Goal: Task Accomplishment & Management: Use online tool/utility

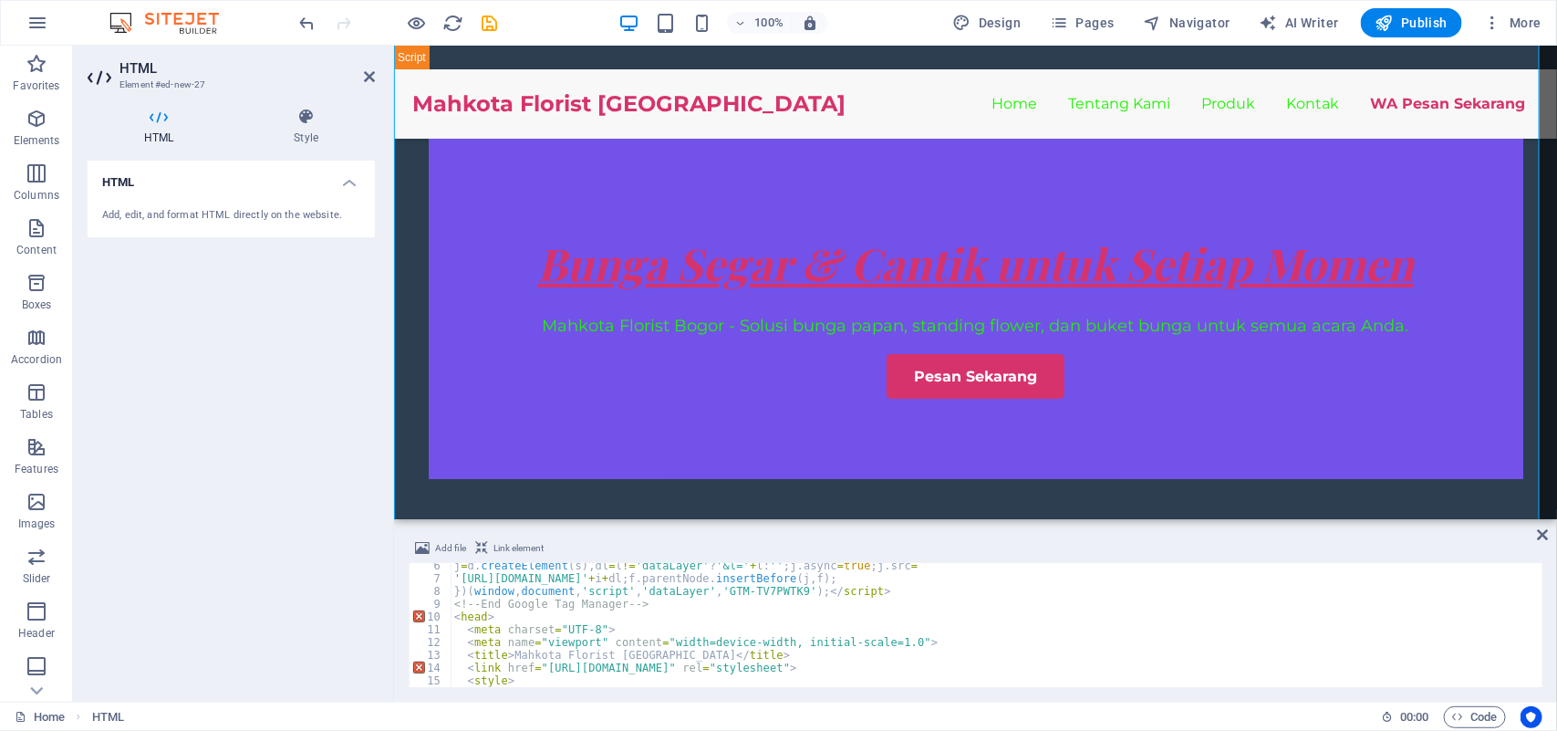
click at [1526, 16] on span "More" at bounding box center [1512, 23] width 57 height 18
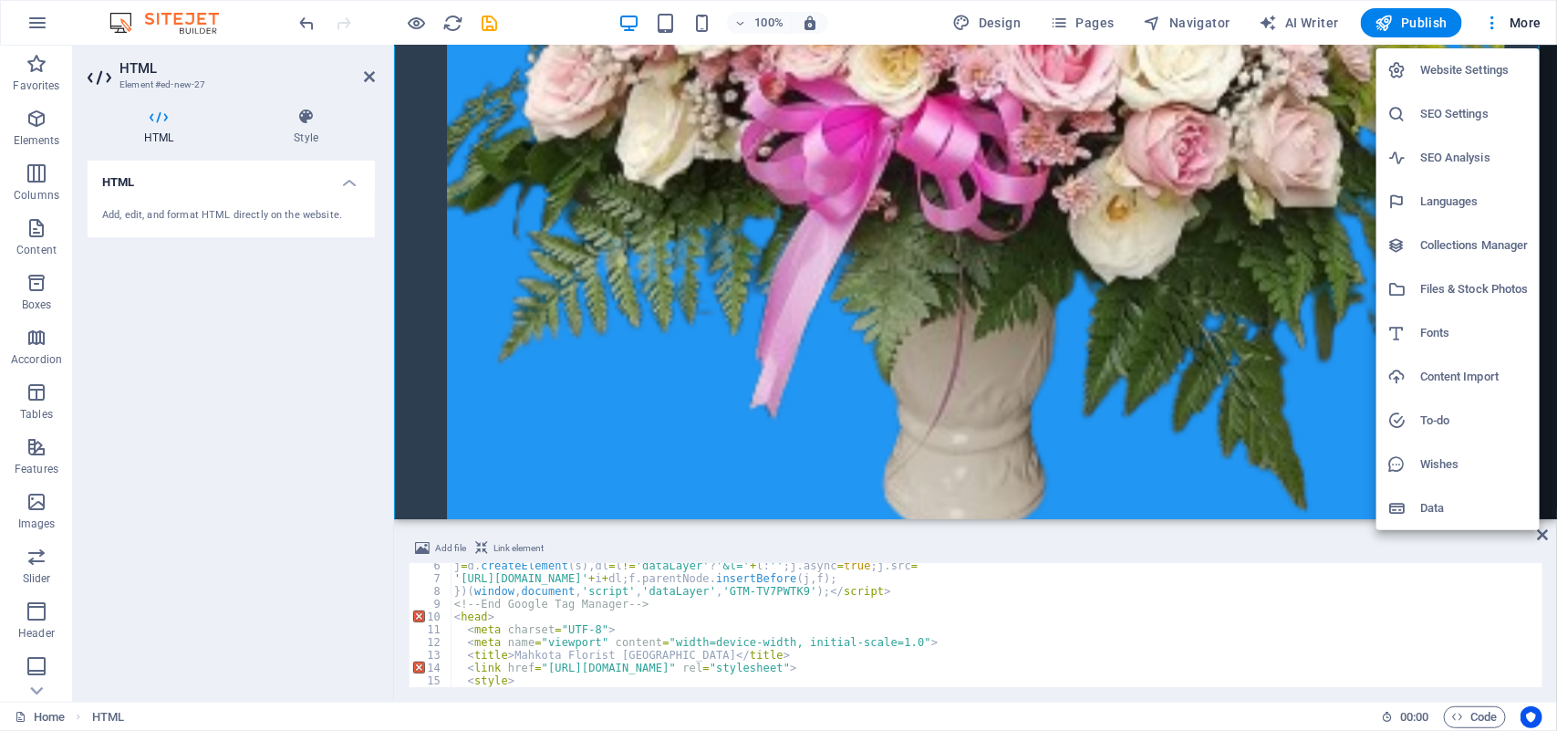
scroll to position [8917, 0]
click at [1471, 298] on h6 "Files & Stock Photos" at bounding box center [1474, 289] width 109 height 22
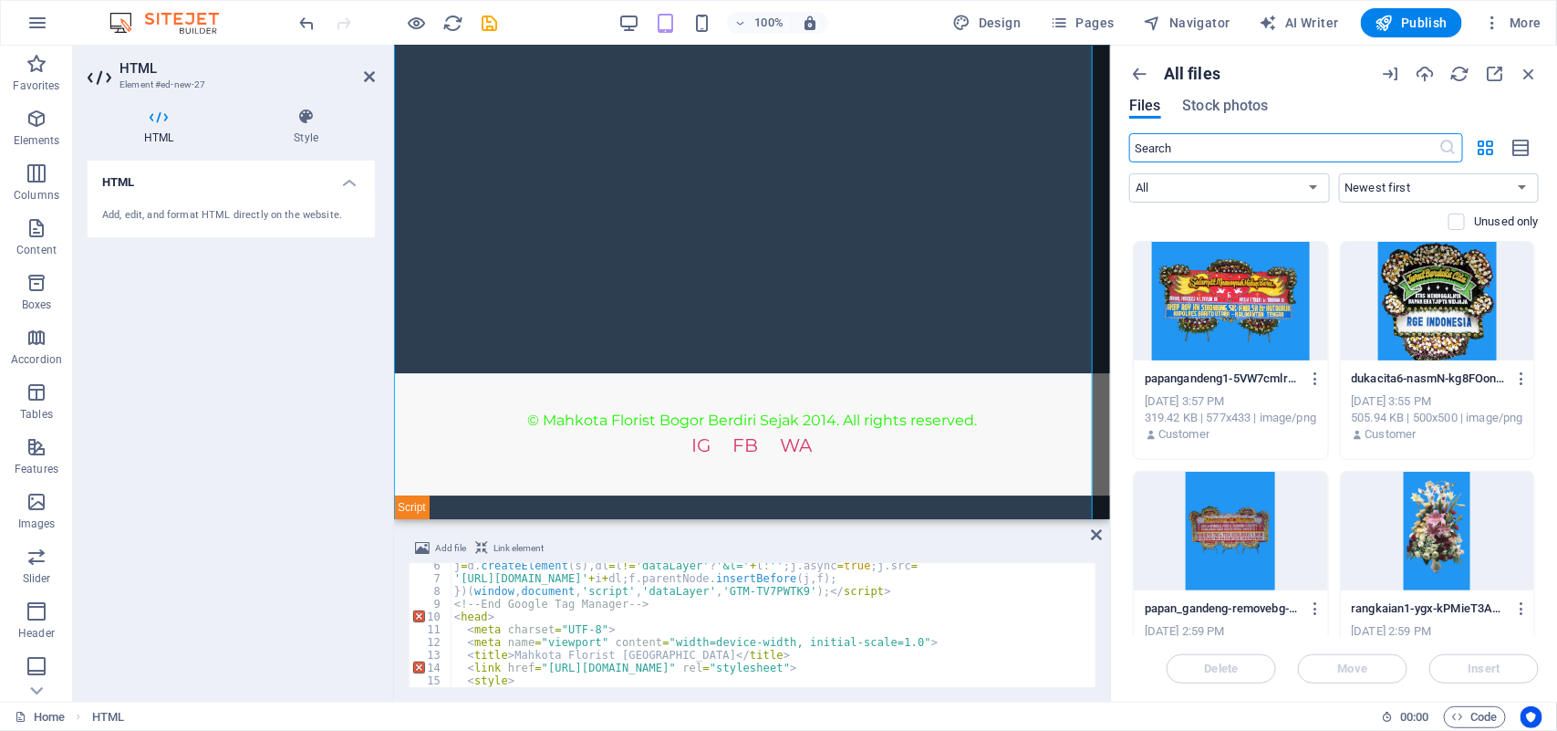
scroll to position [6500, 0]
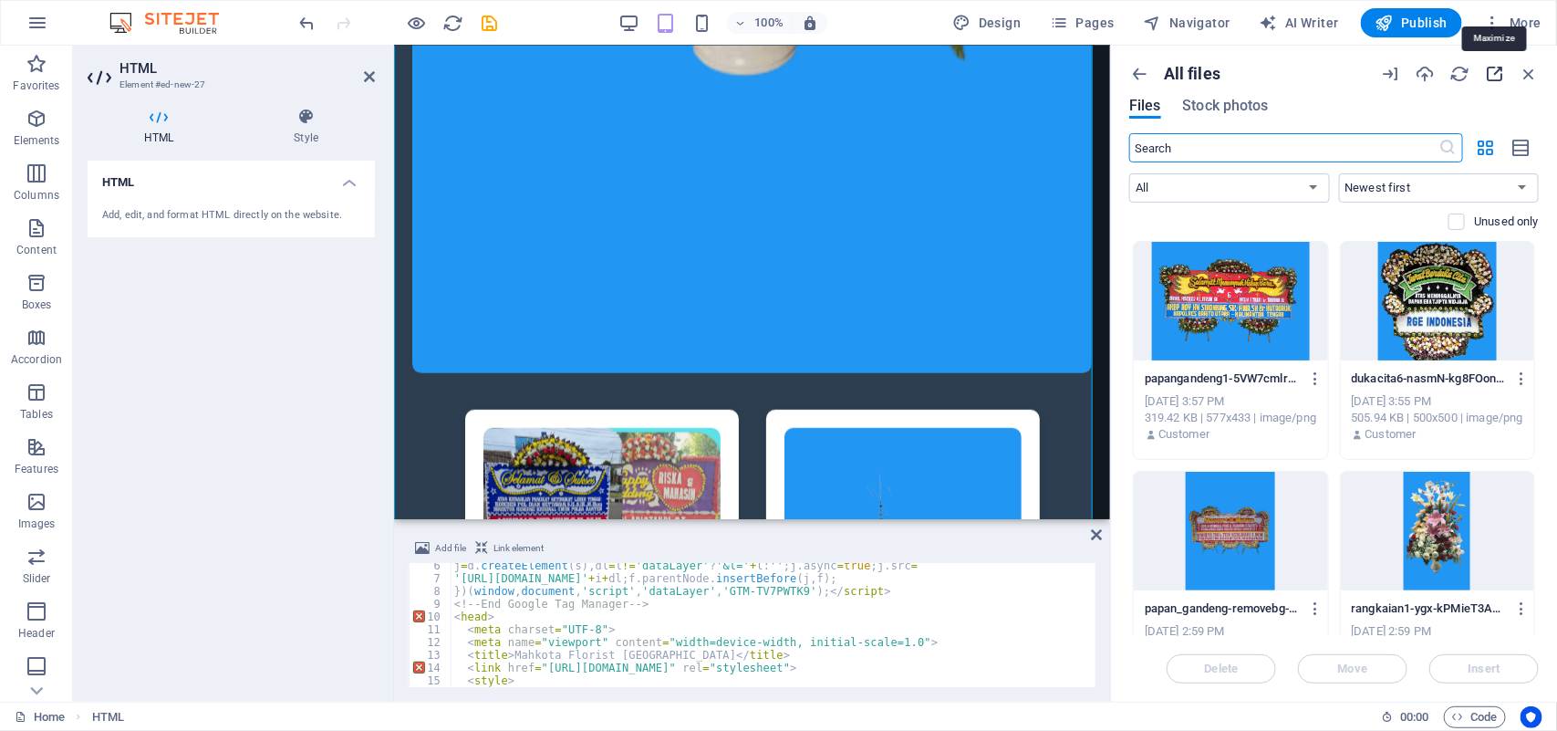
click at [1491, 75] on icon "button" at bounding box center [1494, 74] width 20 height 20
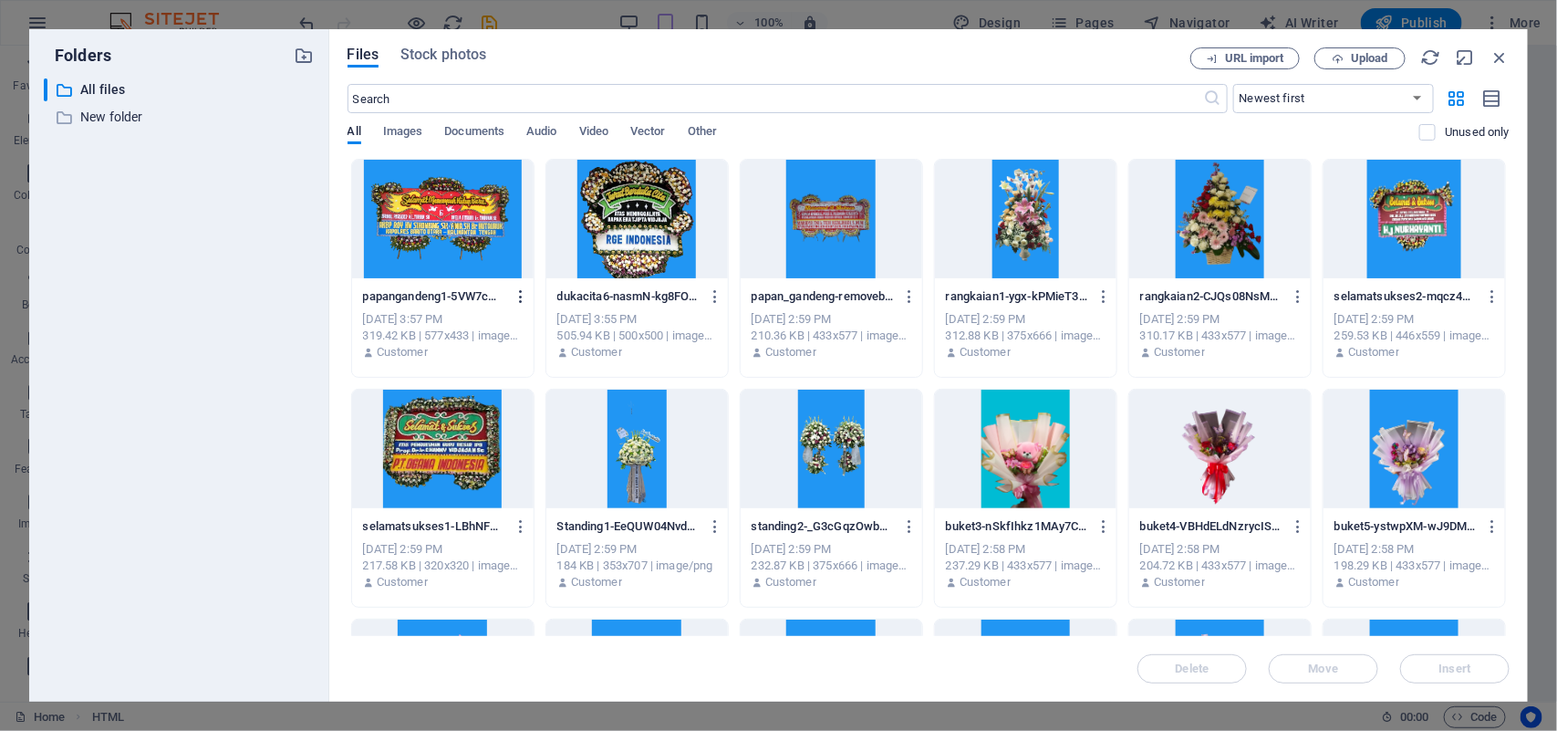
click at [515, 298] on icon "button" at bounding box center [521, 296] width 17 height 16
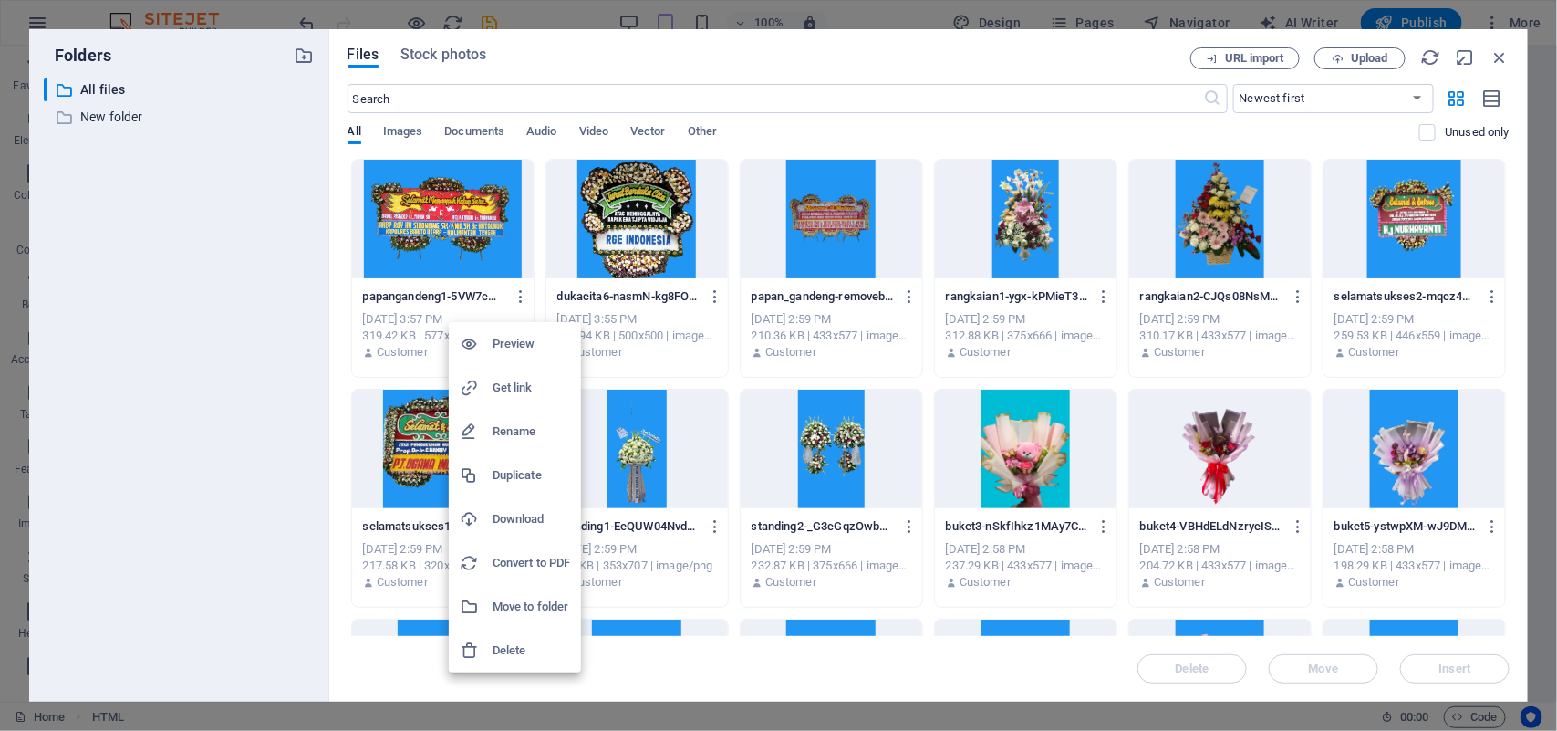
click at [499, 392] on h6 "Get link" at bounding box center [532, 388] width 78 height 22
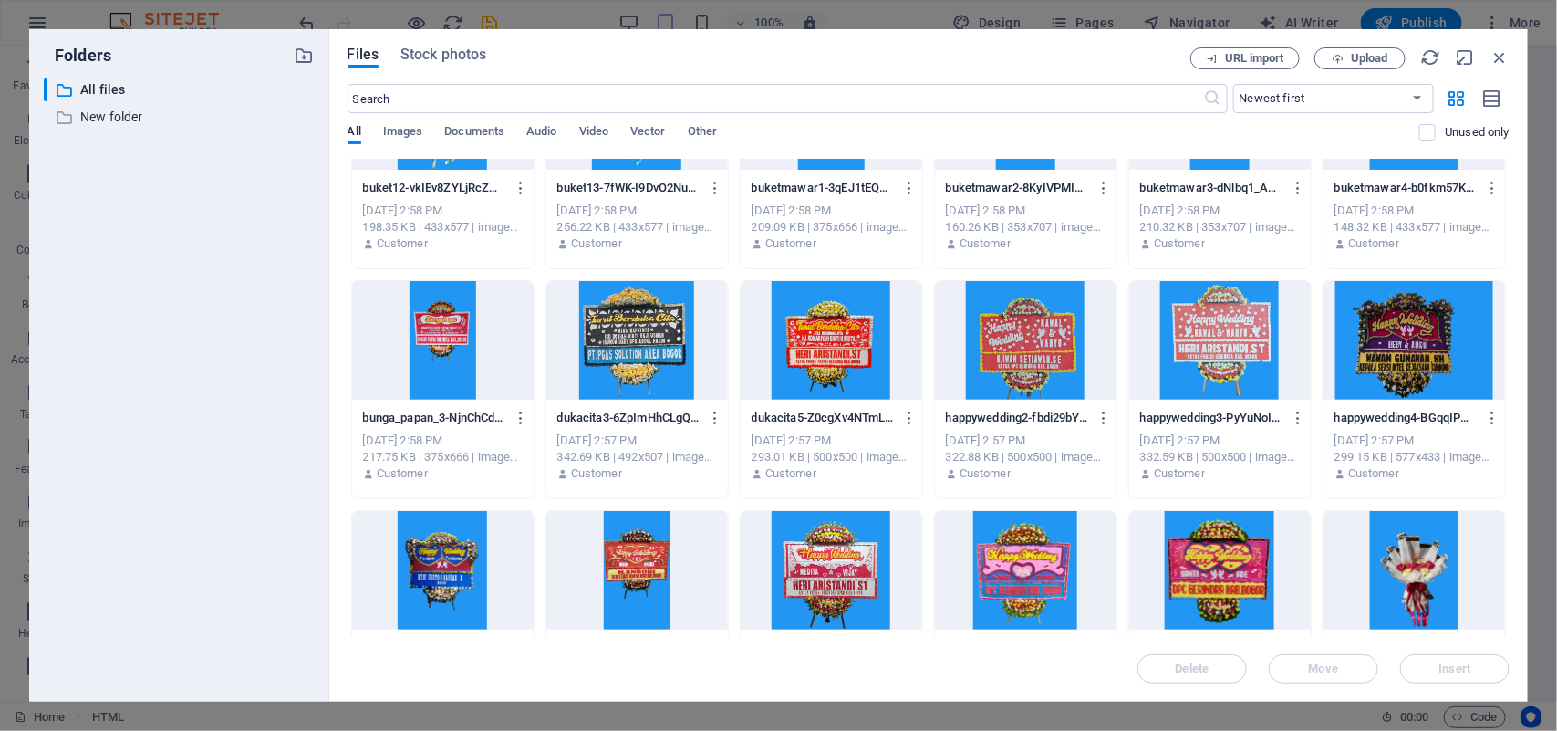
scroll to position [570, 0]
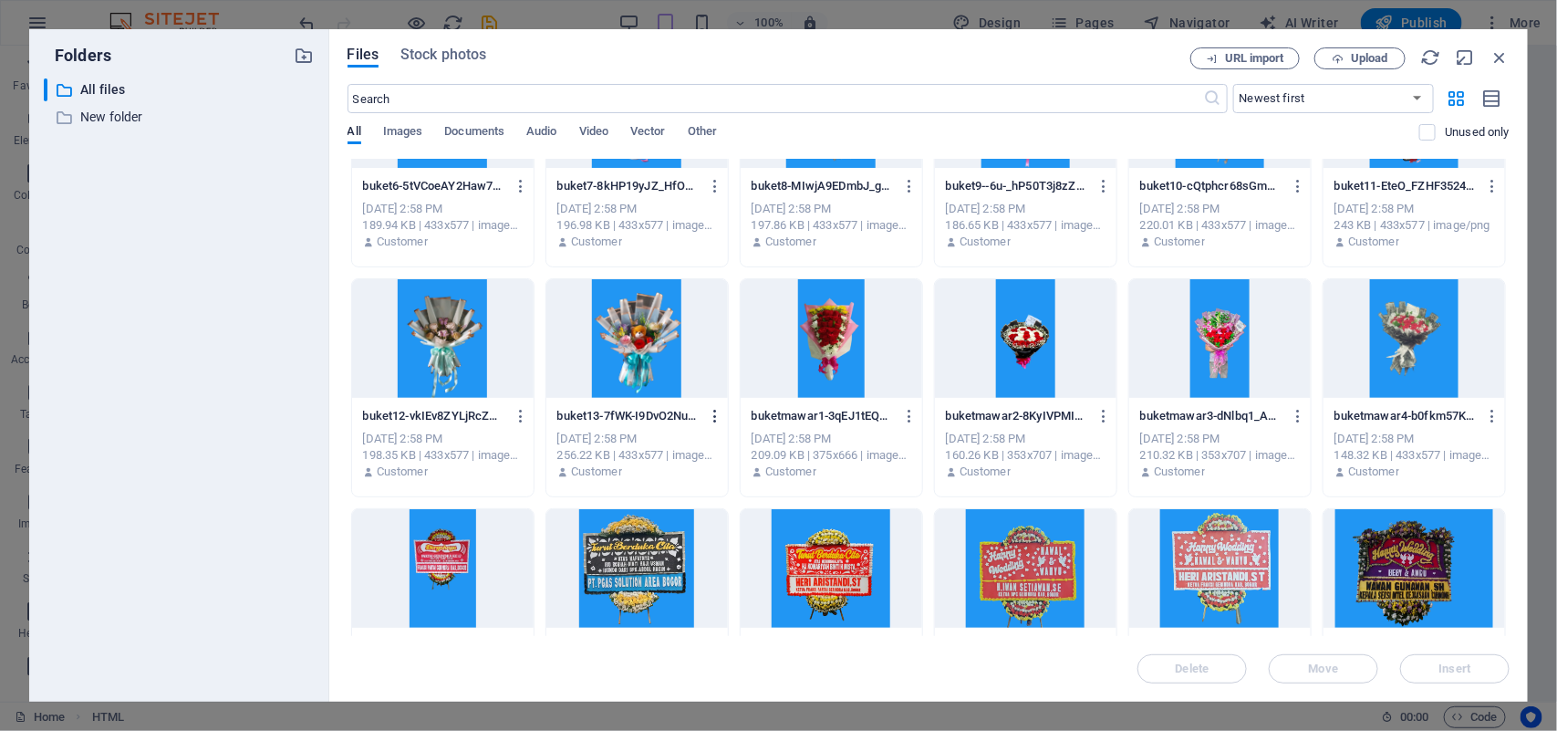
click at [712, 415] on icon "button" at bounding box center [715, 416] width 17 height 16
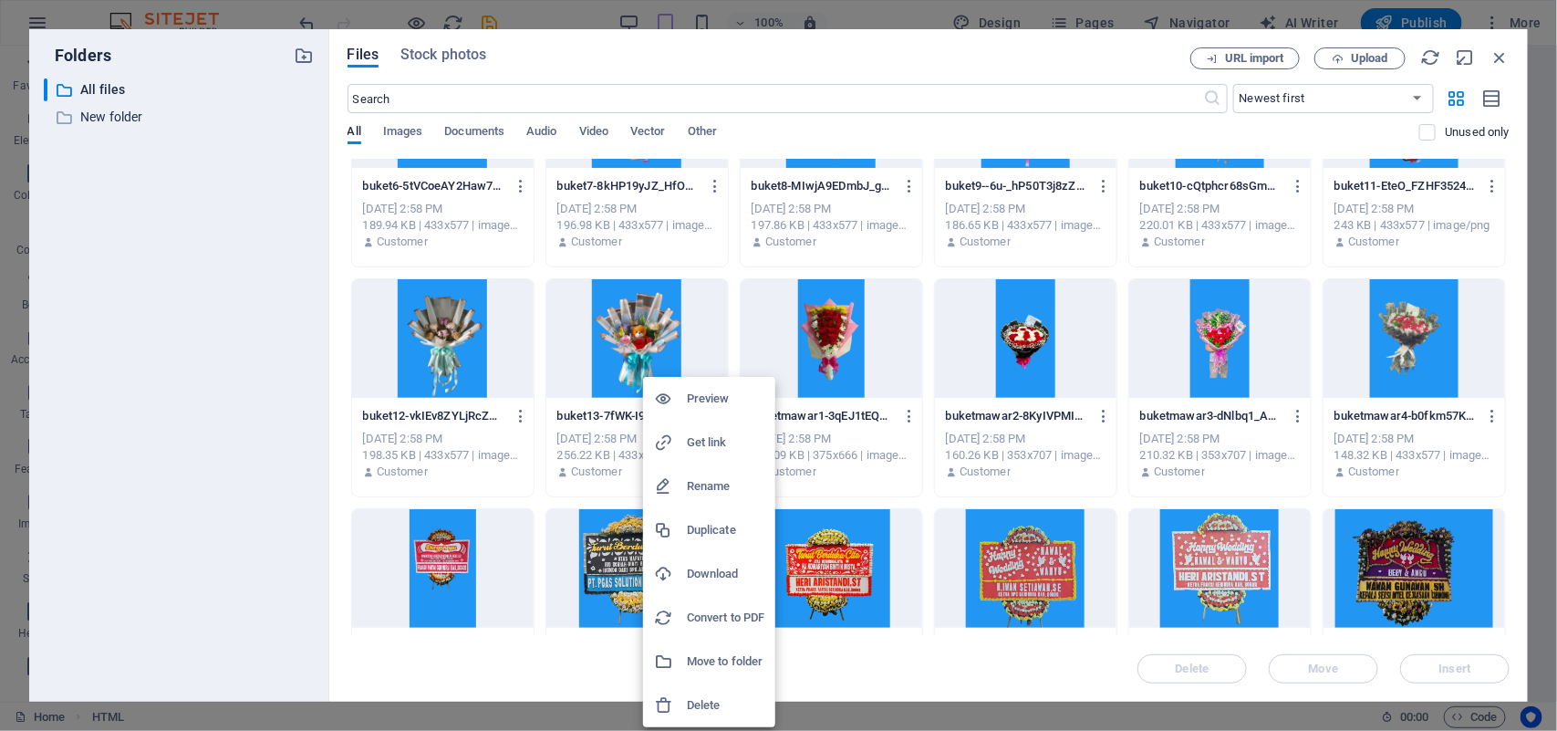
click at [713, 438] on h6 "Get link" at bounding box center [726, 442] width 78 height 22
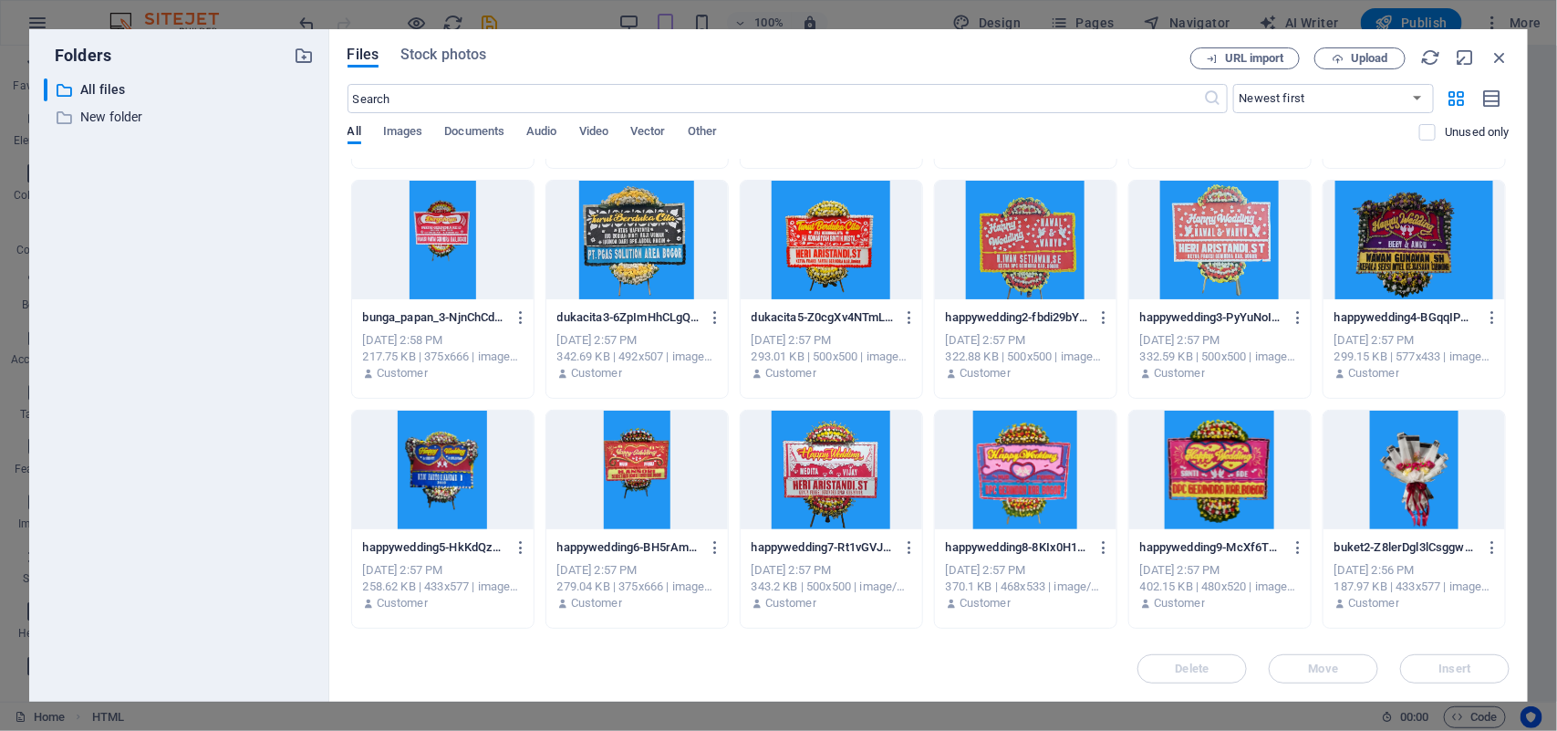
scroll to position [912, 0]
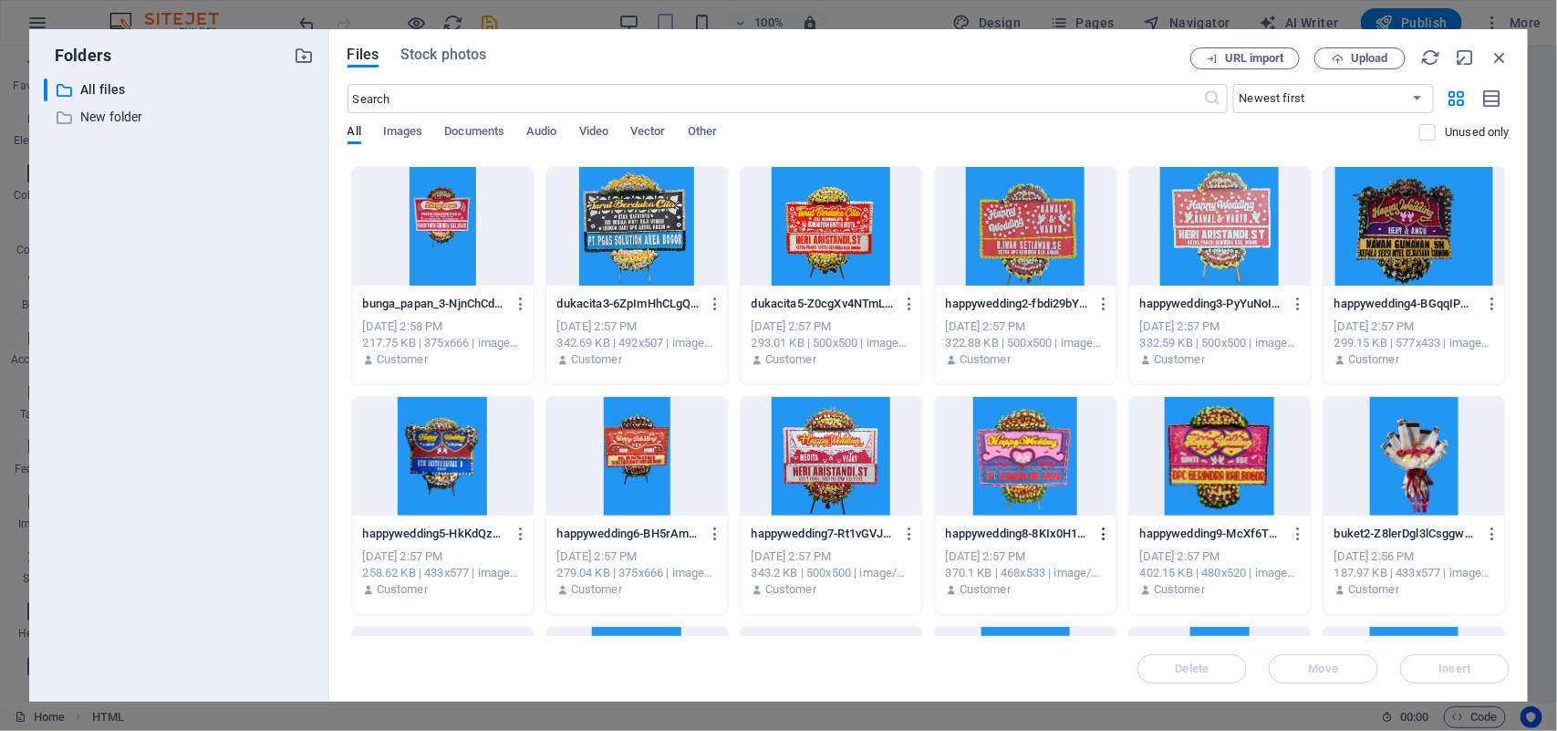
click at [1101, 527] on icon "button" at bounding box center [1103, 533] width 17 height 16
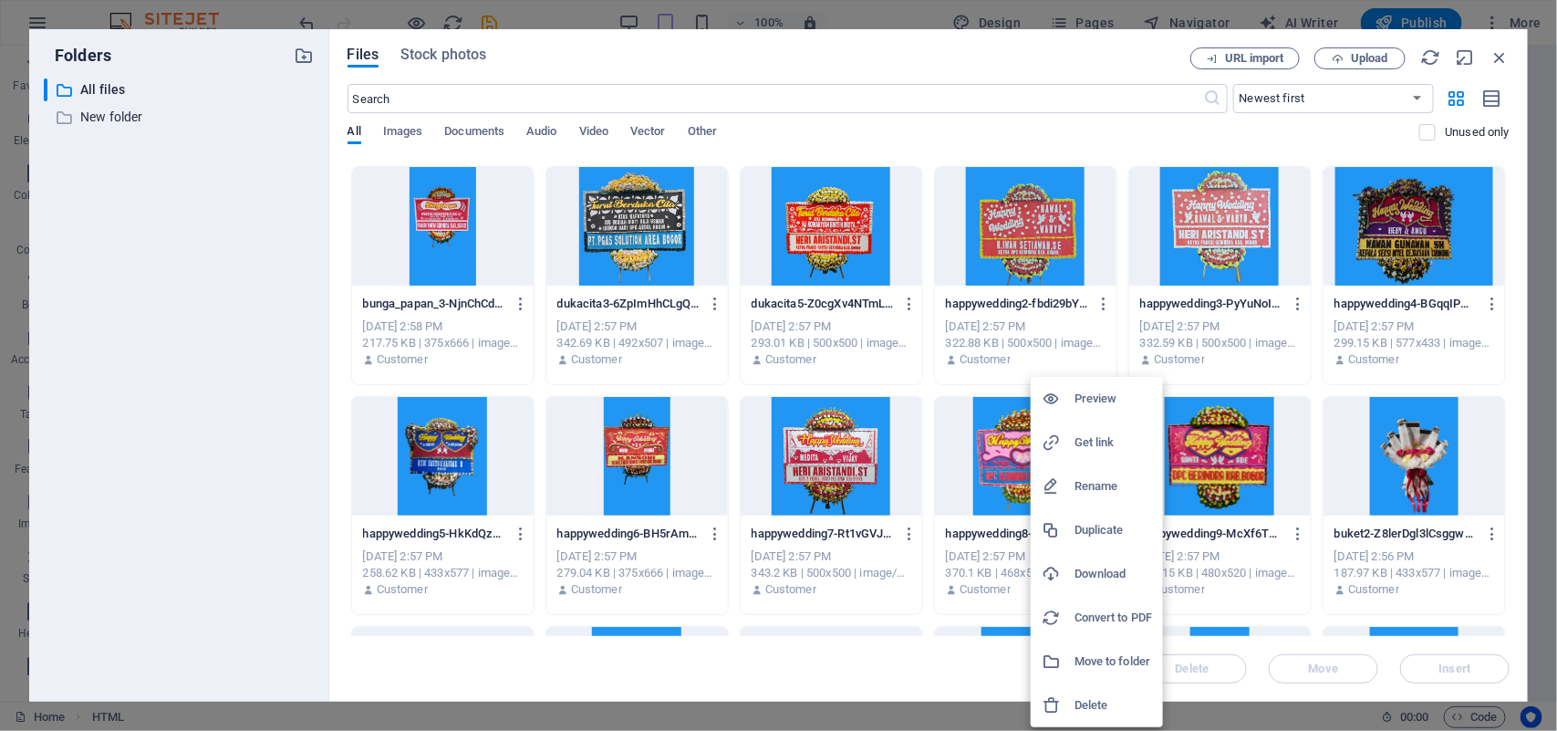
click at [1101, 436] on h6 "Get link" at bounding box center [1113, 442] width 78 height 22
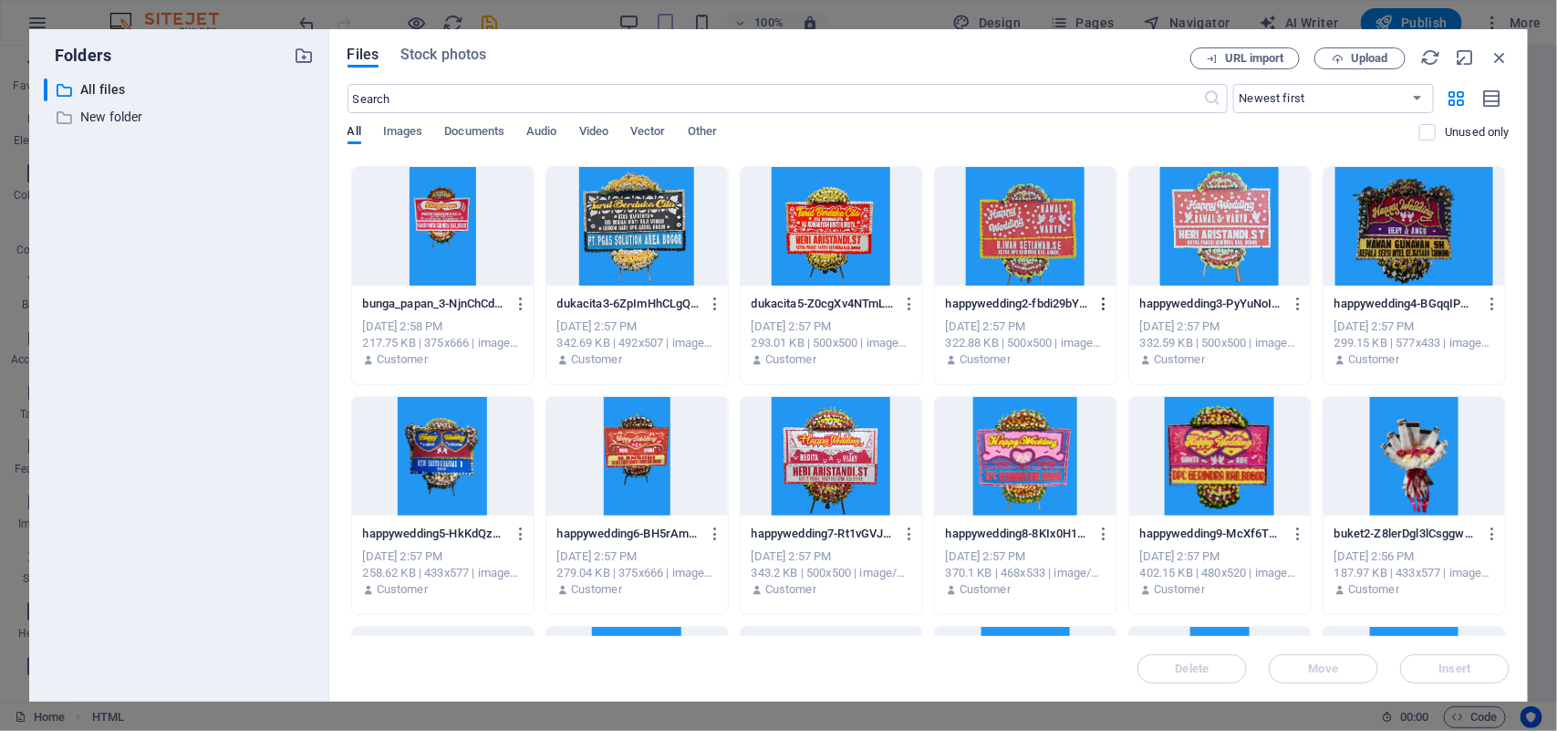
click at [1100, 303] on icon "button" at bounding box center [1103, 304] width 17 height 16
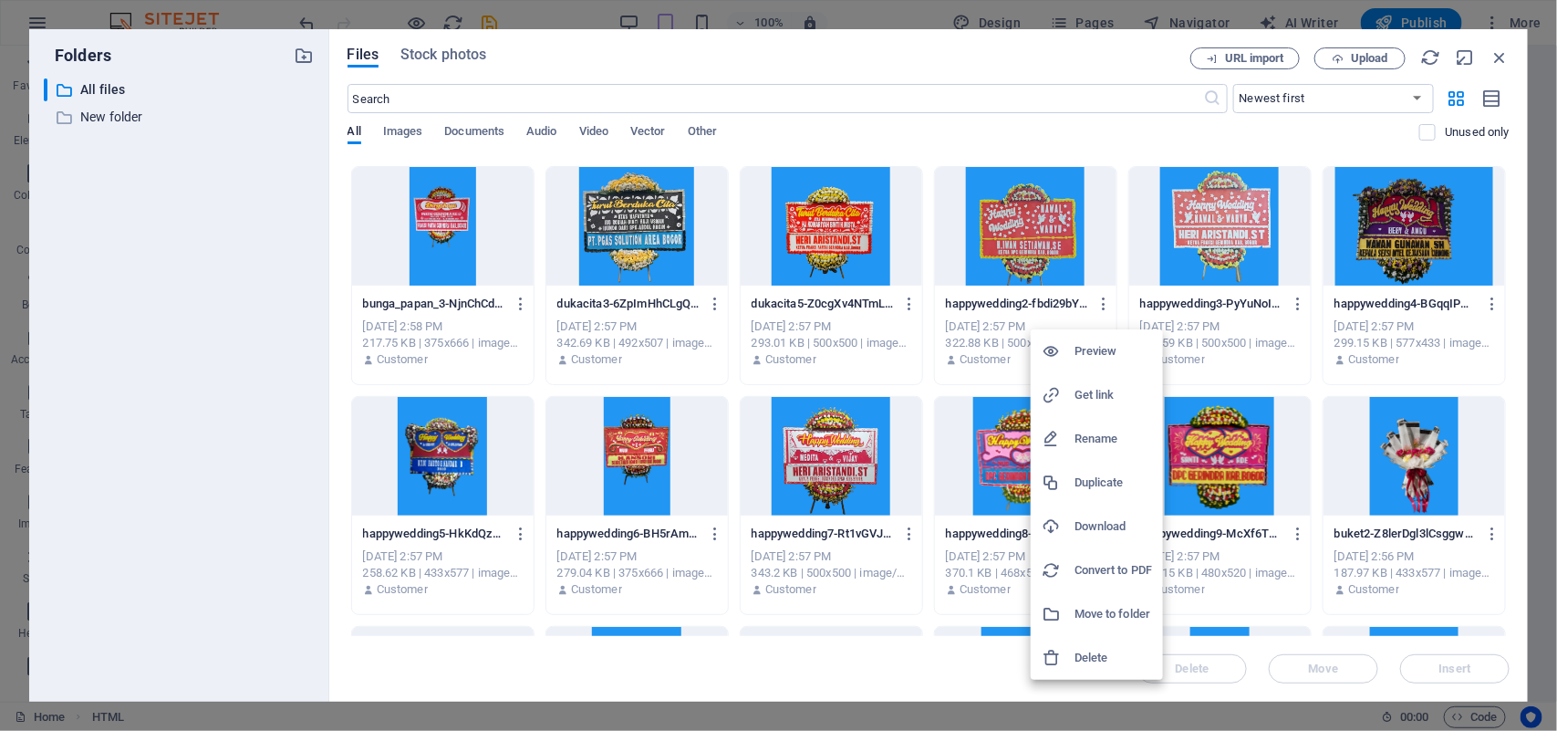
click at [1088, 392] on h6 "Get link" at bounding box center [1113, 395] width 78 height 22
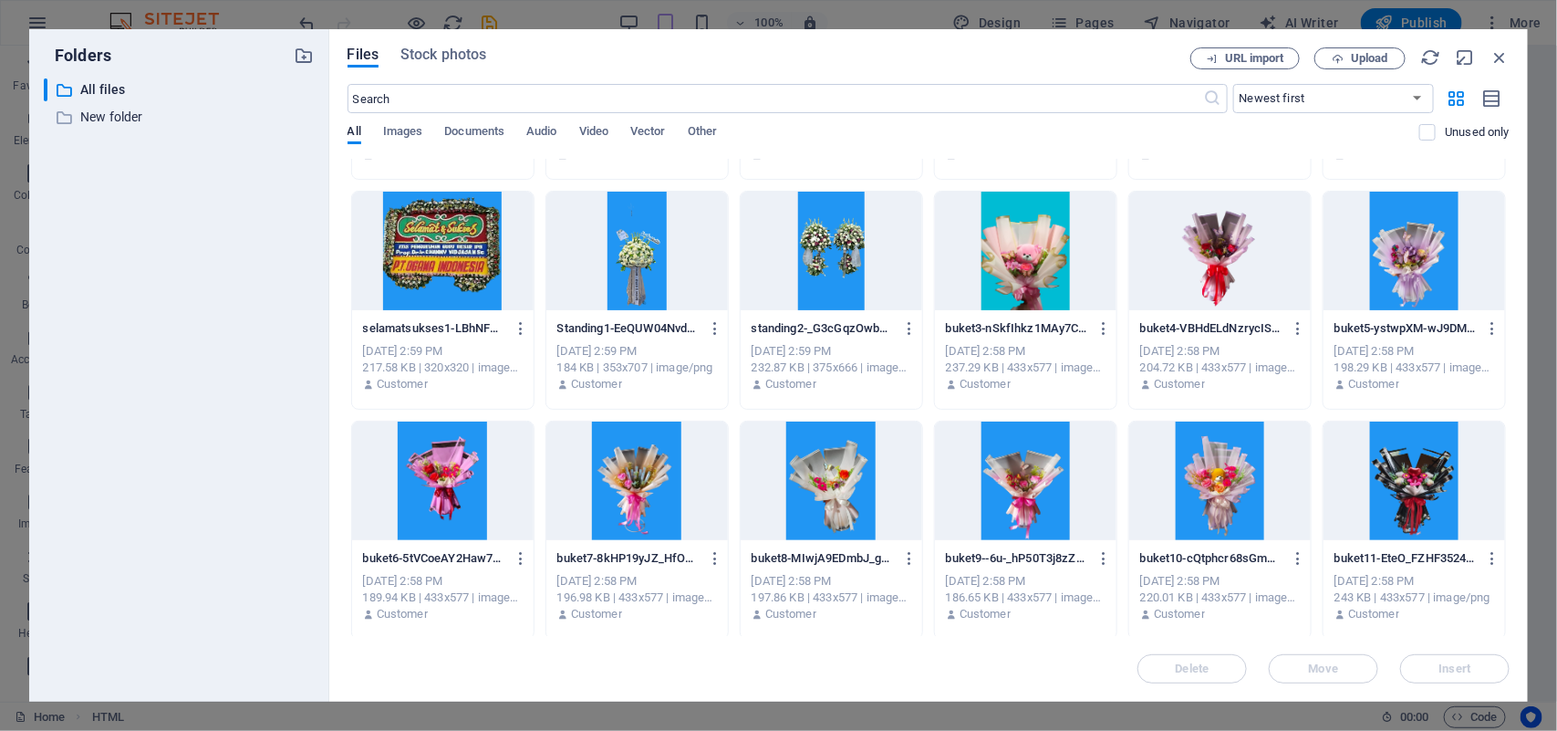
scroll to position [0, 0]
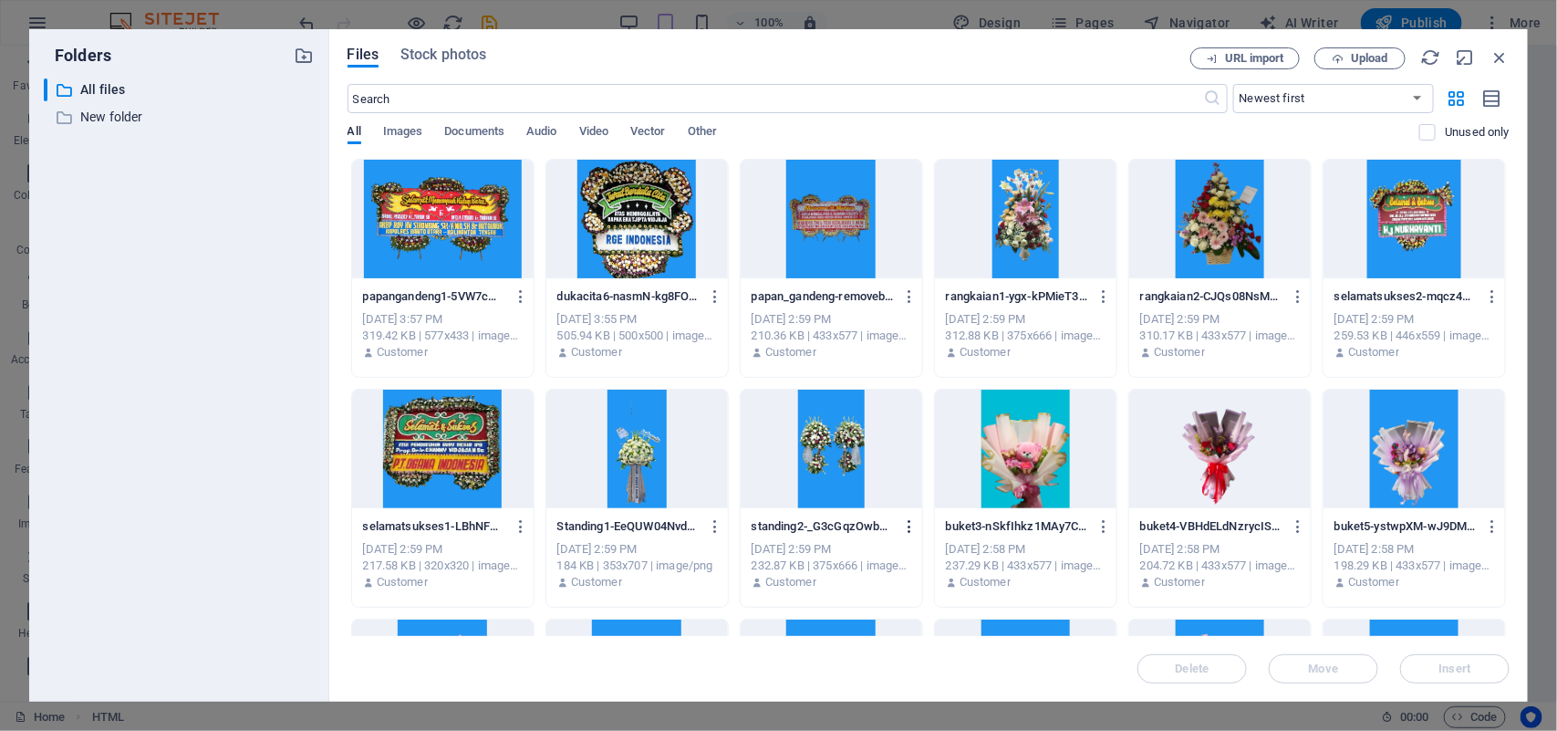
click at [908, 530] on icon "button" at bounding box center [909, 526] width 17 height 16
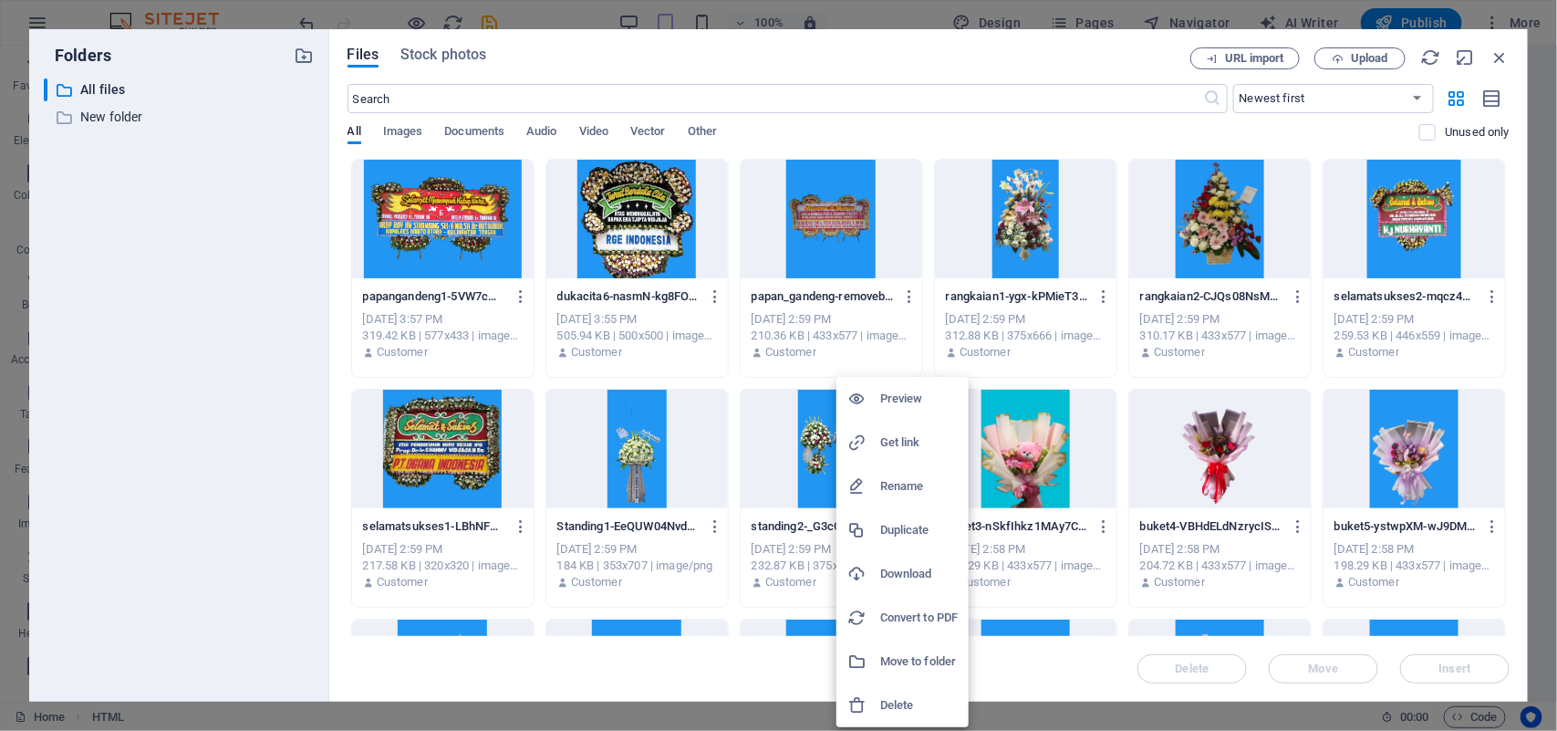
click at [910, 443] on h6 "Get link" at bounding box center [919, 442] width 78 height 22
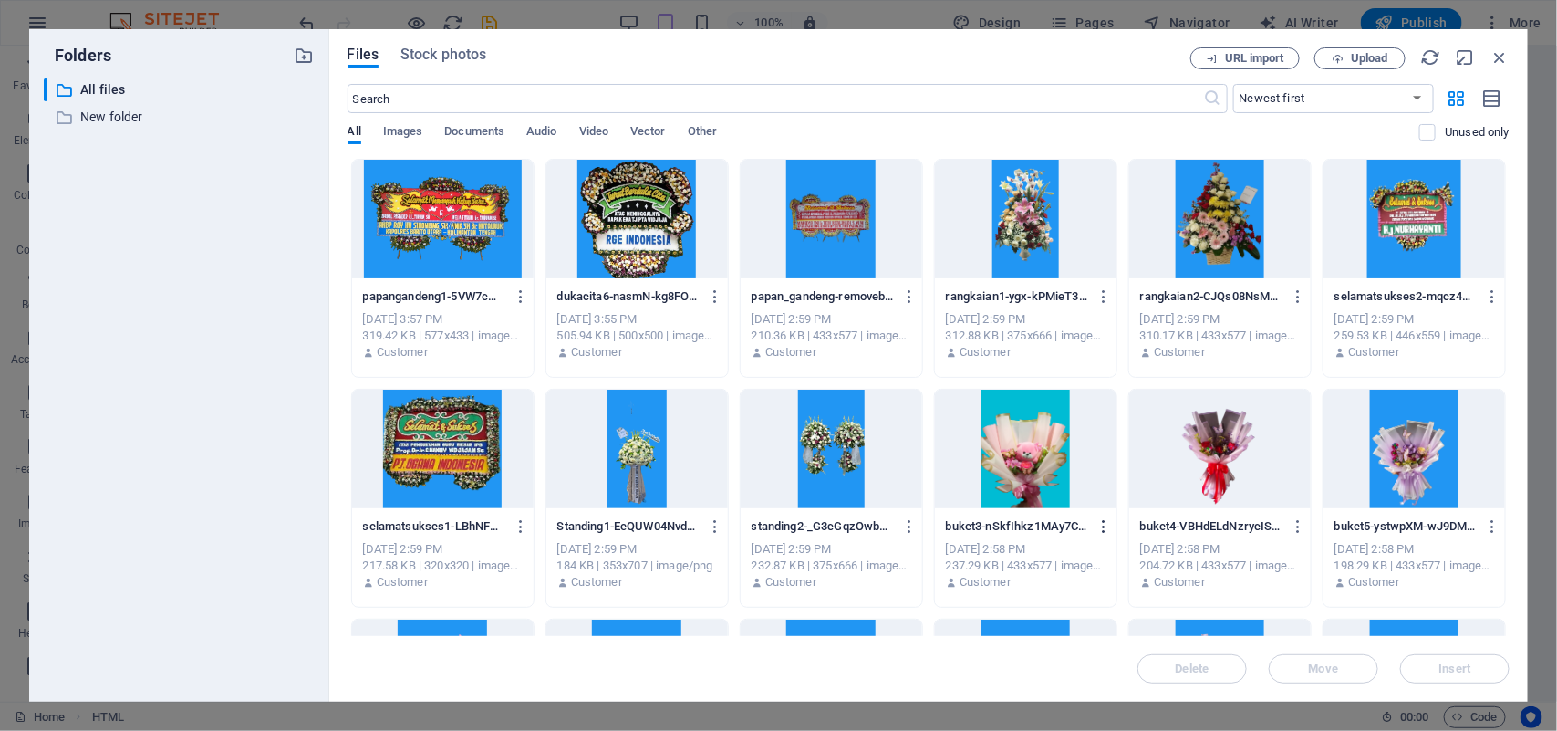
click at [1099, 525] on icon "button" at bounding box center [1103, 526] width 17 height 16
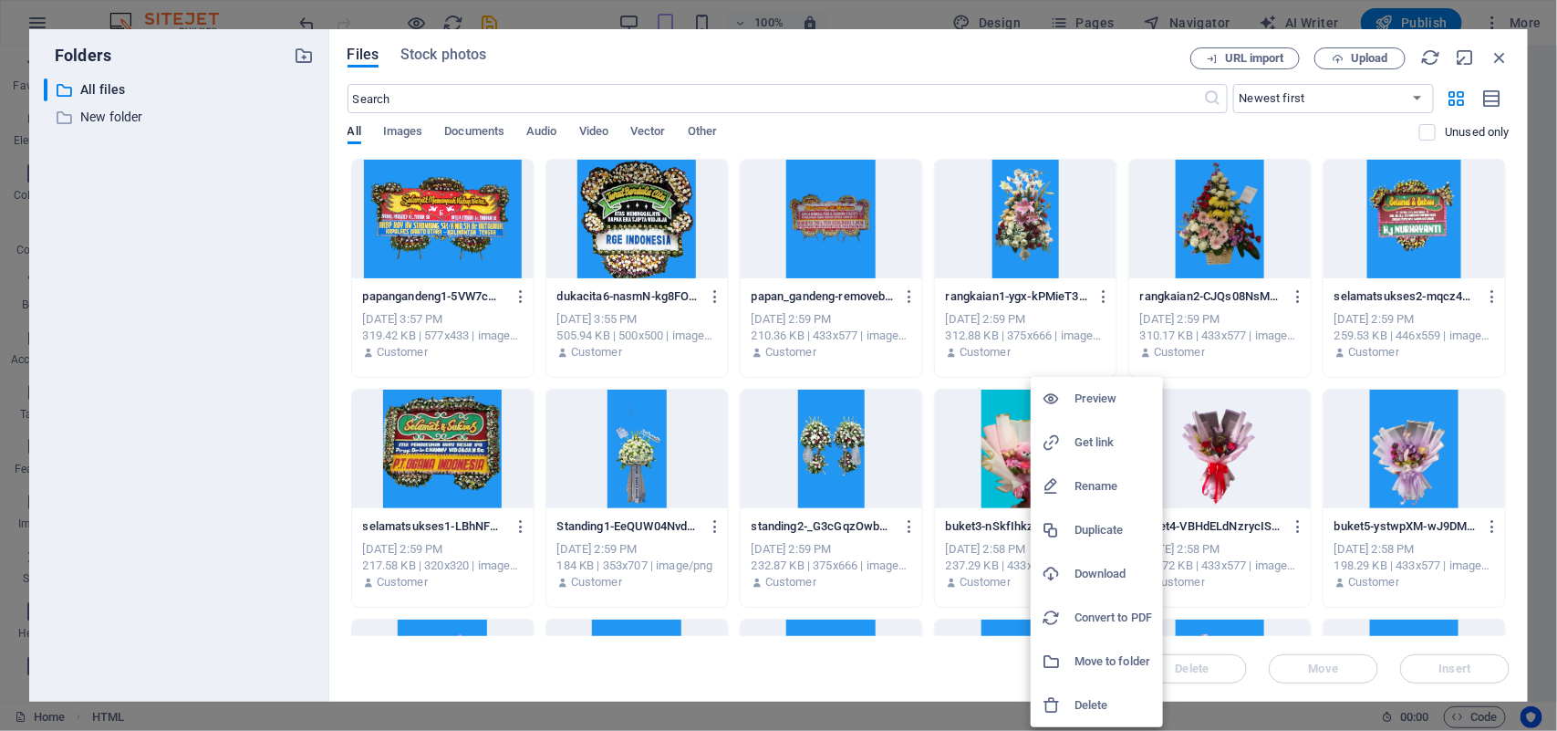
click at [1095, 441] on h6 "Get link" at bounding box center [1113, 442] width 78 height 22
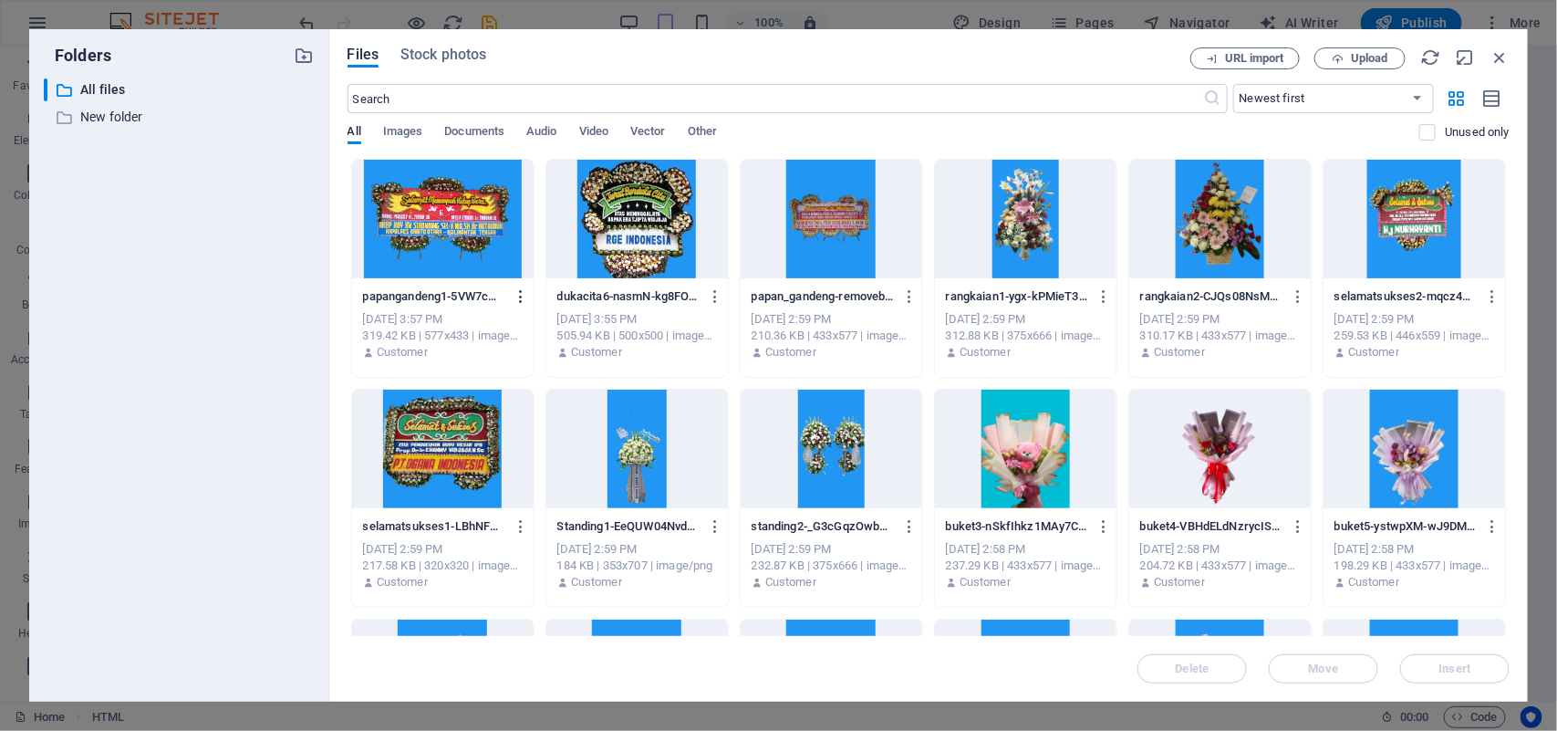
click at [520, 295] on icon "button" at bounding box center [521, 296] width 17 height 16
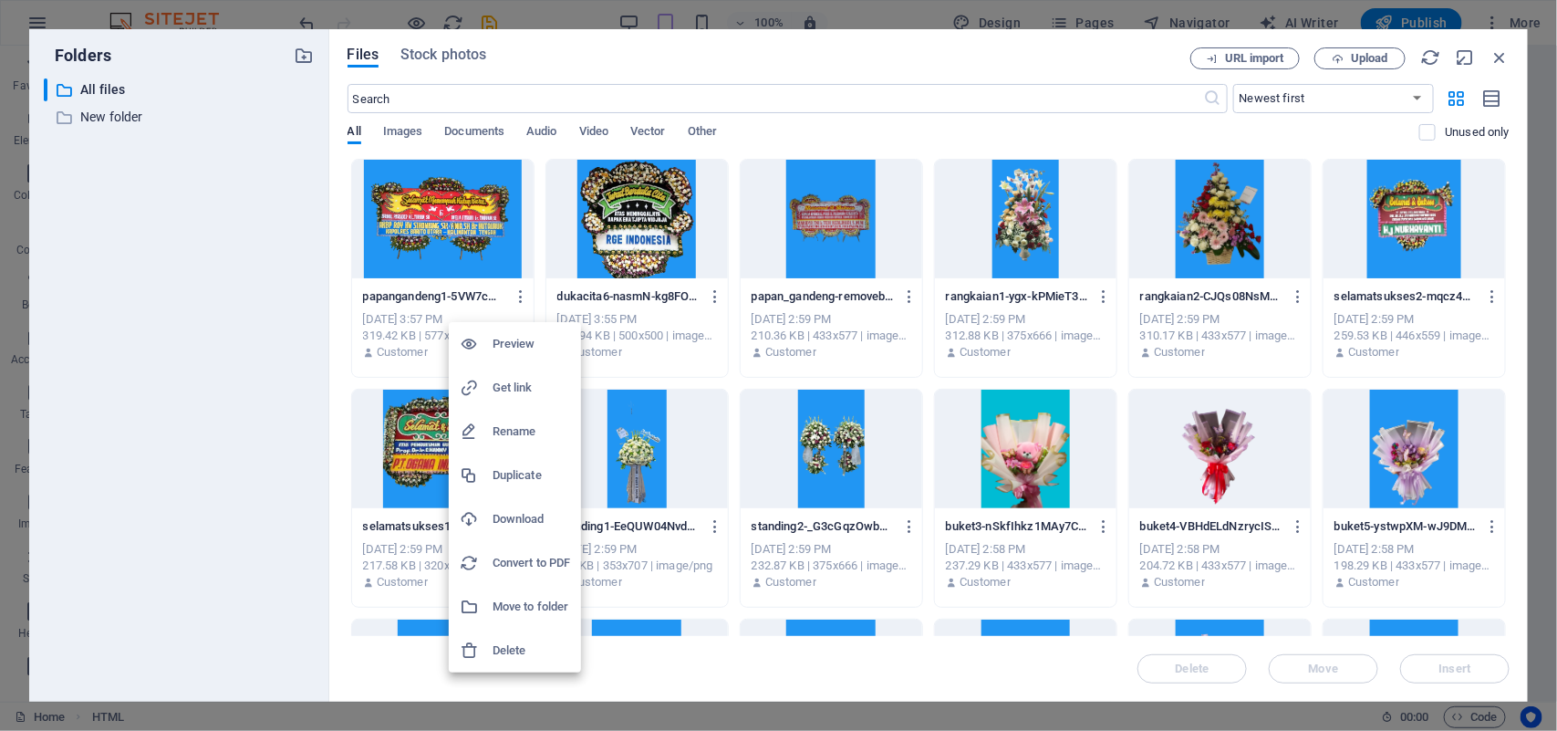
click at [493, 379] on h6 "Get link" at bounding box center [532, 388] width 78 height 22
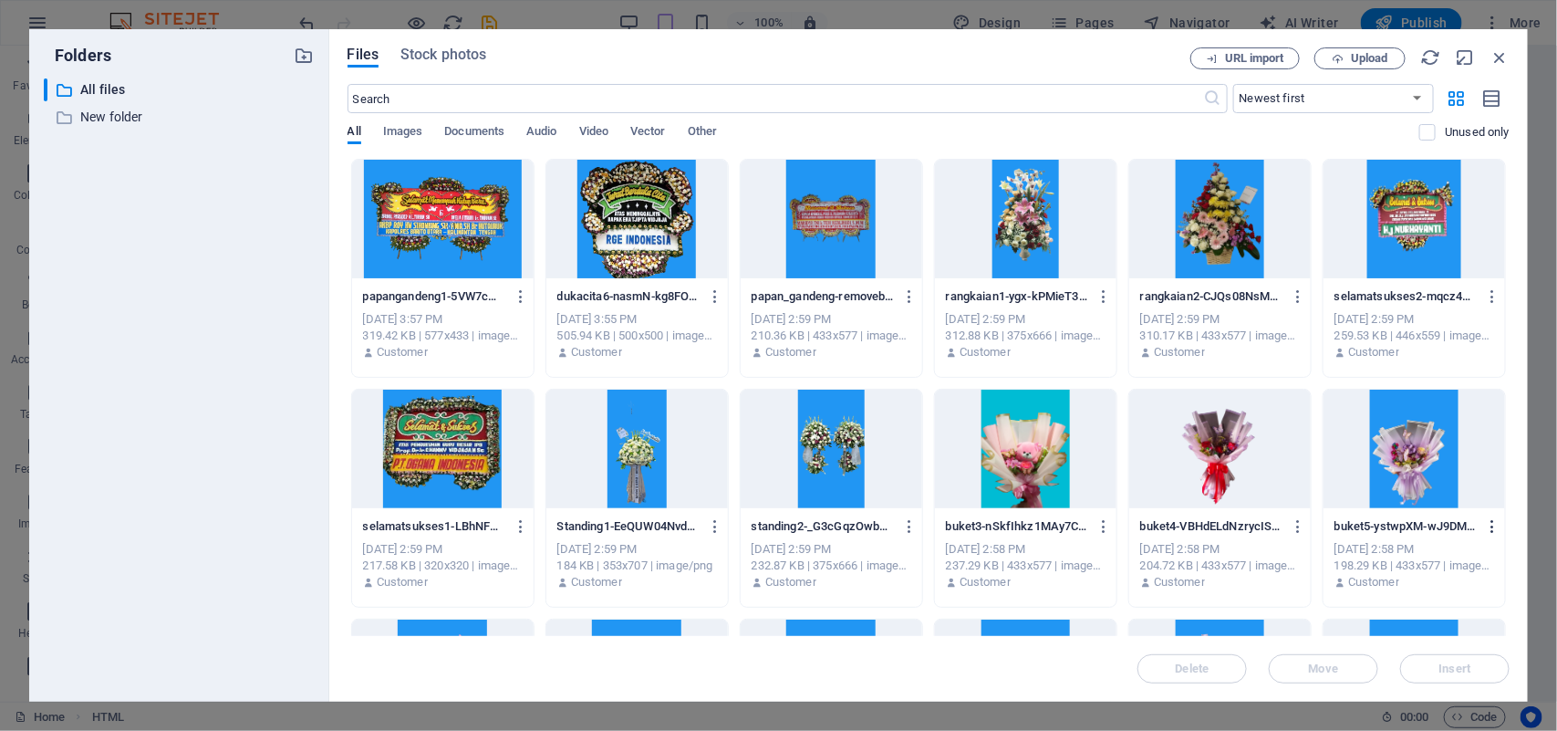
click at [1484, 527] on icon "button" at bounding box center [1492, 526] width 17 height 16
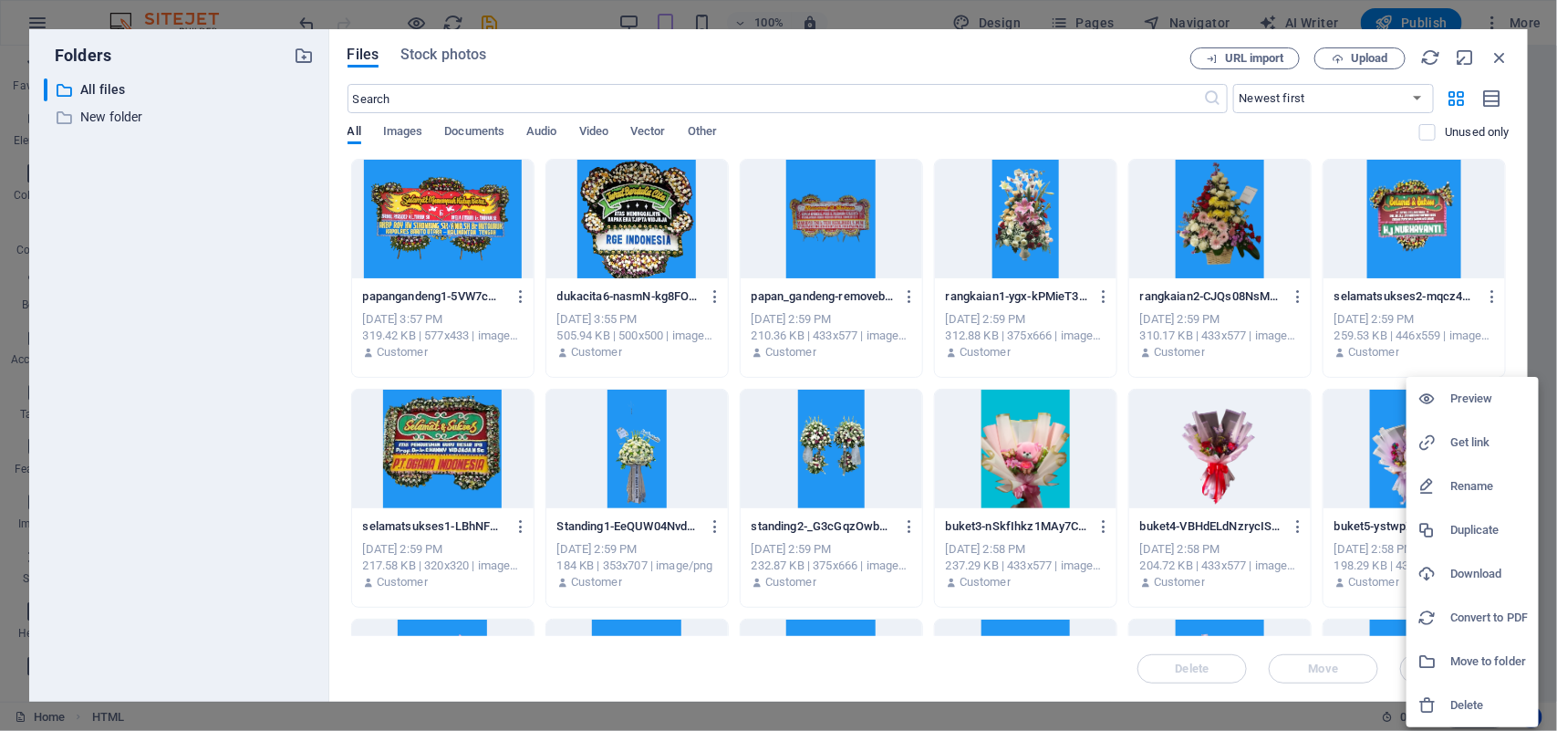
click at [1469, 436] on h6 "Get link" at bounding box center [1489, 442] width 78 height 22
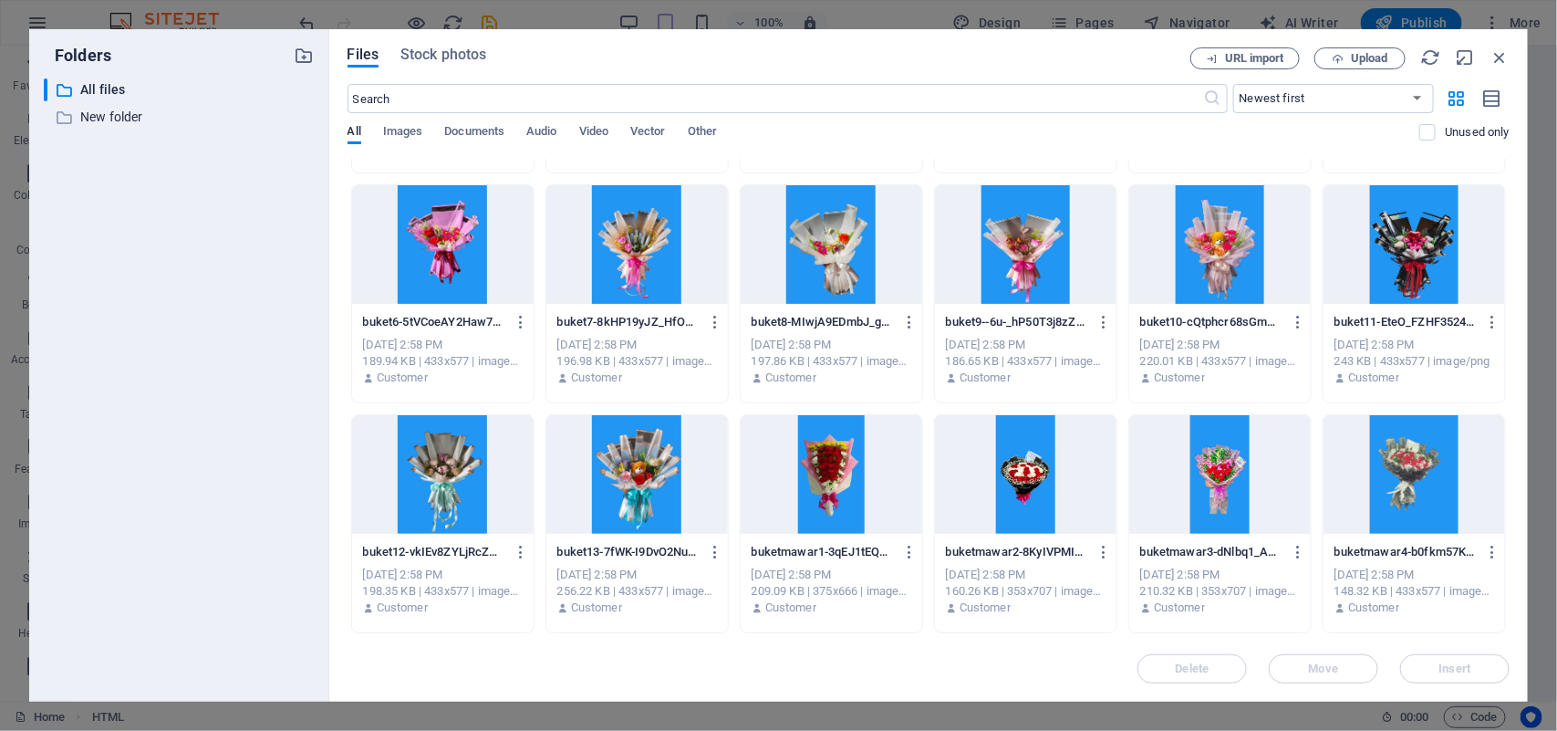
scroll to position [456, 0]
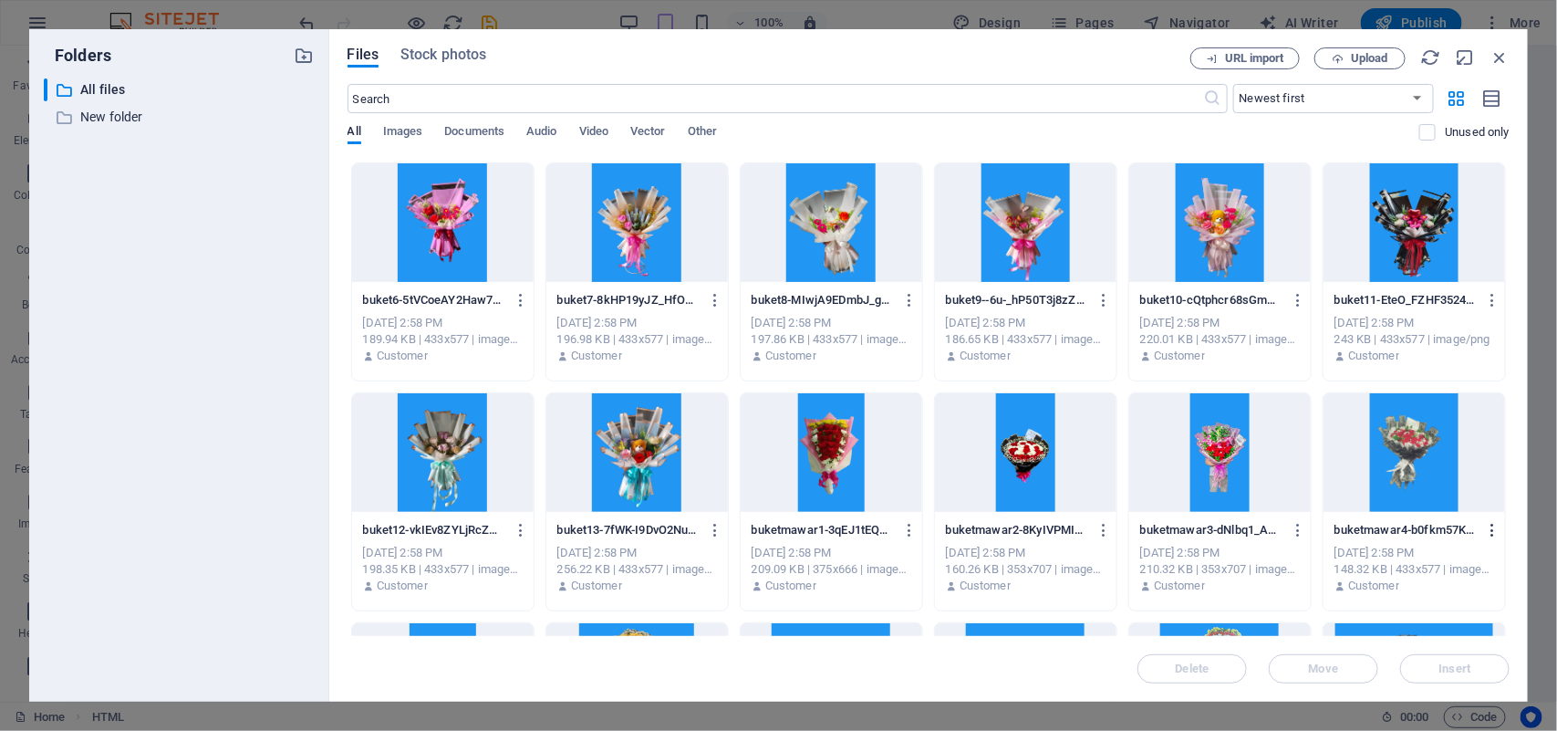
click at [1489, 534] on icon "button" at bounding box center [1492, 530] width 17 height 16
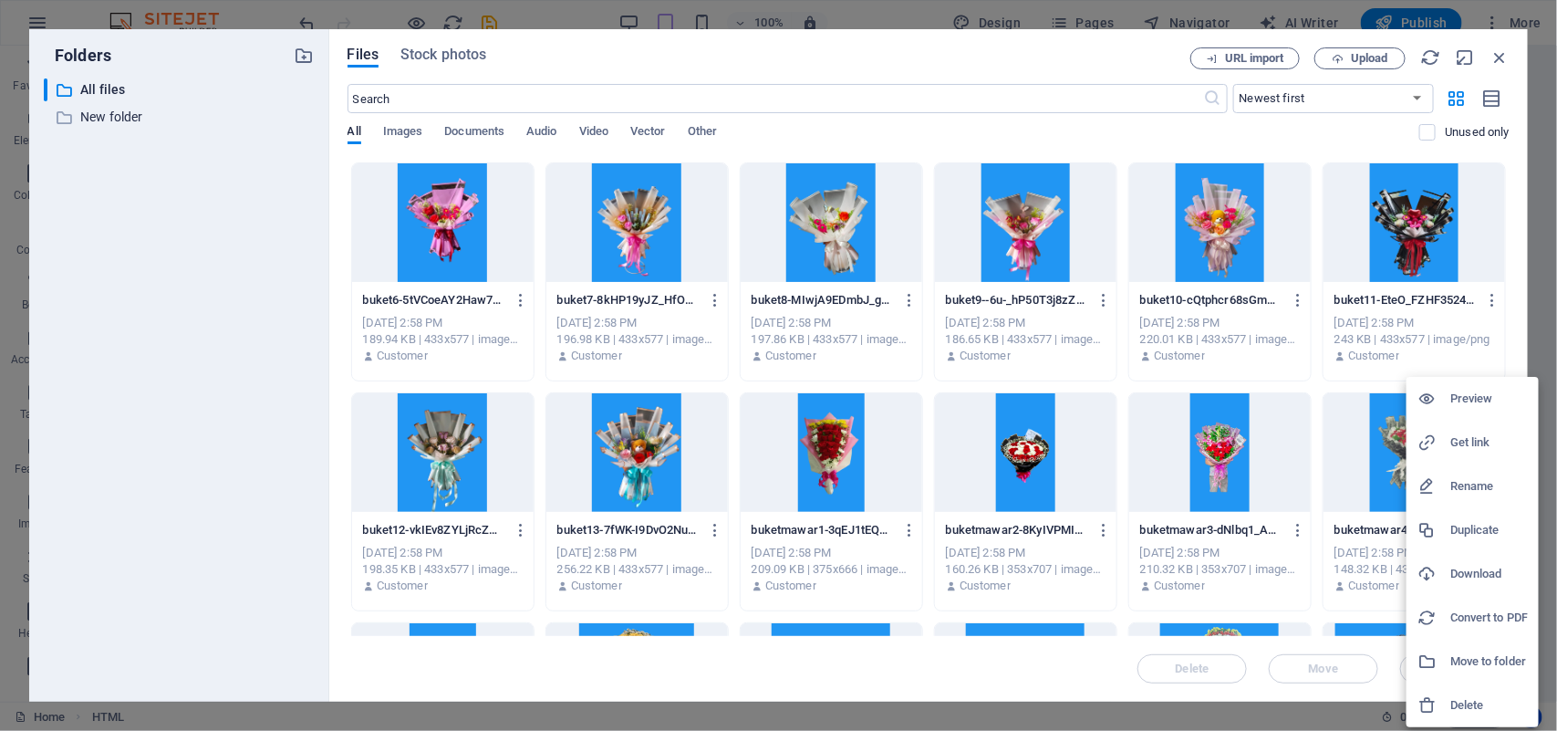
click at [1462, 439] on h6 "Get link" at bounding box center [1489, 442] width 78 height 22
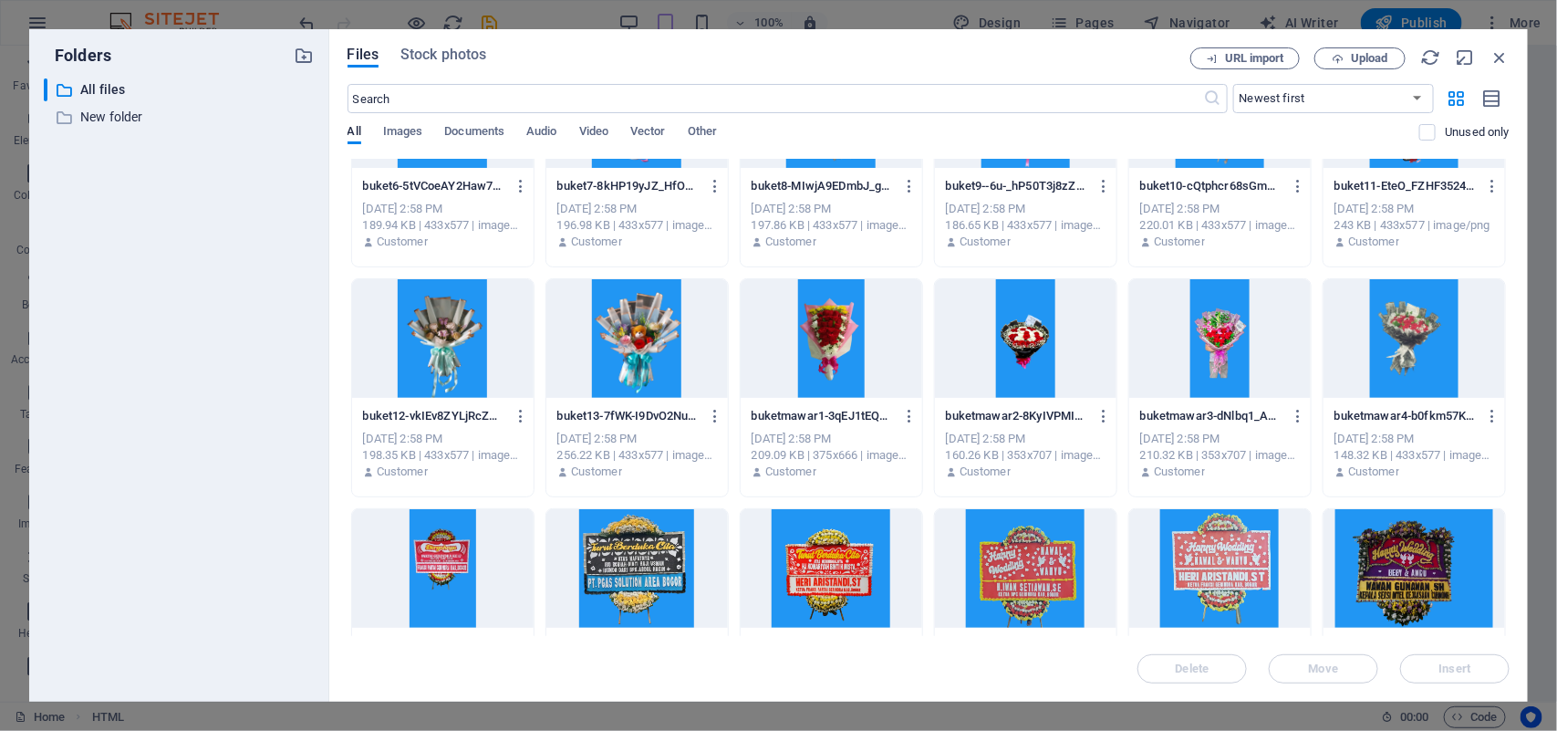
scroll to position [684, 0]
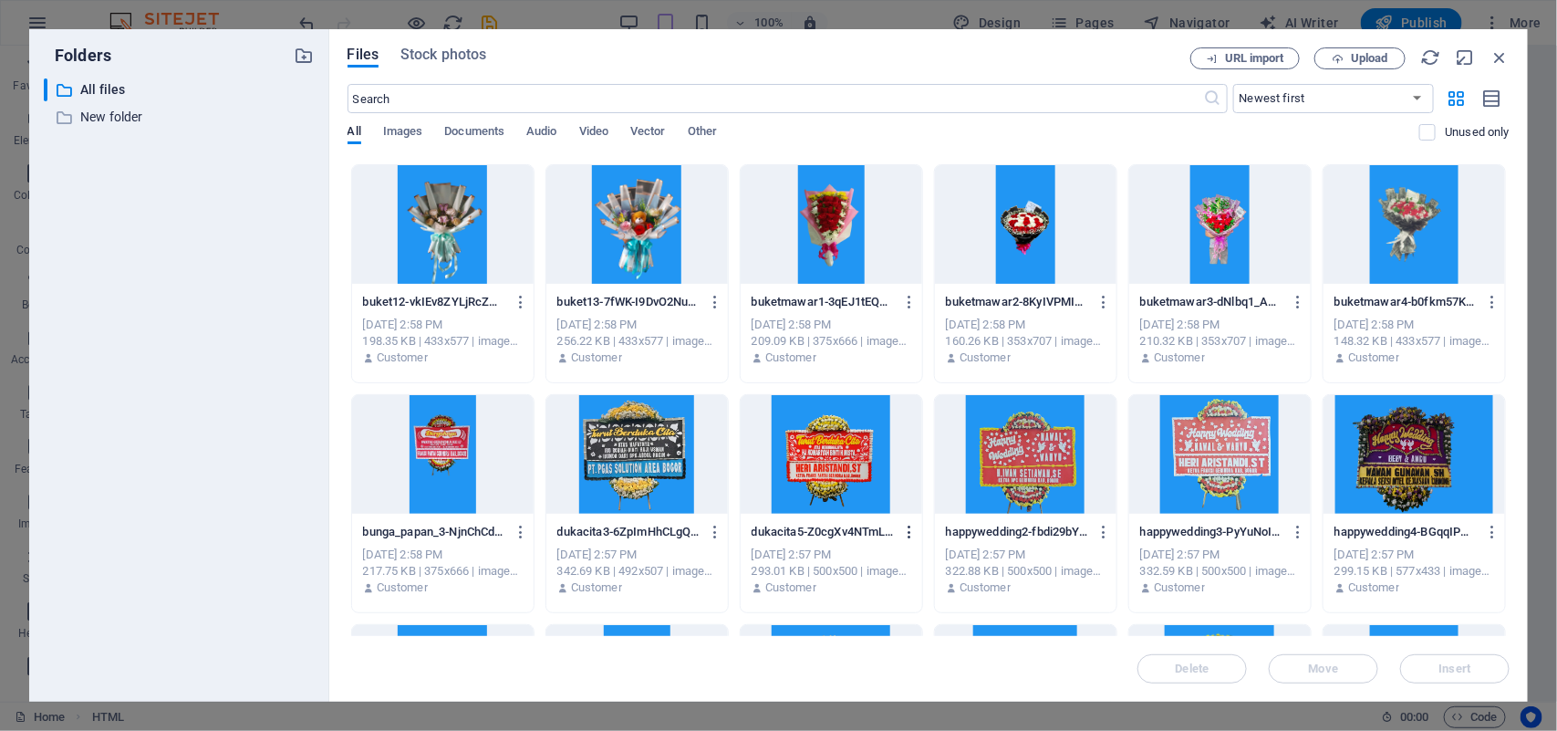
click at [904, 531] on icon "button" at bounding box center [909, 532] width 17 height 16
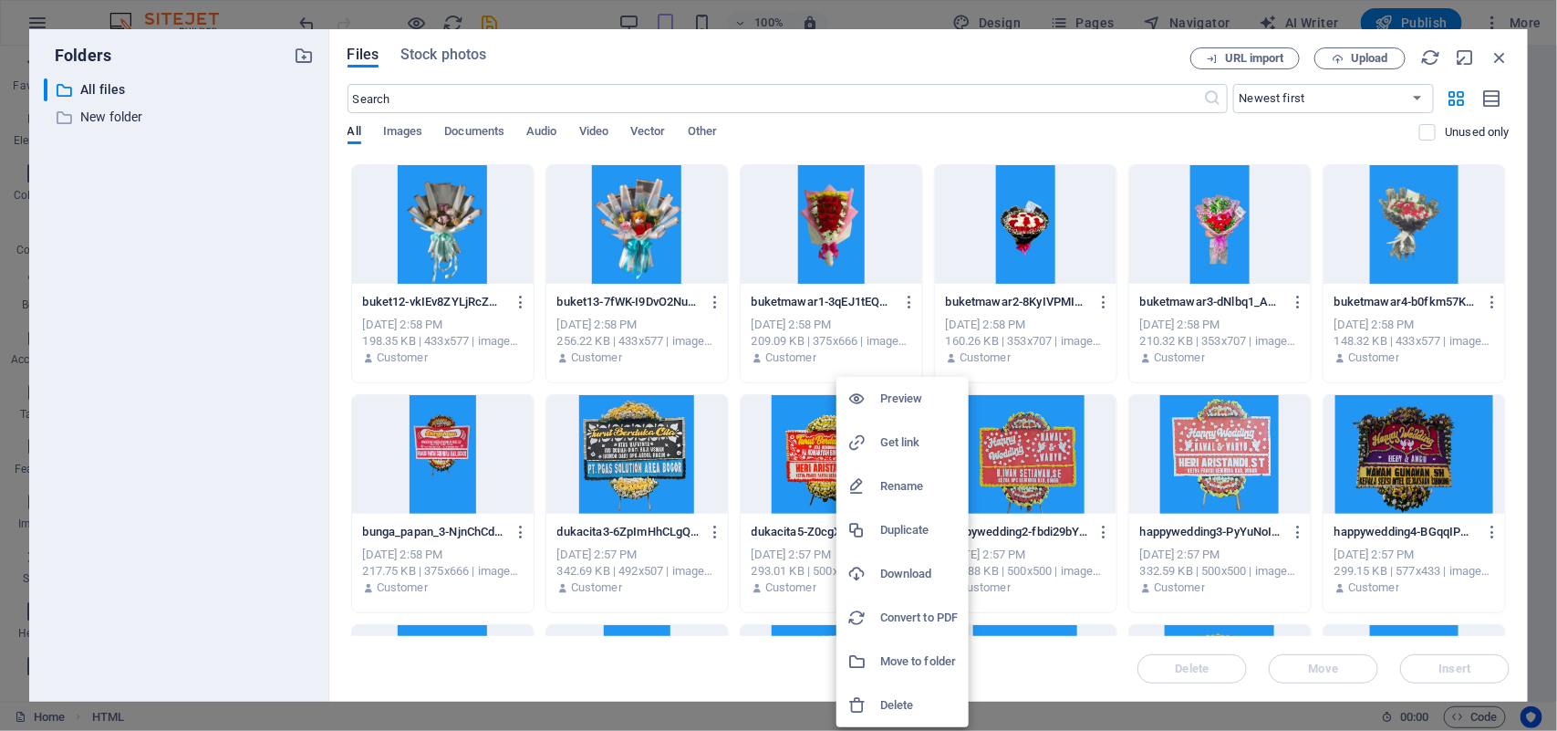
click at [908, 444] on h6 "Get link" at bounding box center [919, 442] width 78 height 22
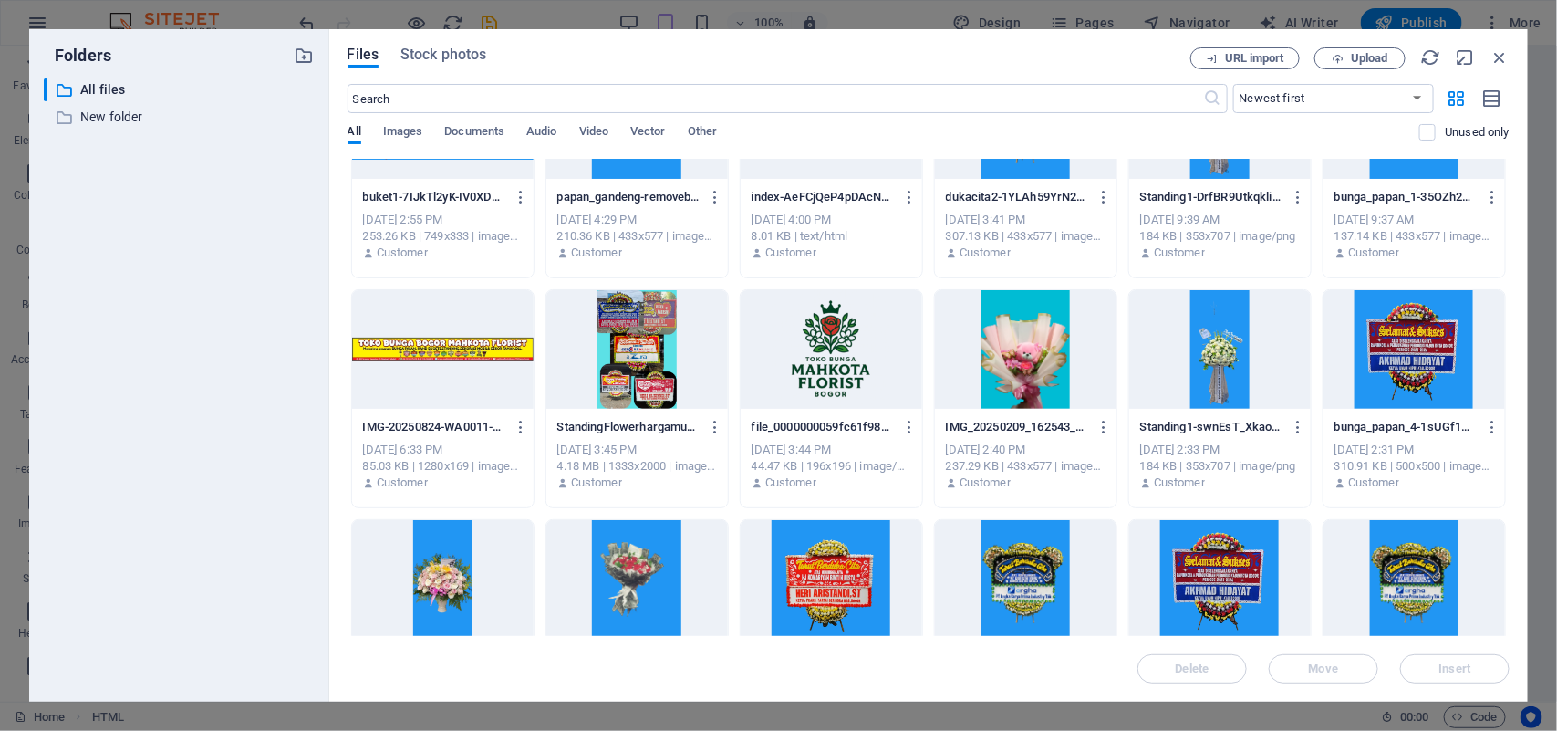
scroll to position [1482, 0]
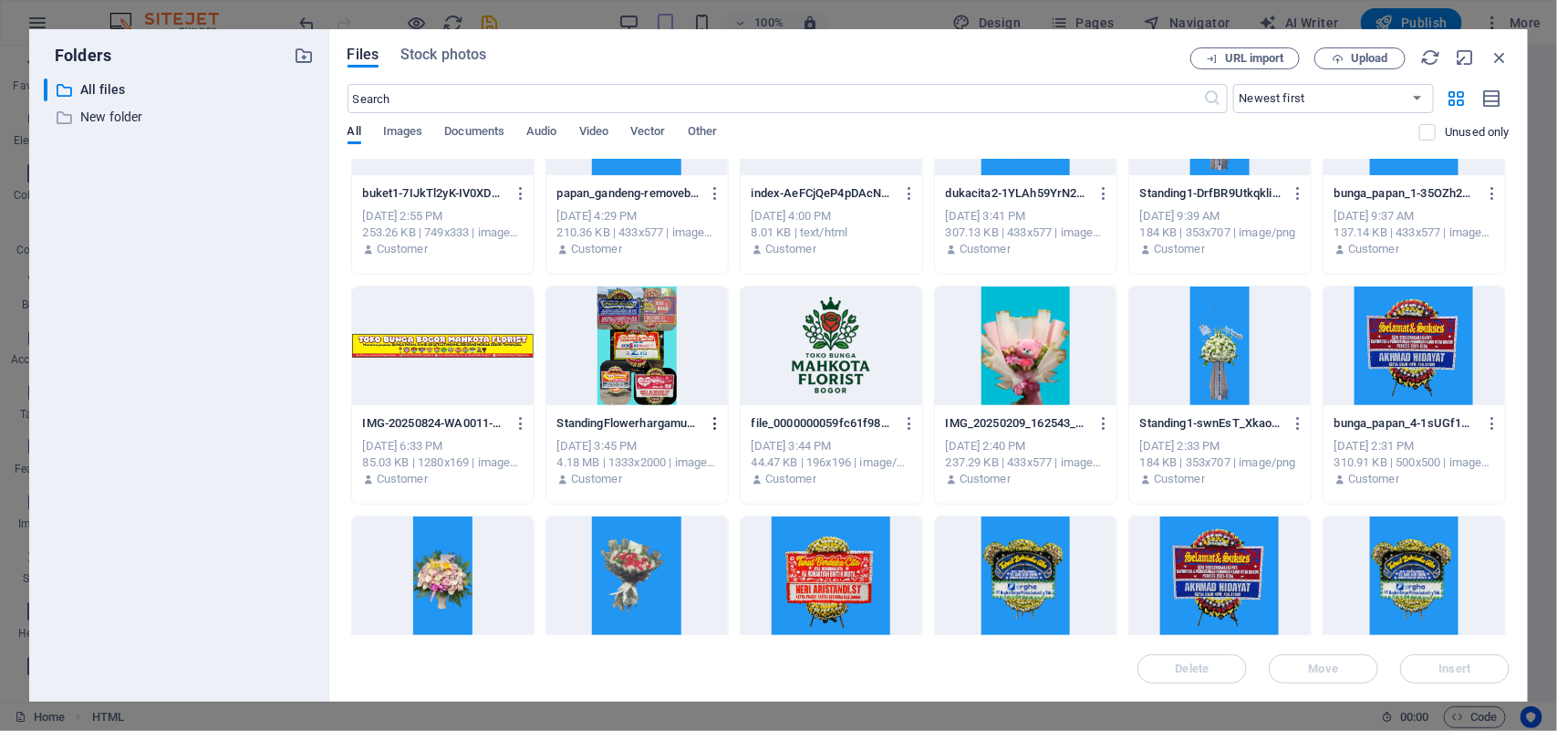
click at [716, 425] on icon "button" at bounding box center [715, 423] width 17 height 16
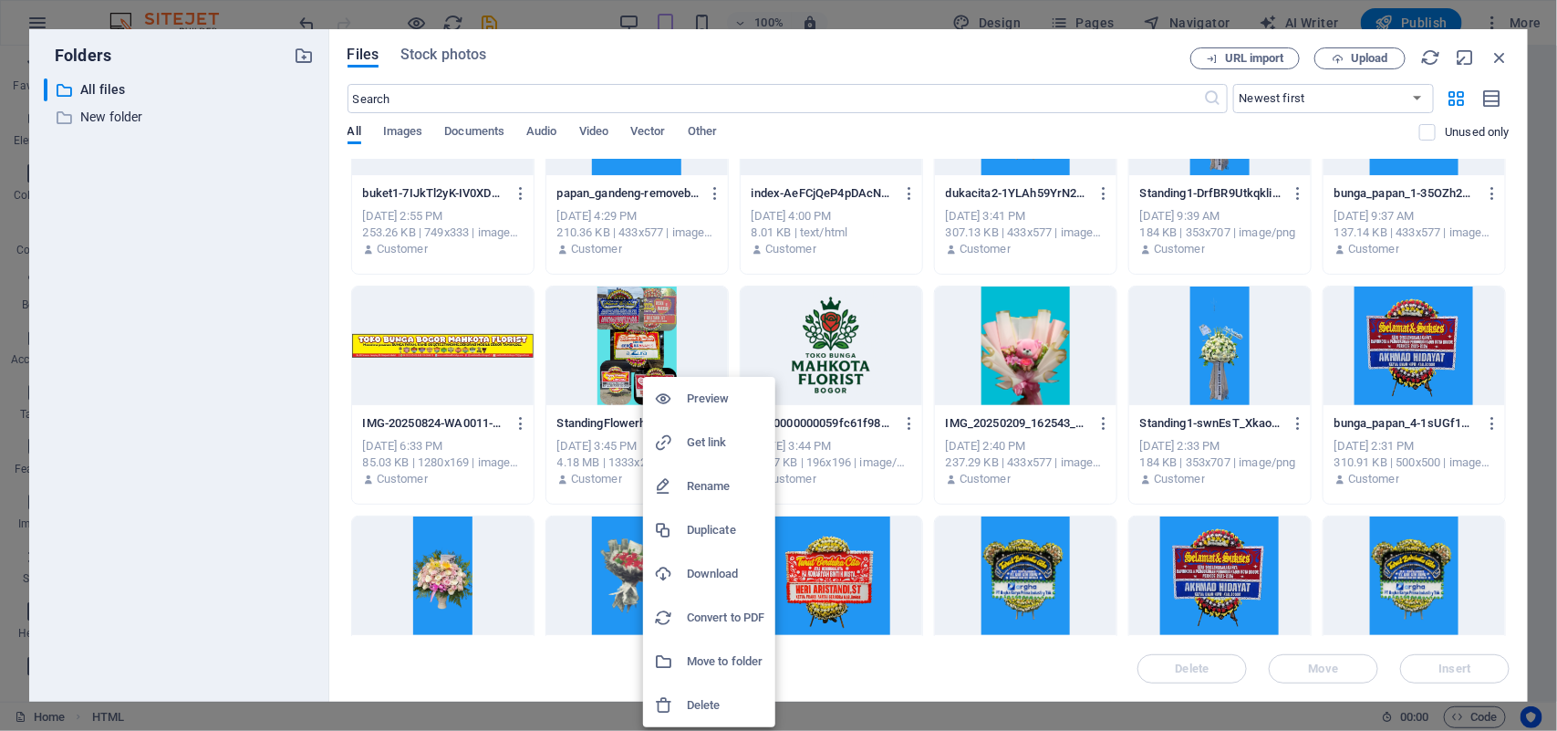
click at [717, 431] on h6 "Get link" at bounding box center [726, 442] width 78 height 22
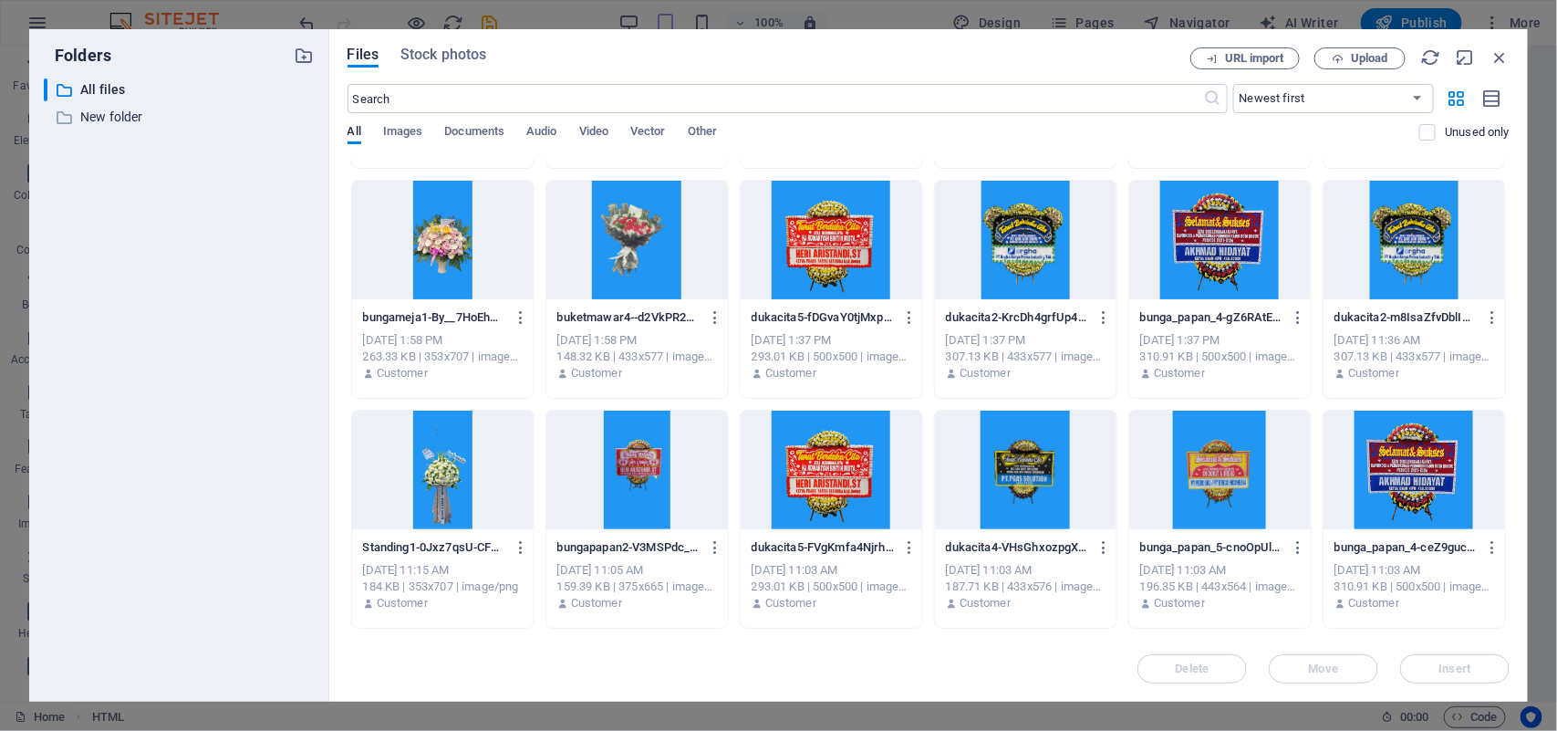
scroll to position [1824, 0]
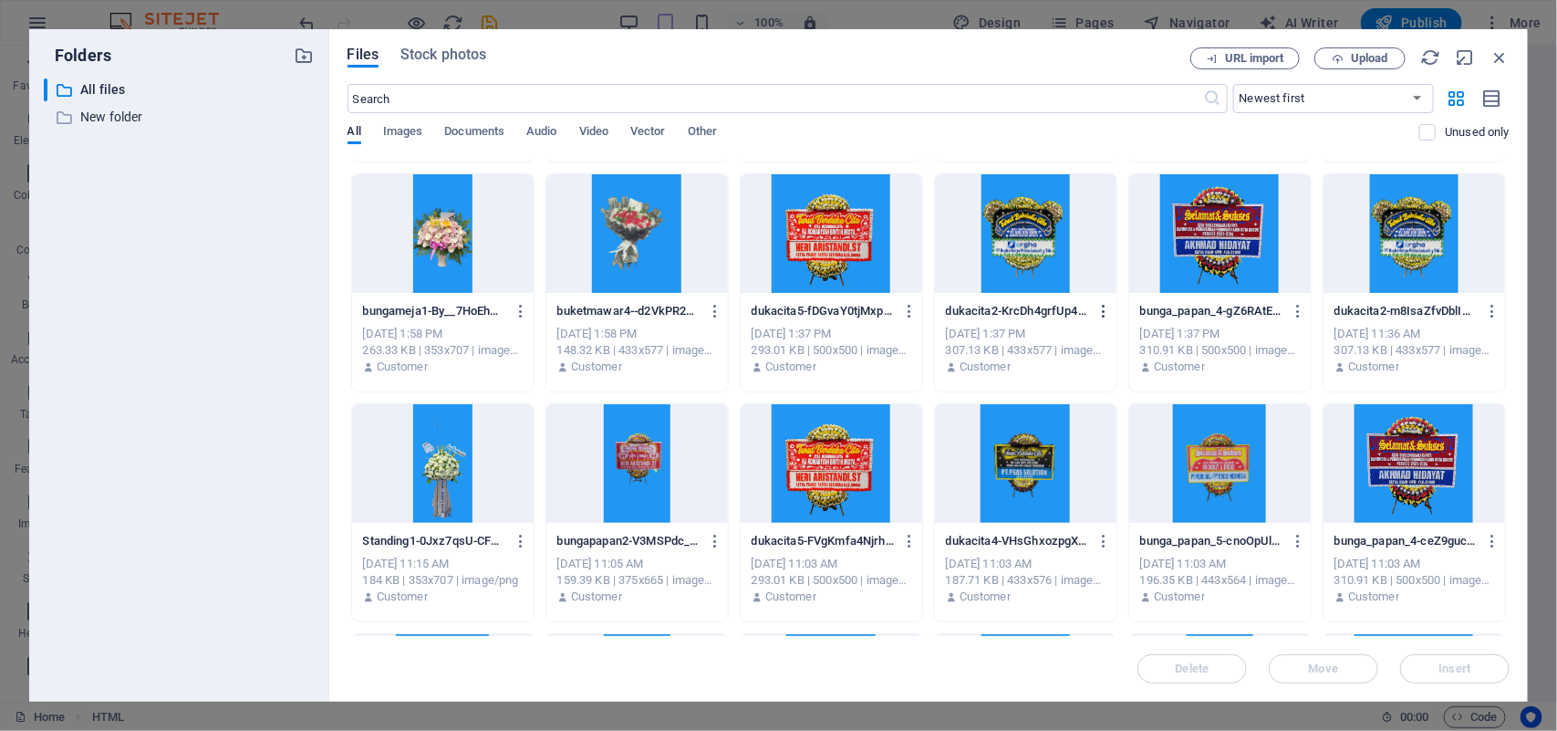
click at [1101, 312] on icon "button" at bounding box center [1103, 311] width 17 height 16
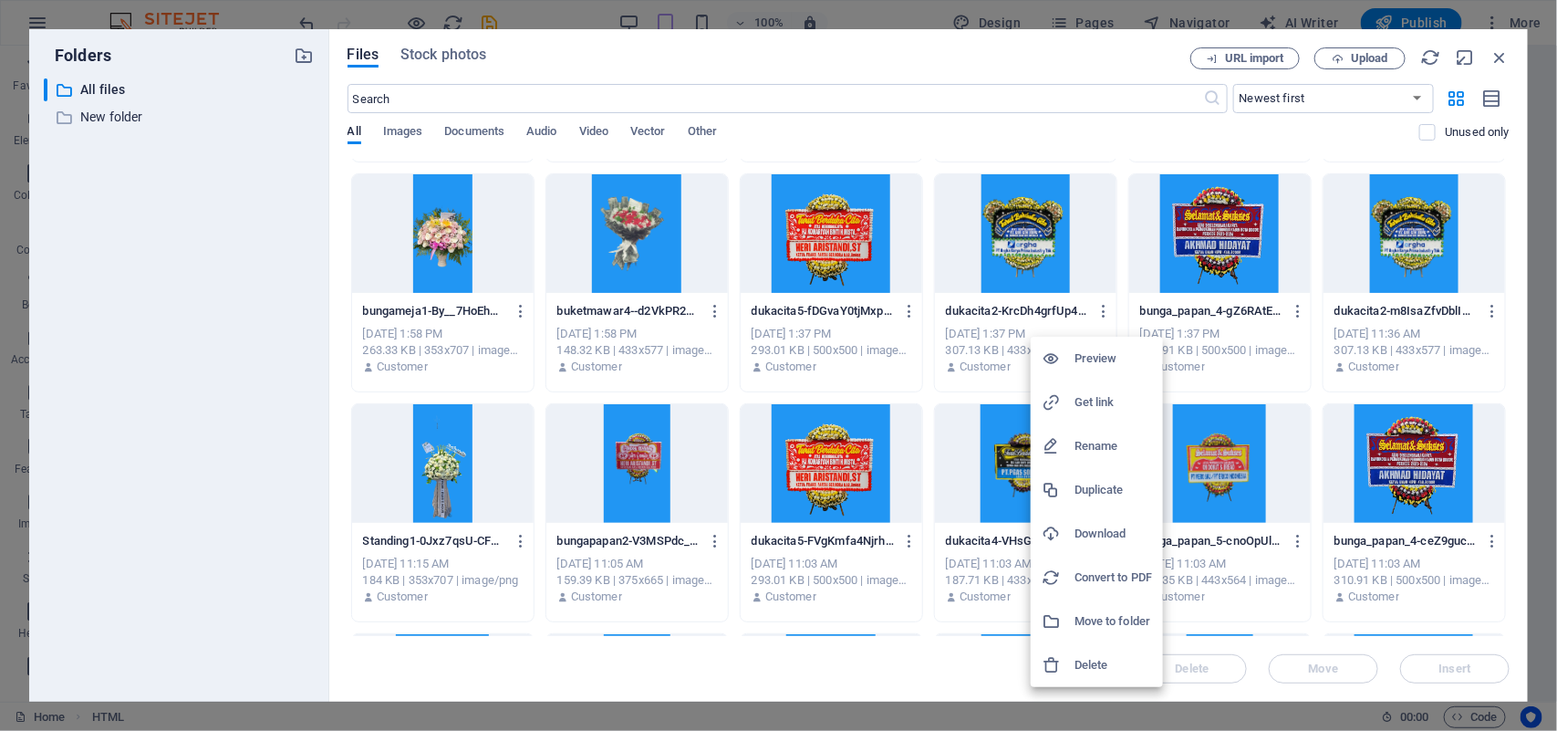
click at [1101, 401] on h6 "Get link" at bounding box center [1113, 402] width 78 height 22
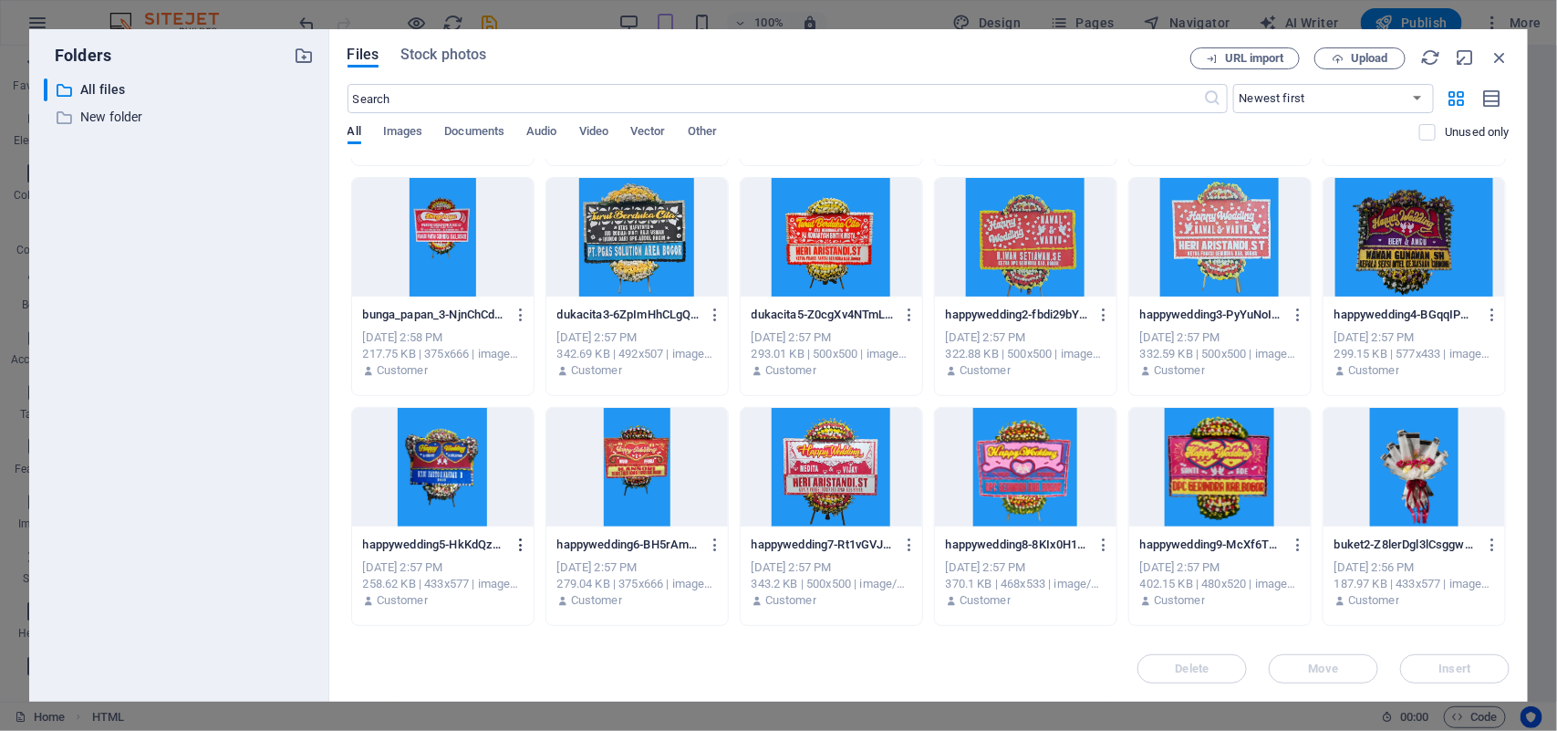
scroll to position [905, 0]
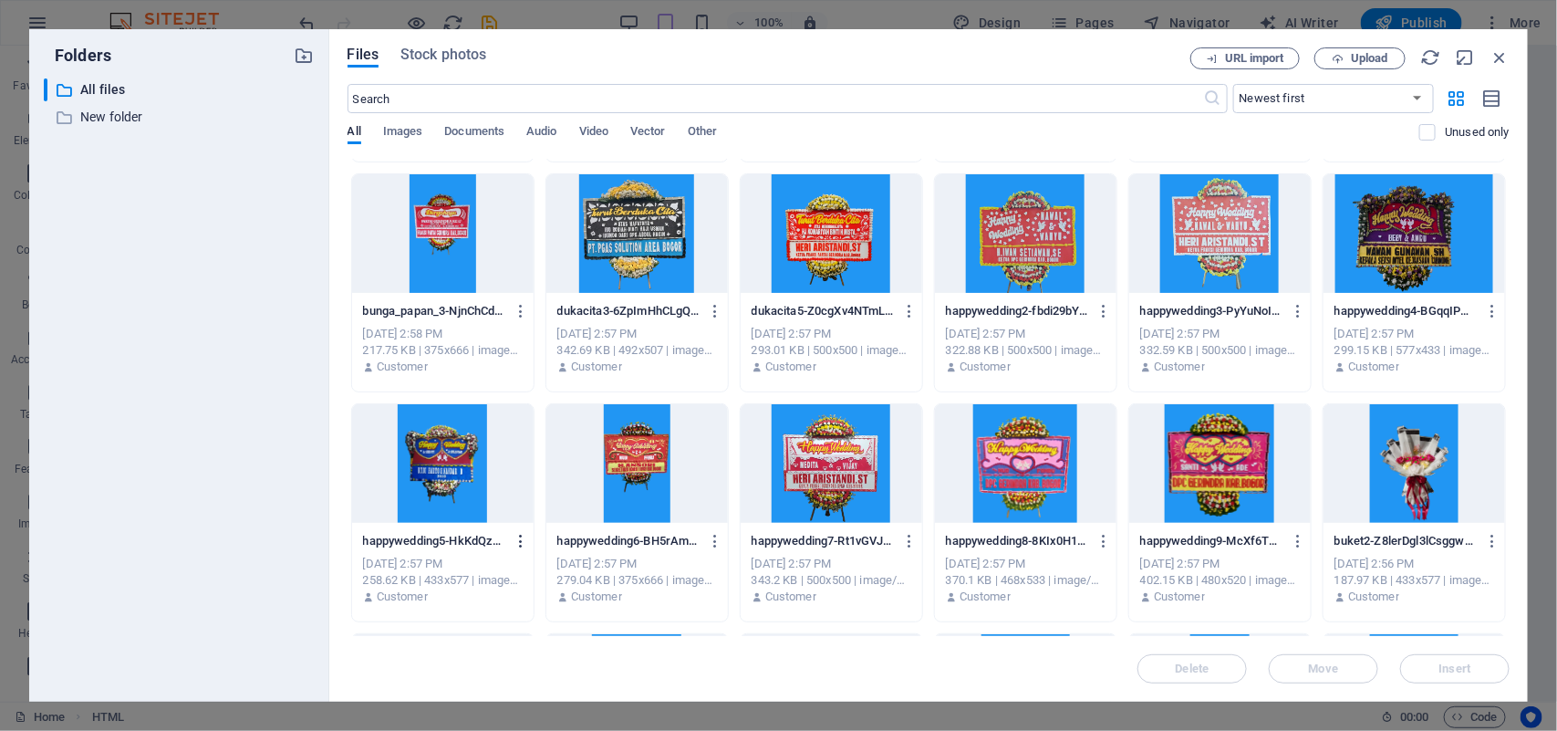
click at [516, 535] on icon "button" at bounding box center [521, 541] width 17 height 16
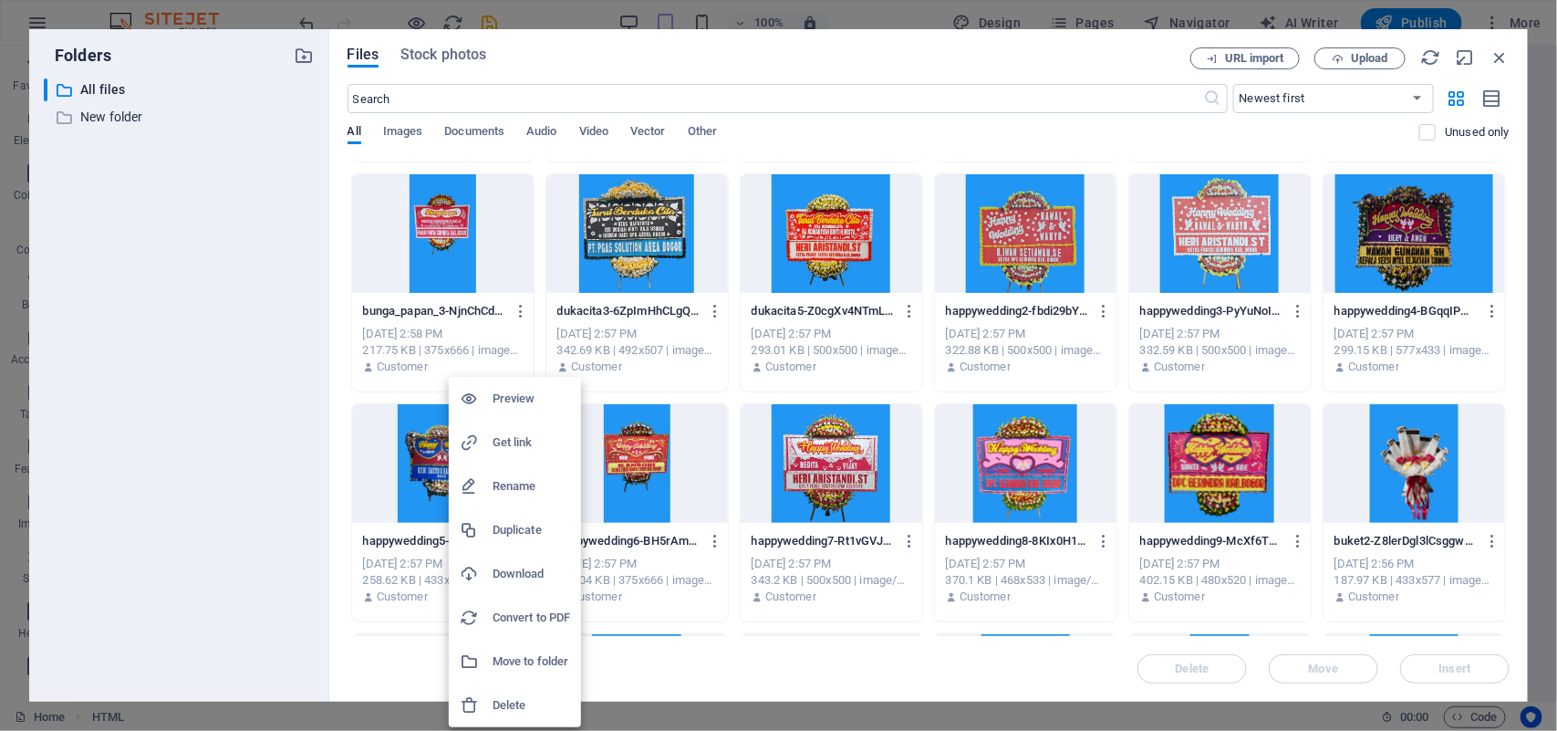
click at [527, 438] on h6 "Get link" at bounding box center [532, 442] width 78 height 22
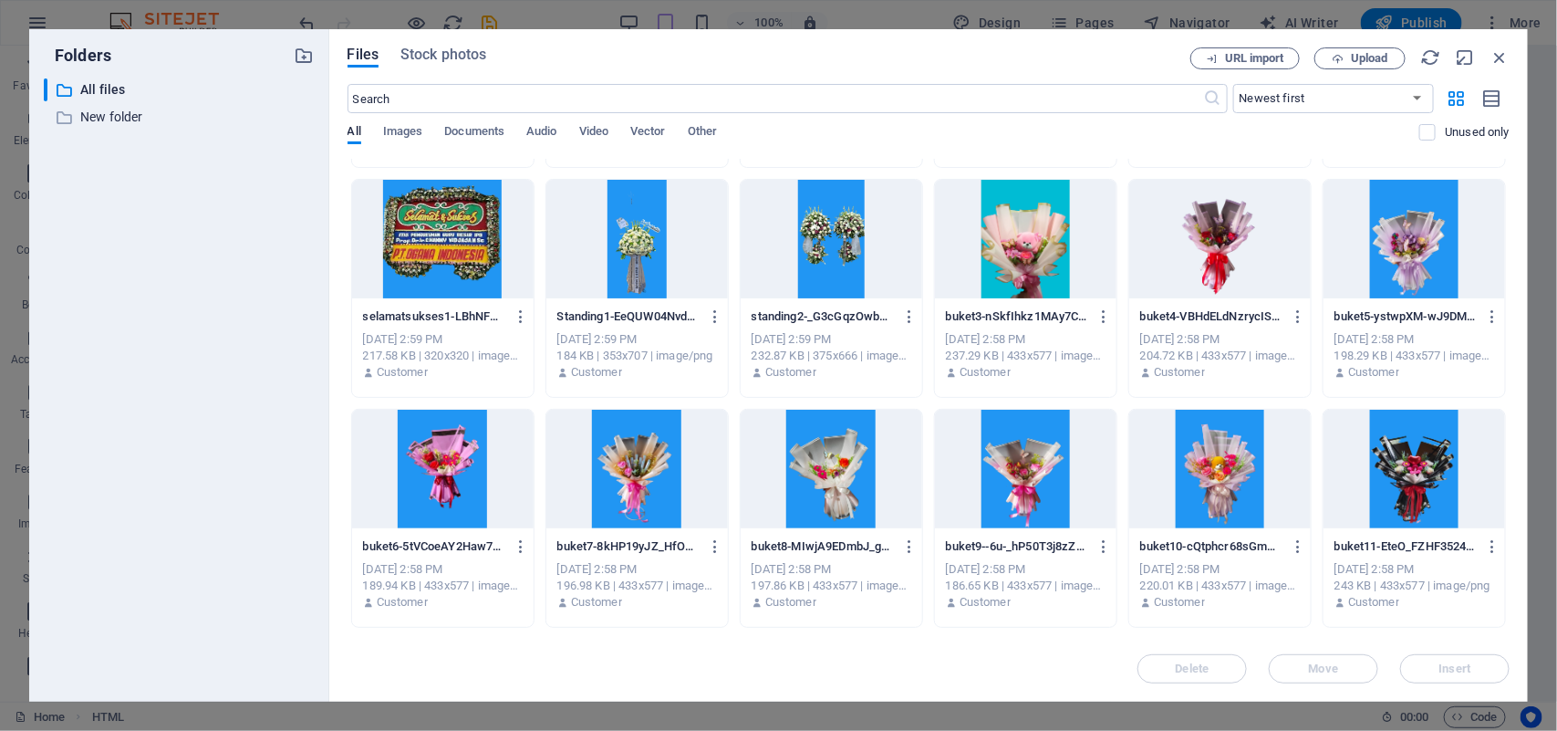
scroll to position [0, 0]
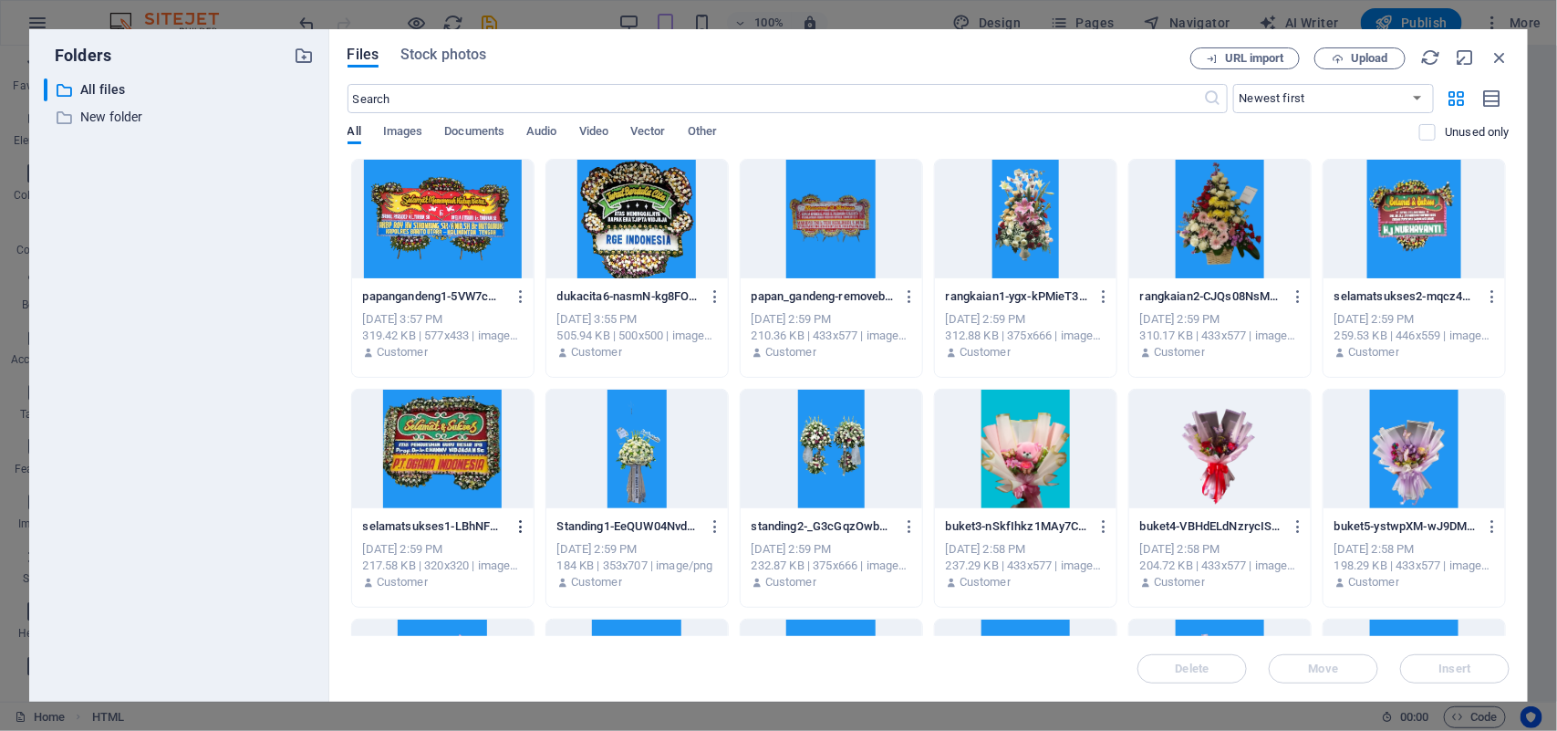
click at [518, 529] on icon "button" at bounding box center [521, 526] width 17 height 16
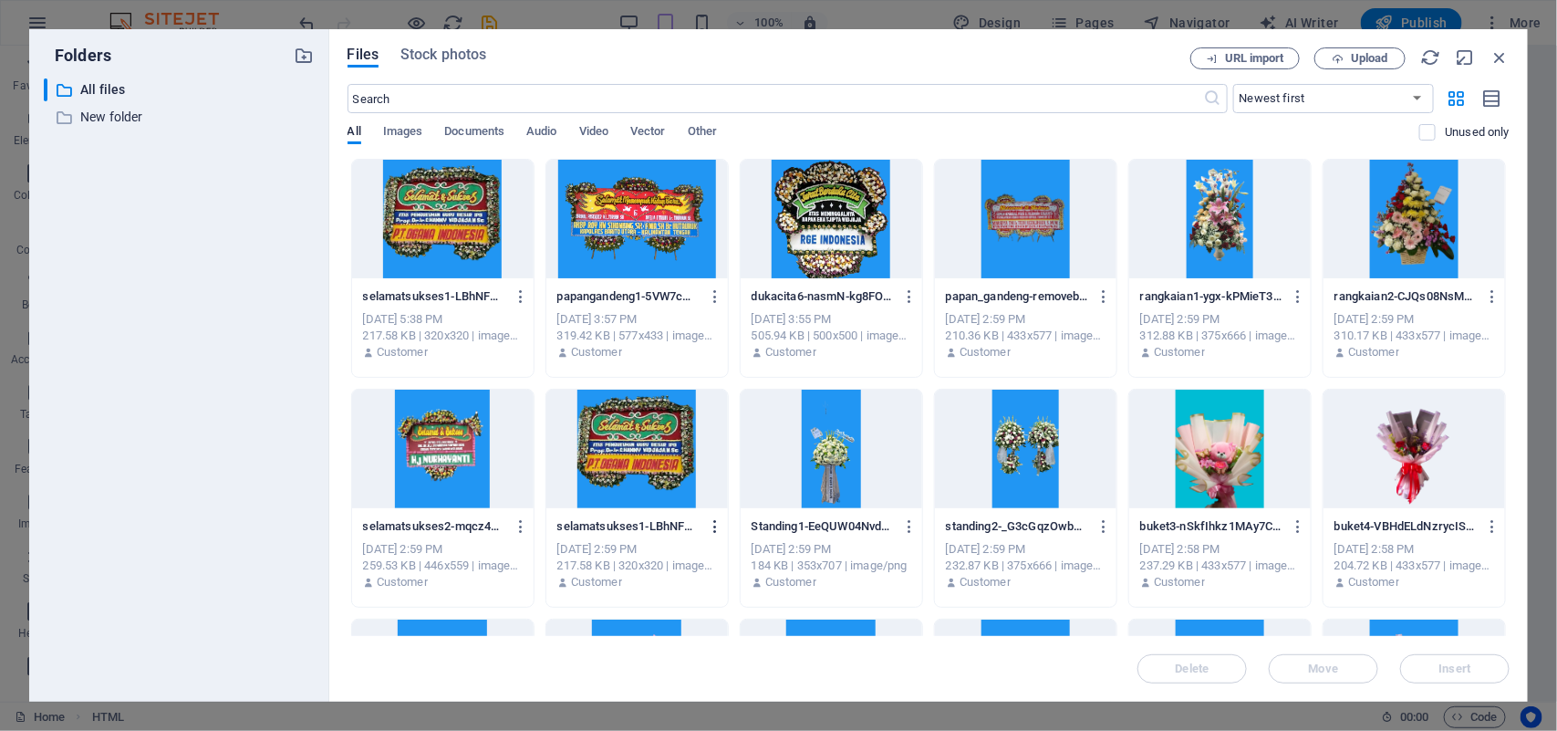
click at [714, 526] on icon "button" at bounding box center [715, 526] width 17 height 16
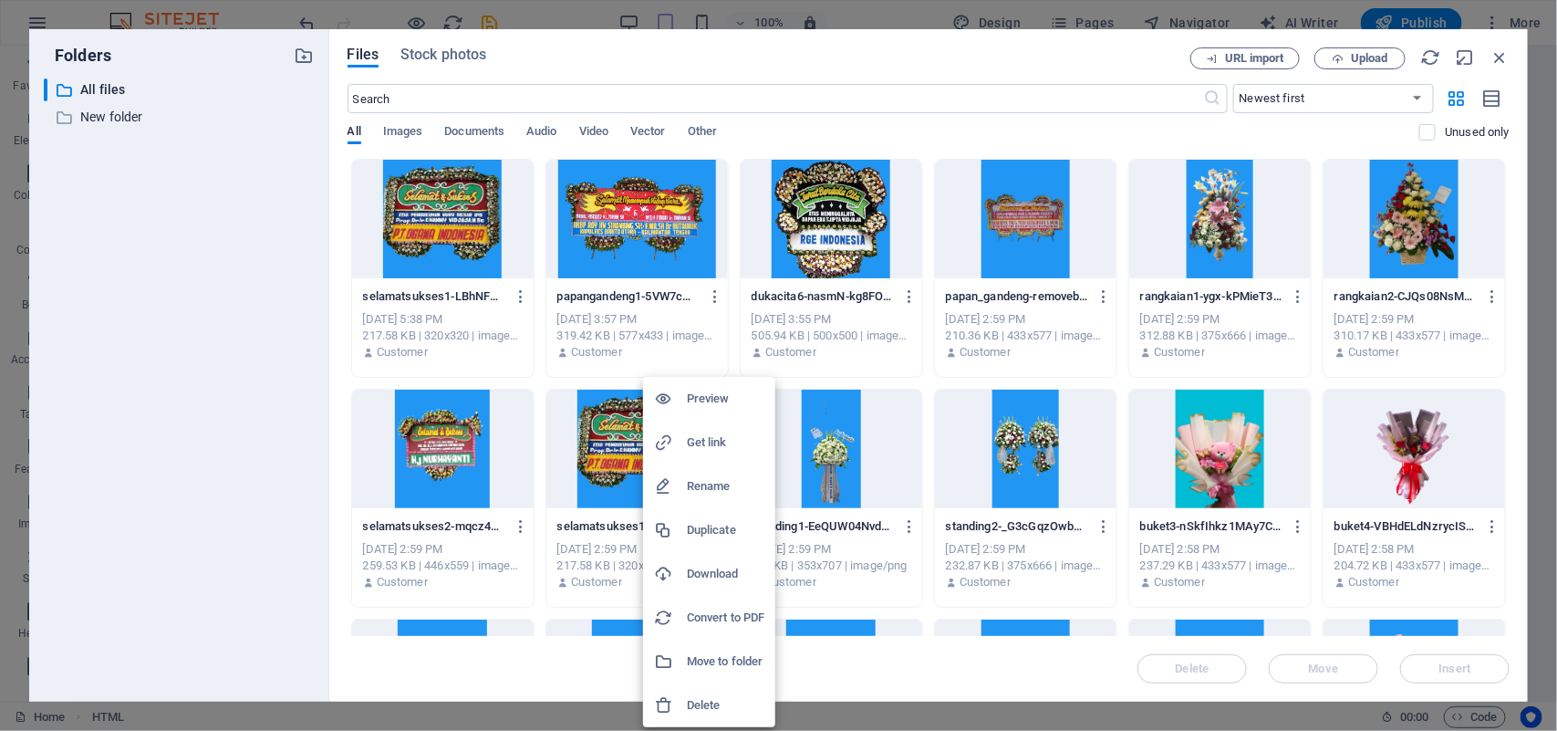
click at [717, 452] on h6 "Get link" at bounding box center [726, 442] width 78 height 22
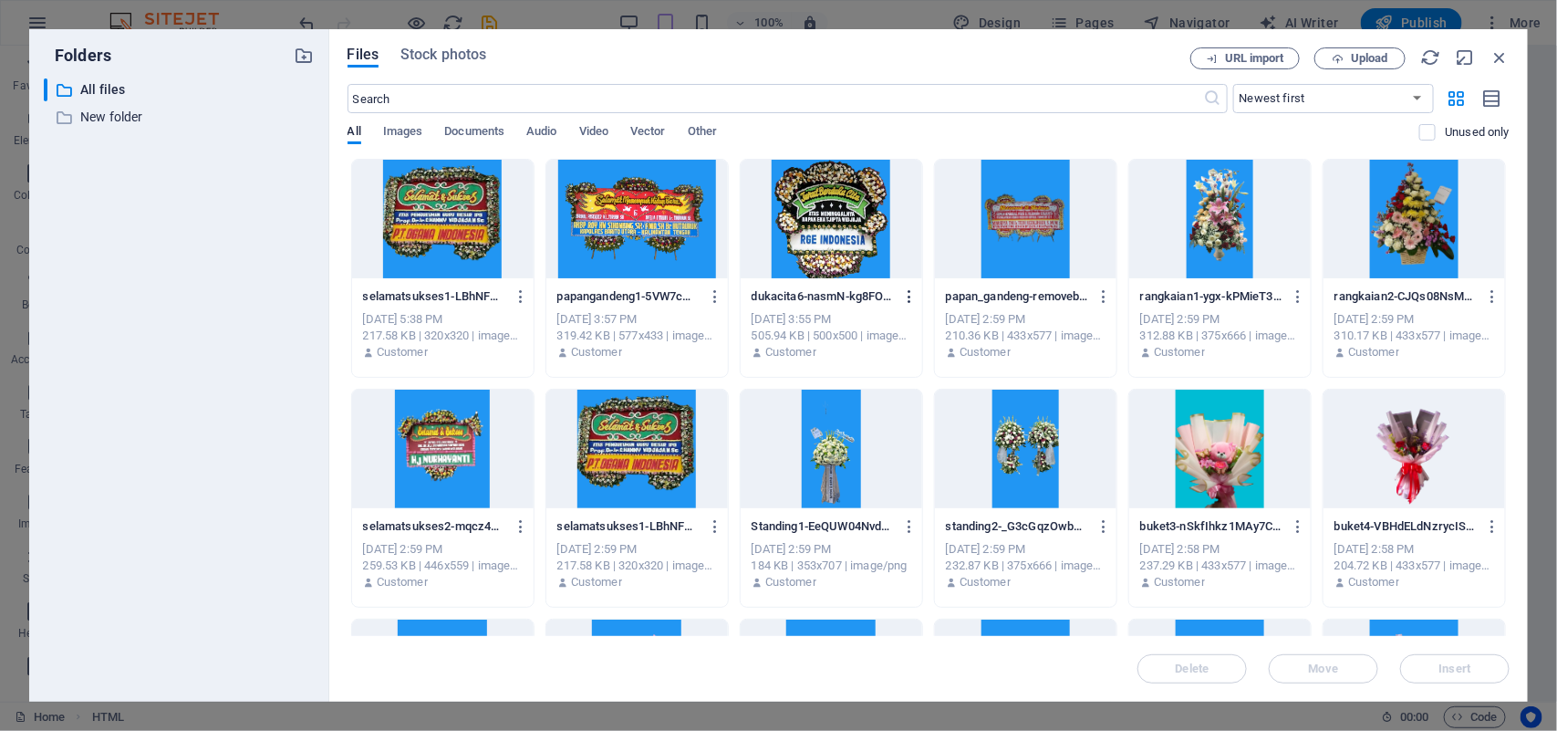
click at [908, 295] on icon "button" at bounding box center [909, 296] width 17 height 16
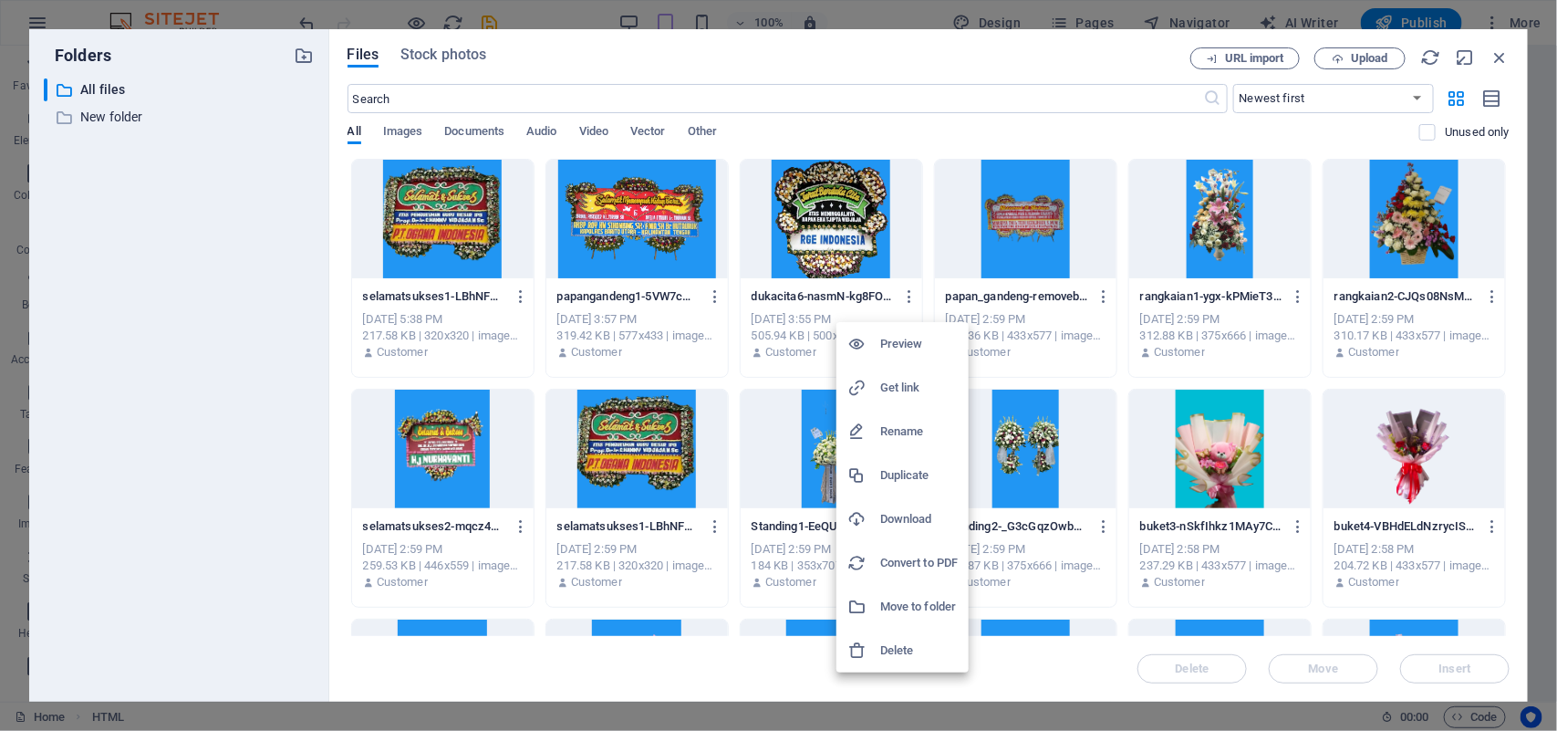
click at [903, 384] on h6 "Get link" at bounding box center [919, 388] width 78 height 22
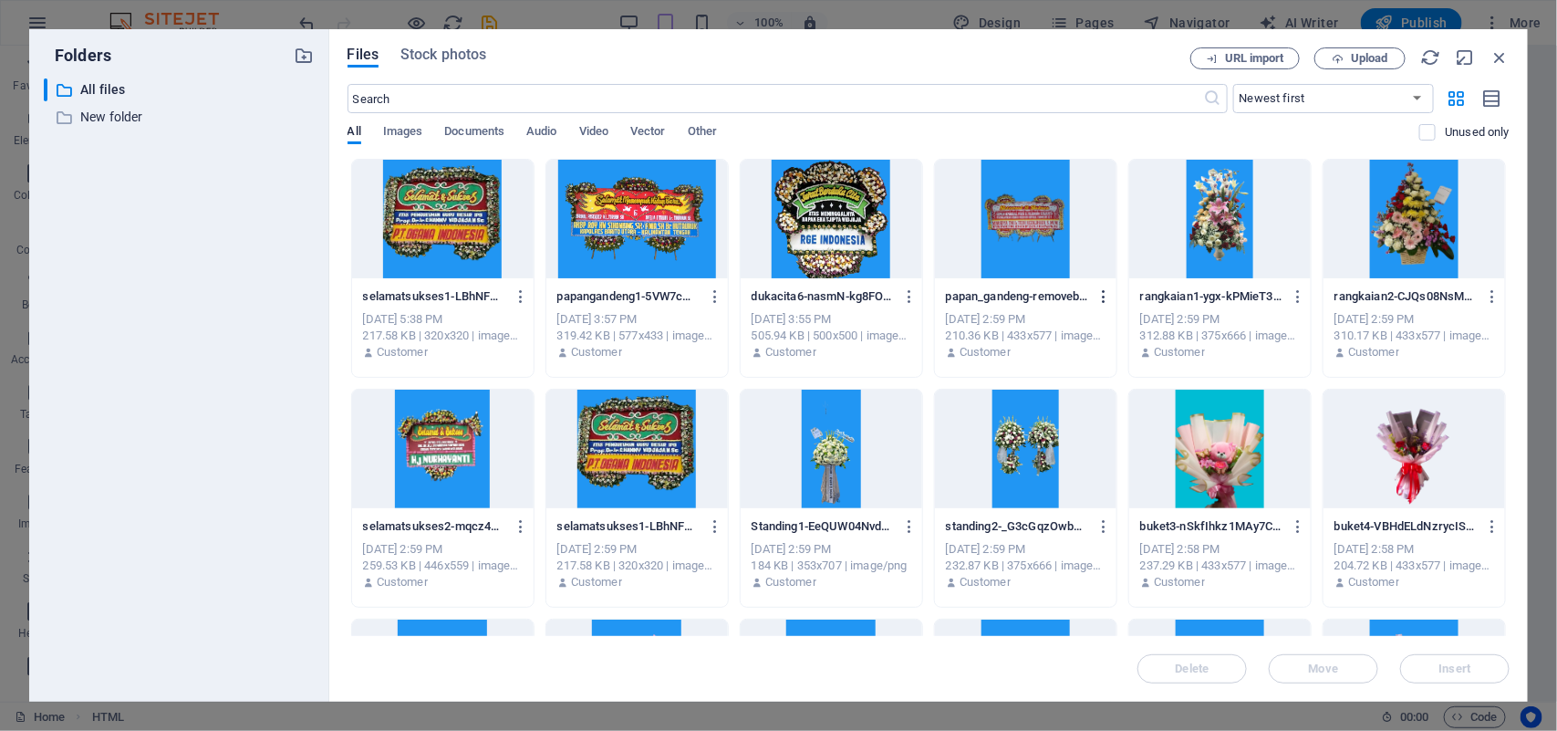
click at [1099, 295] on icon "button" at bounding box center [1103, 296] width 17 height 16
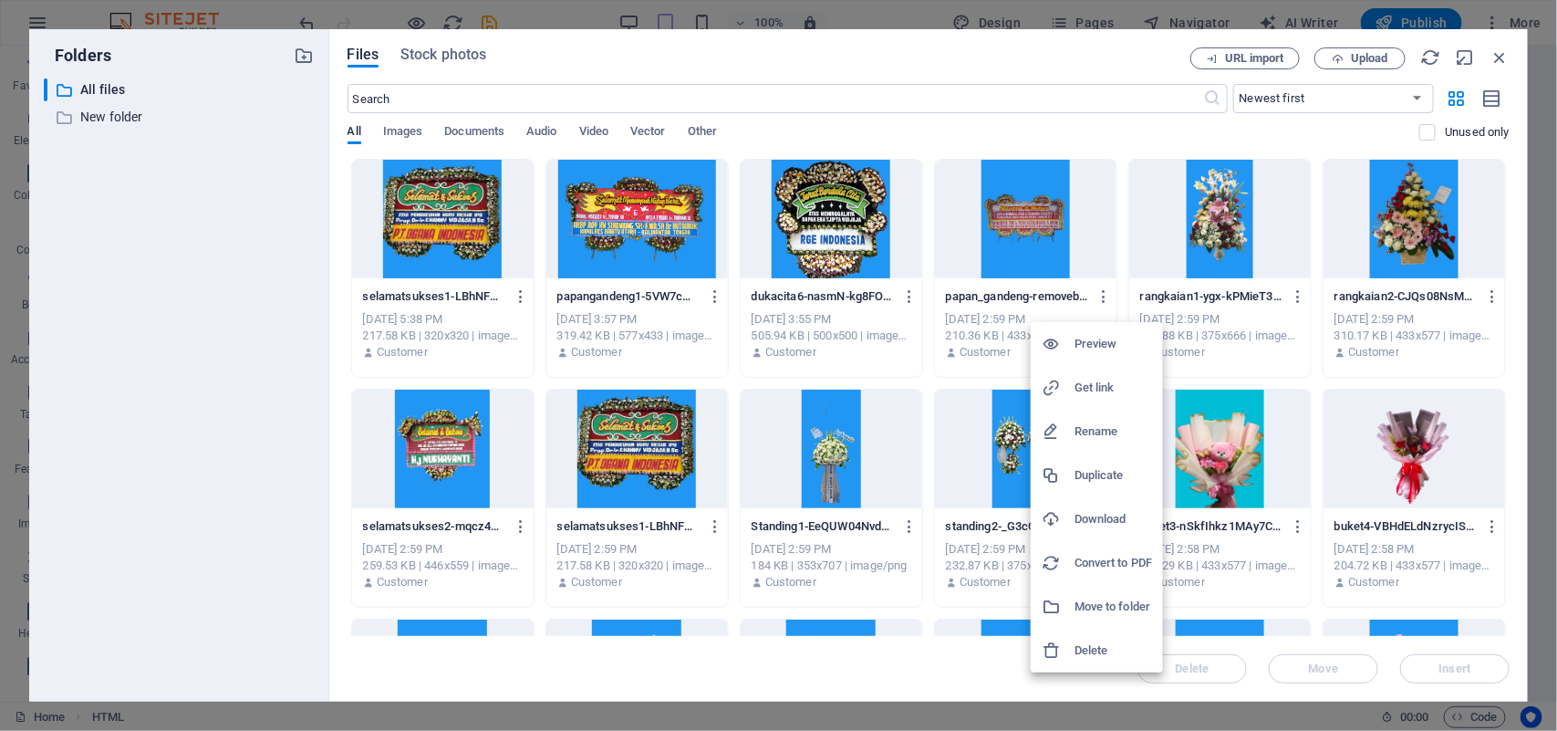
click at [1093, 389] on h6 "Get link" at bounding box center [1113, 388] width 78 height 22
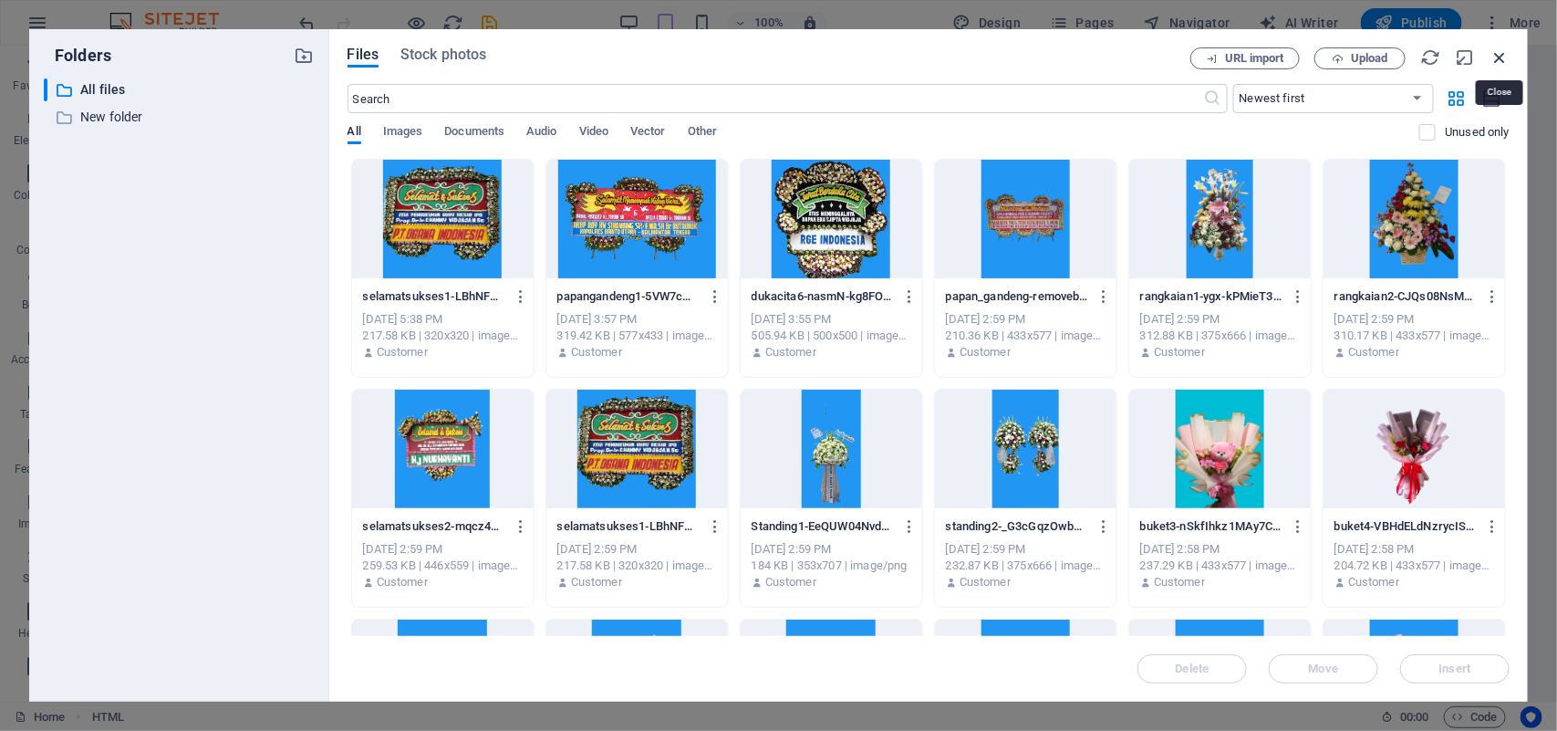
click at [1505, 56] on icon "button" at bounding box center [1499, 57] width 20 height 20
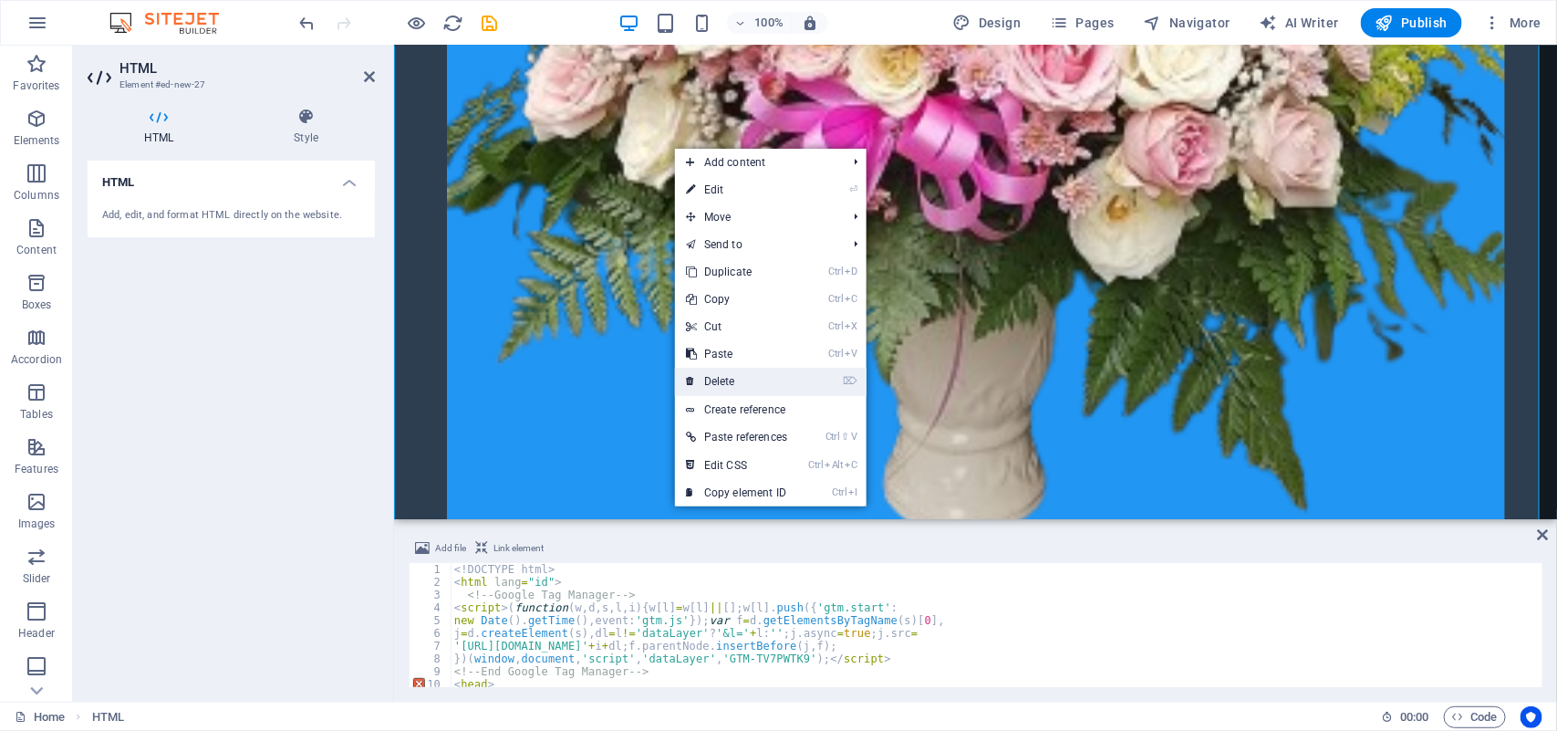
click at [721, 380] on link "⌦ Delete" at bounding box center [736, 381] width 123 height 27
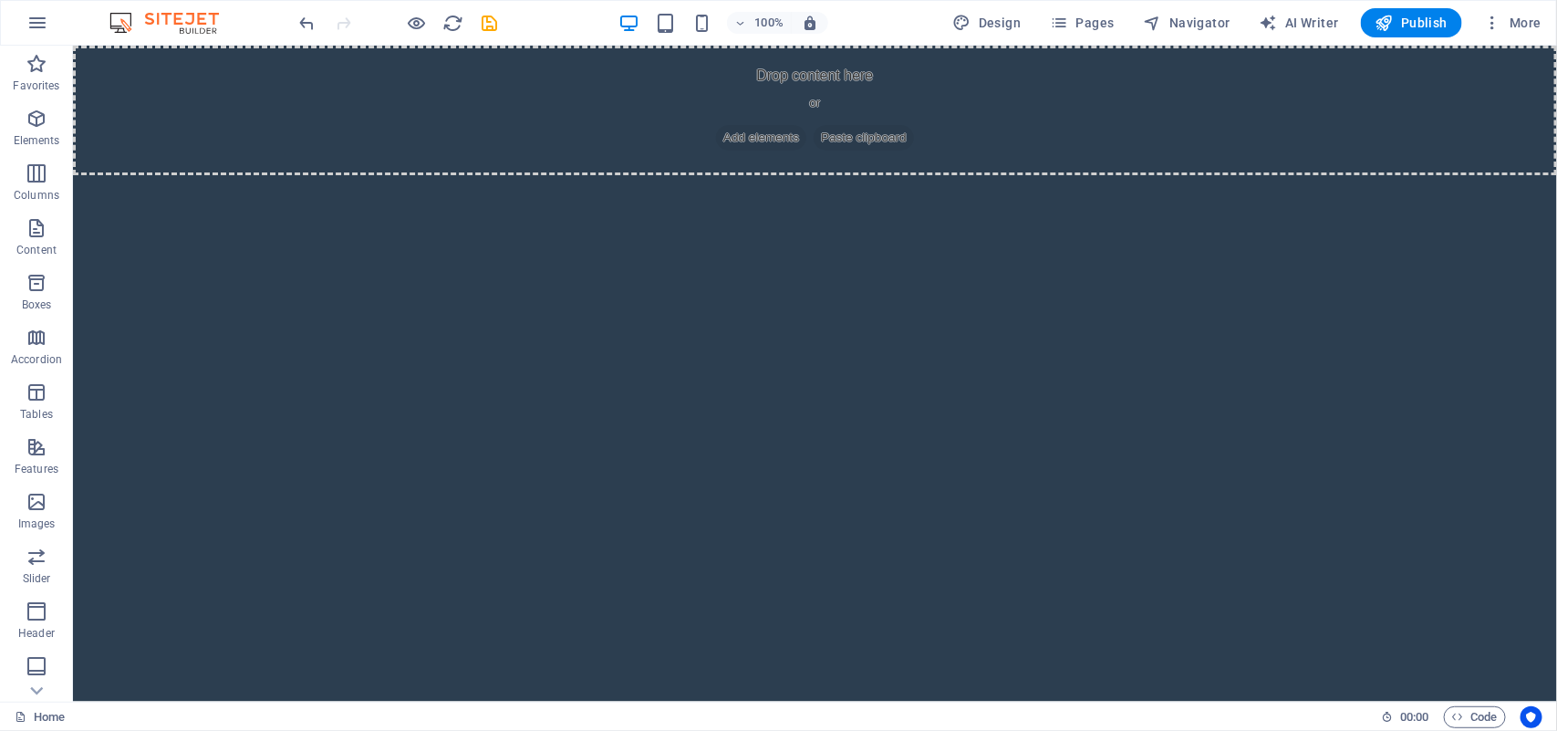
scroll to position [0, 0]
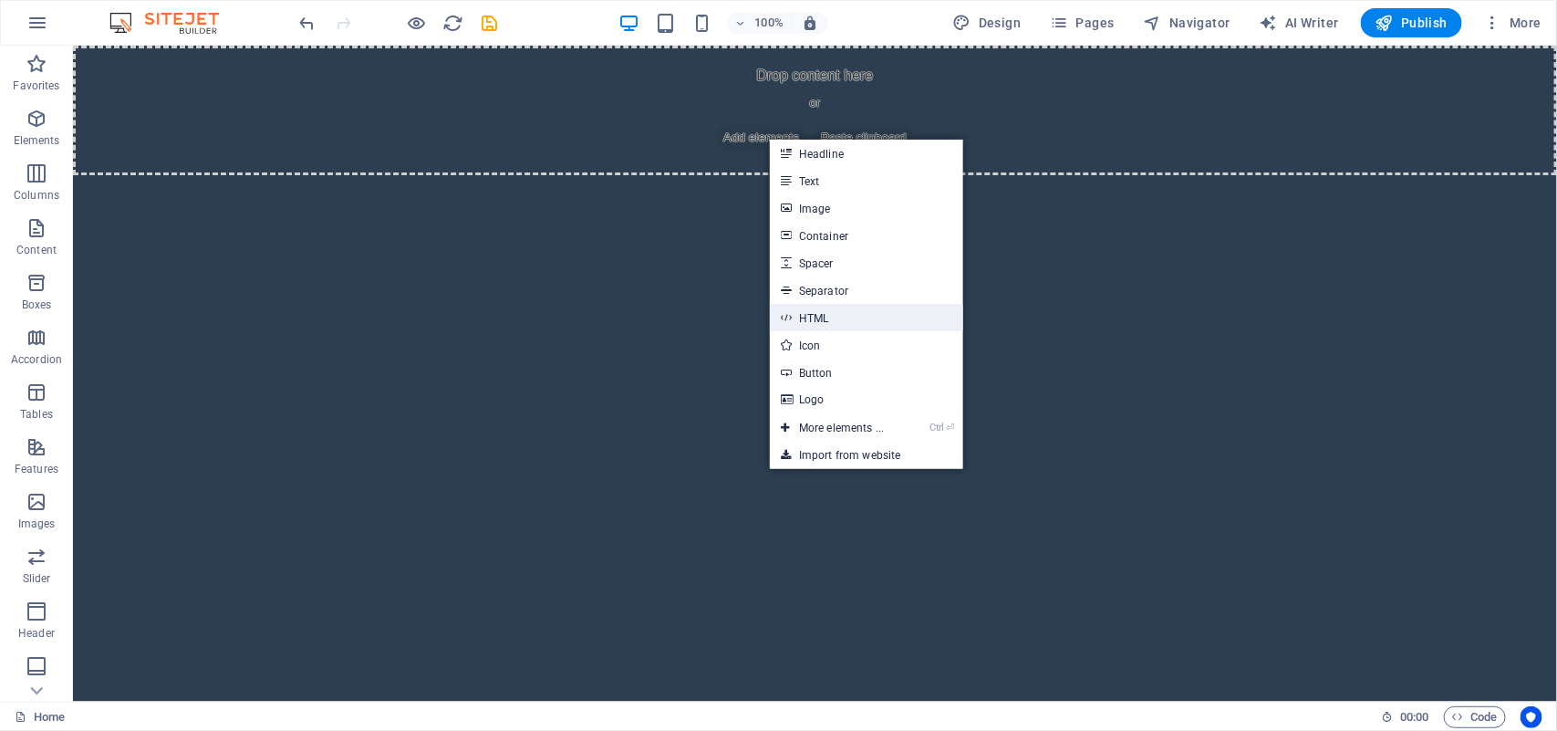
click at [795, 324] on link "HTML" at bounding box center [866, 317] width 193 height 27
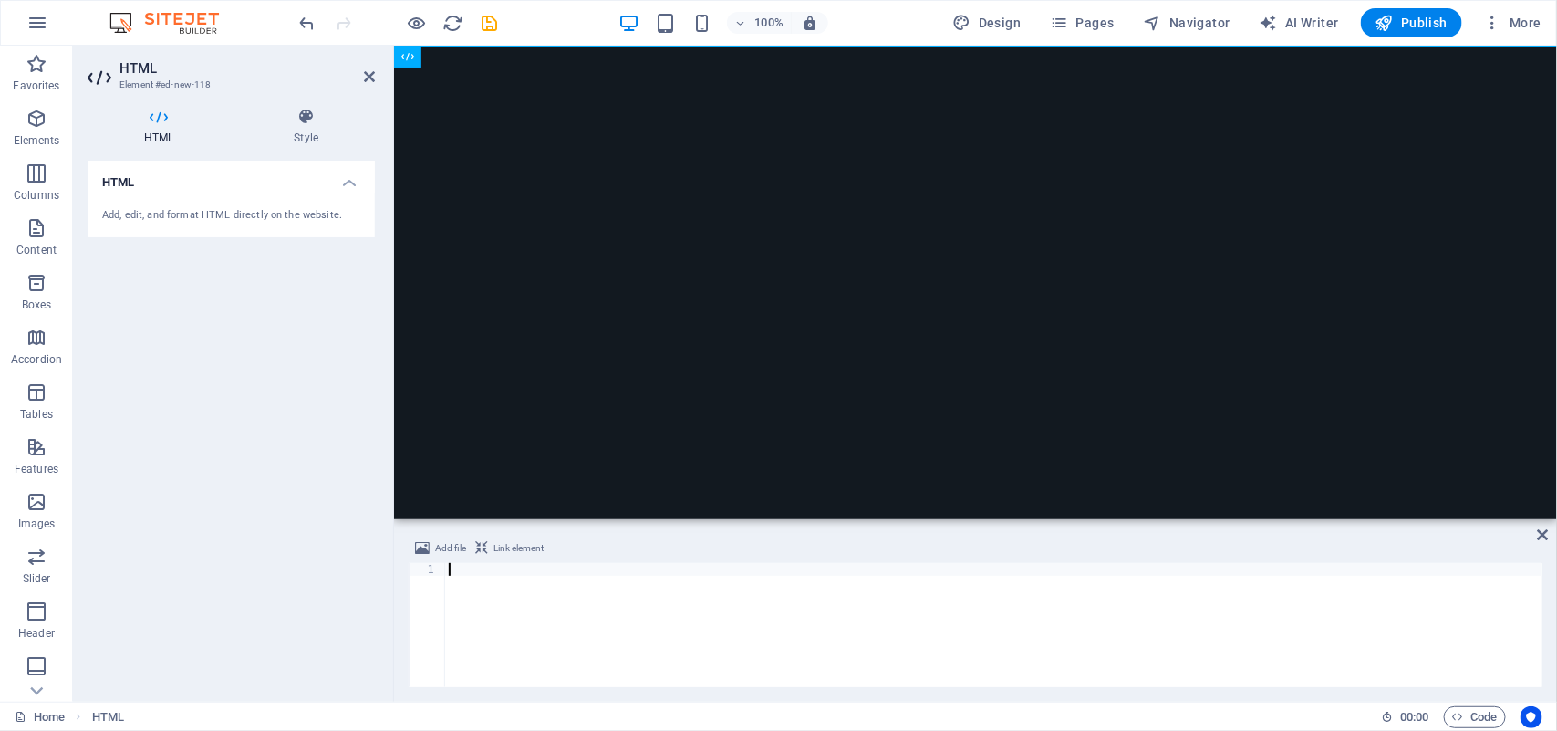
scroll to position [2493, 0]
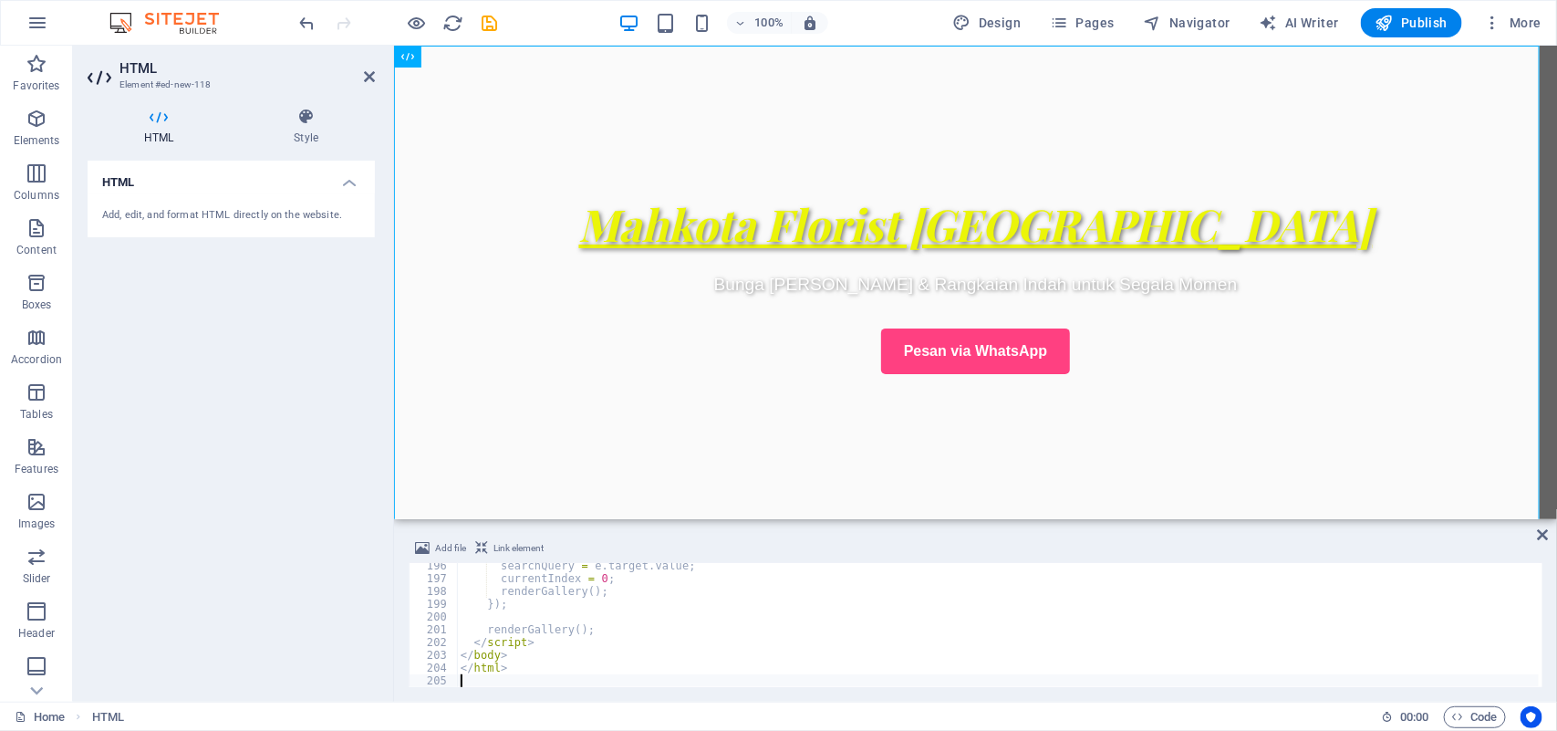
click at [494, 540] on span "Link element" at bounding box center [518, 548] width 50 height 22
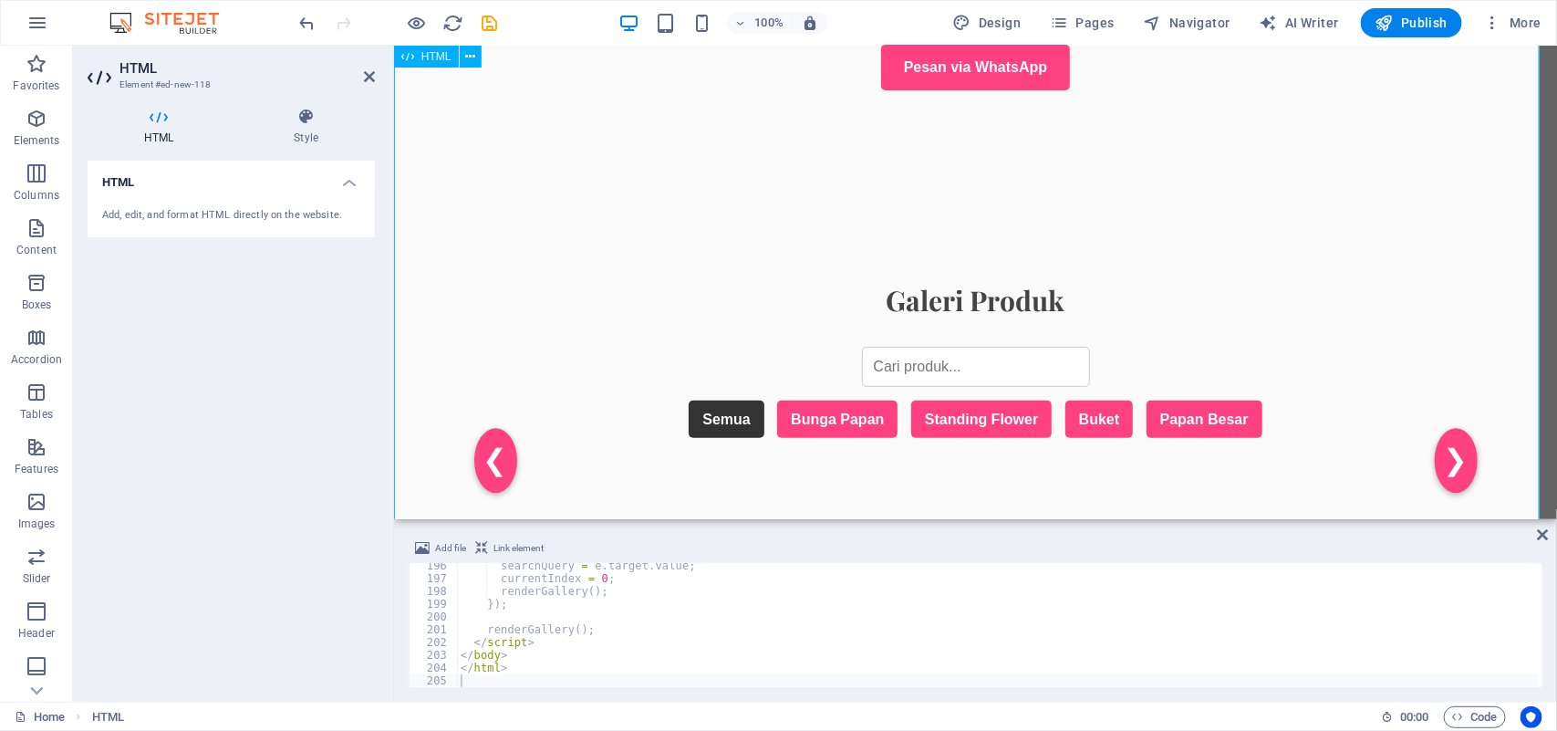
scroll to position [406, 0]
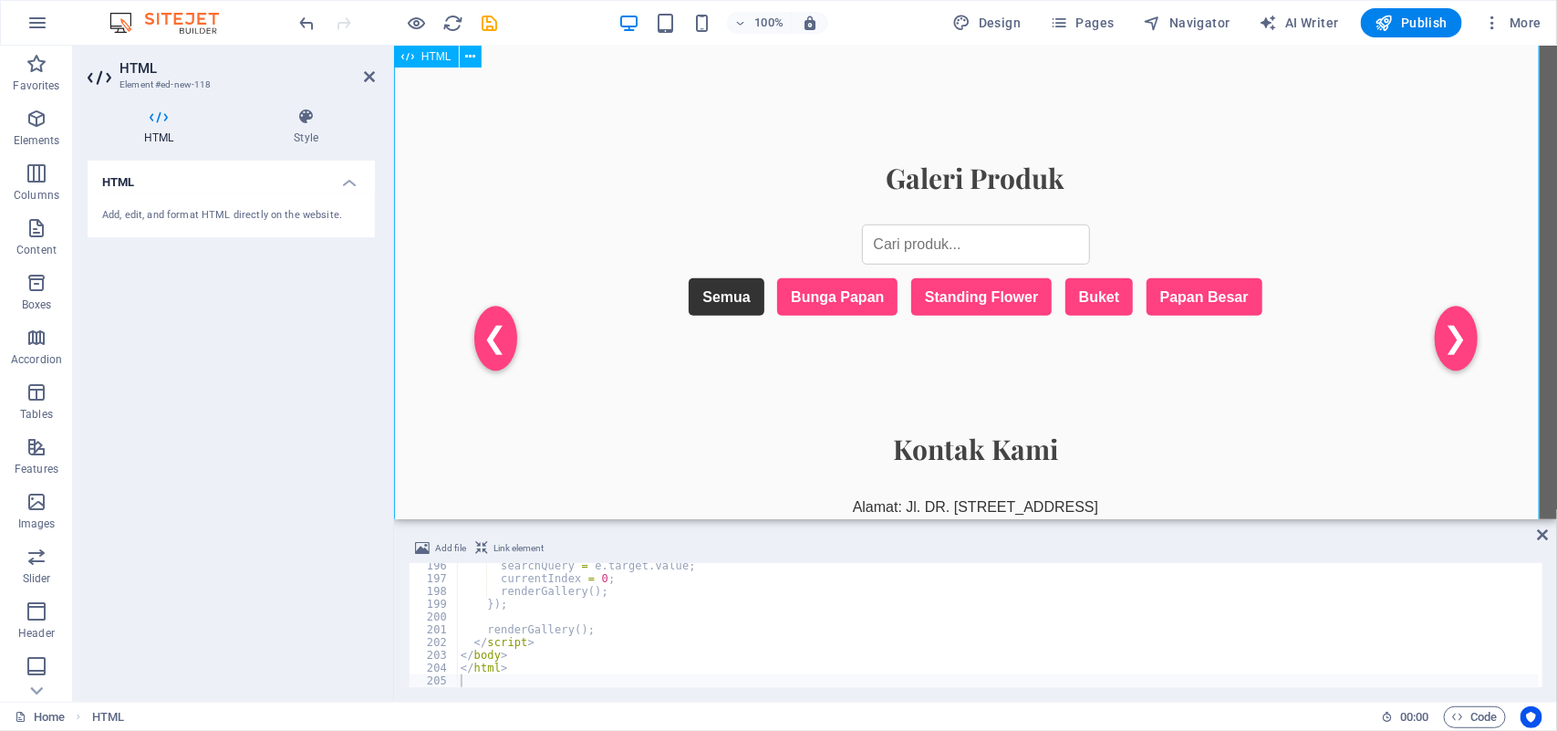
click at [1103, 303] on div "Mahkota Florist [GEOGRAPHIC_DATA] Mahkota Florist Bogor Bunga [PERSON_NAME] & R…" at bounding box center [974, 192] width 1163 height 1107
type textarea "<a href="#ed-new-118" class="wv-link-elm"></a>"
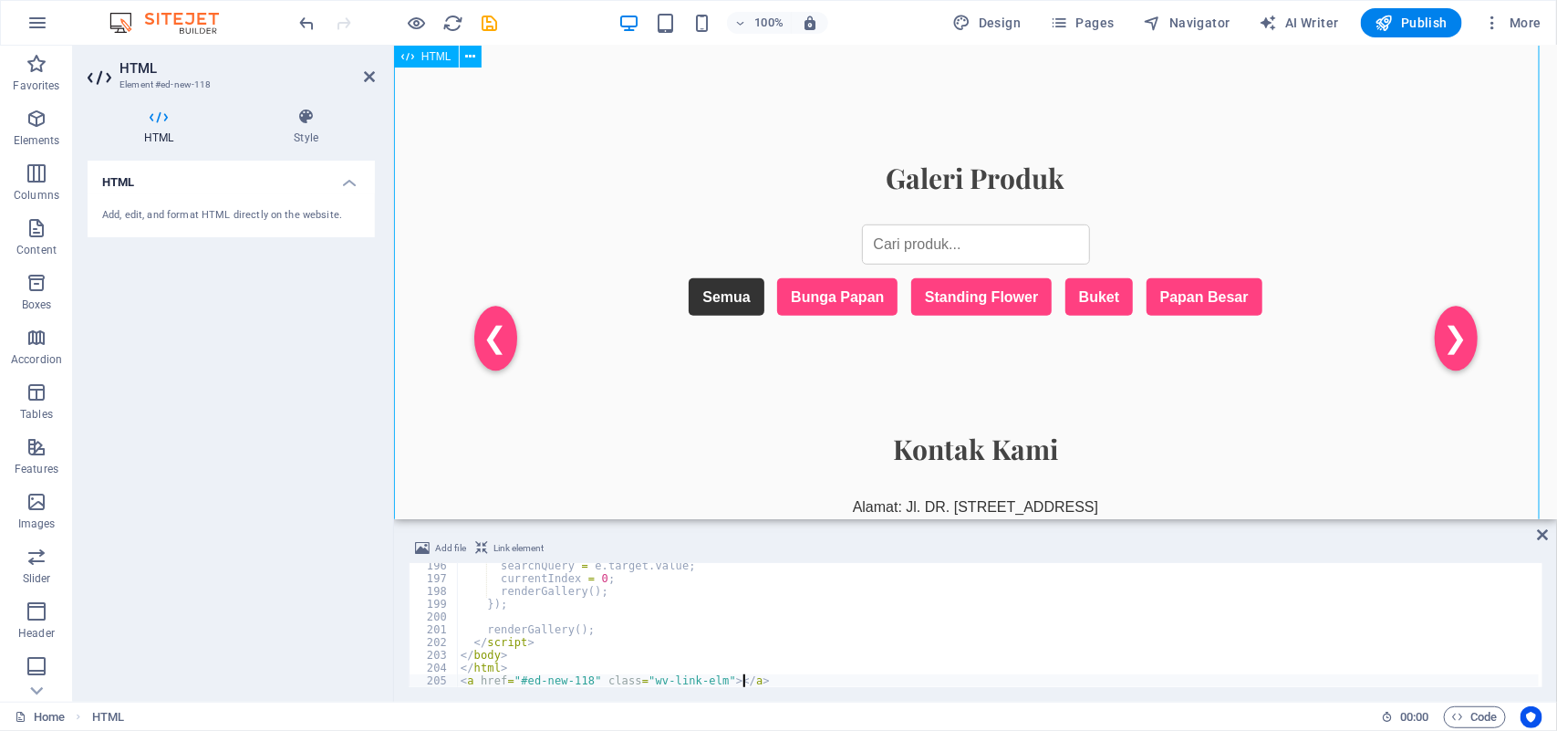
click at [1105, 303] on div "Mahkota Florist [GEOGRAPHIC_DATA] Mahkota Florist Bogor Bunga [PERSON_NAME] & R…" at bounding box center [974, 192] width 1163 height 1107
click at [1209, 306] on div "Mahkota Florist [GEOGRAPHIC_DATA] Mahkota Florist Bogor Bunga [PERSON_NAME] & R…" at bounding box center [974, 192] width 1163 height 1107
drag, startPoint x: 1077, startPoint y: 298, endPoint x: 1039, endPoint y: 291, distance: 39.0
click at [1072, 297] on div "Mahkota Florist [GEOGRAPHIC_DATA] Mahkota Florist Bogor Bunga [PERSON_NAME] & R…" at bounding box center [974, 192] width 1163 height 1107
drag, startPoint x: 1037, startPoint y: 291, endPoint x: 964, endPoint y: 283, distance: 73.4
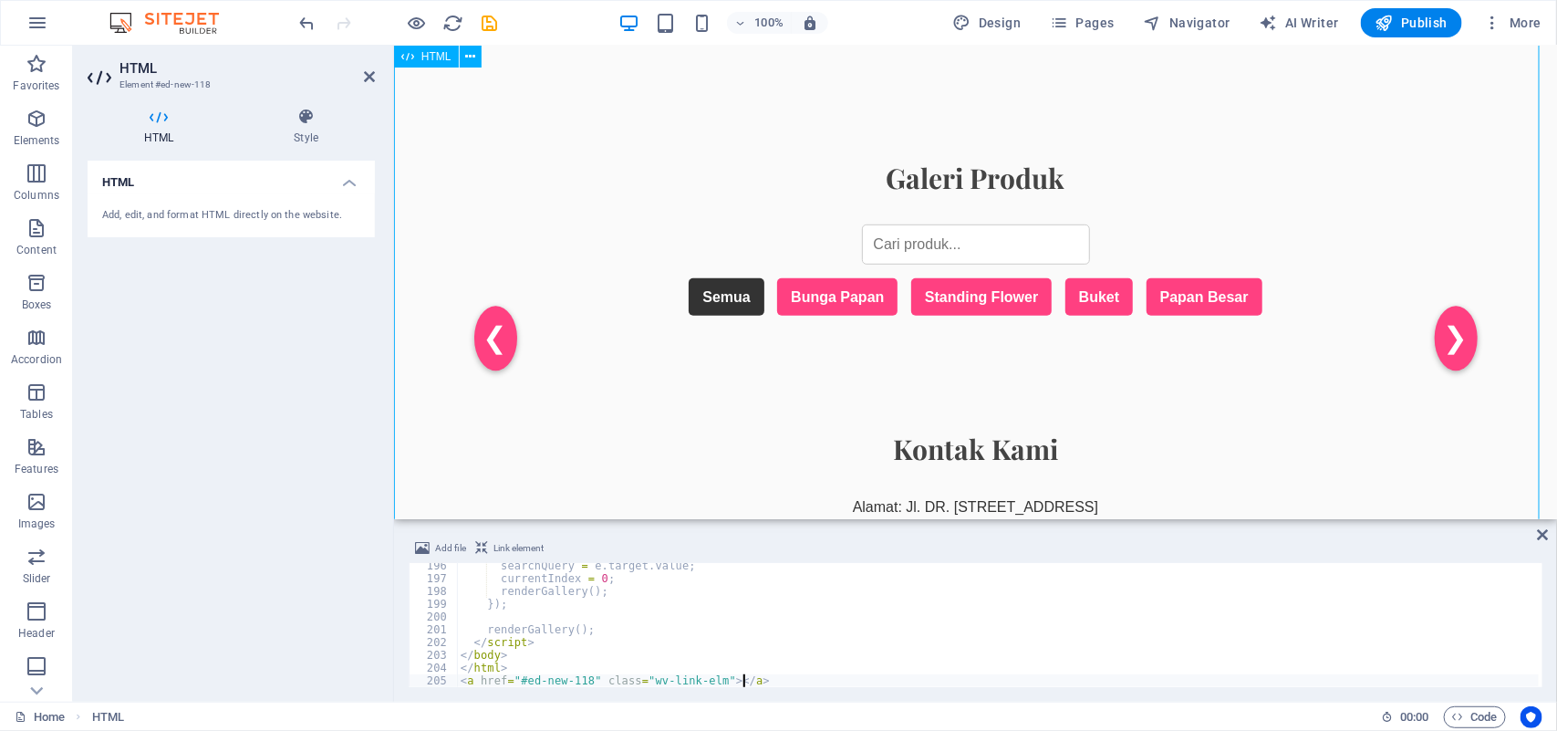
click at [1025, 291] on div "Mahkota Florist [GEOGRAPHIC_DATA] Mahkota Florist Bogor Bunga [PERSON_NAME] & R…" at bounding box center [974, 192] width 1163 height 1107
drag, startPoint x: 884, startPoint y: 275, endPoint x: 799, endPoint y: 268, distance: 85.1
click at [836, 271] on div "Mahkota Florist [GEOGRAPHIC_DATA] Mahkota Florist Bogor Bunga [PERSON_NAME] & R…" at bounding box center [974, 192] width 1163 height 1107
click at [774, 271] on div "Mahkota Florist [GEOGRAPHIC_DATA] Mahkota Florist Bogor Bunga [PERSON_NAME] & R…" at bounding box center [974, 192] width 1163 height 1107
drag, startPoint x: 745, startPoint y: 279, endPoint x: 720, endPoint y: 279, distance: 25.5
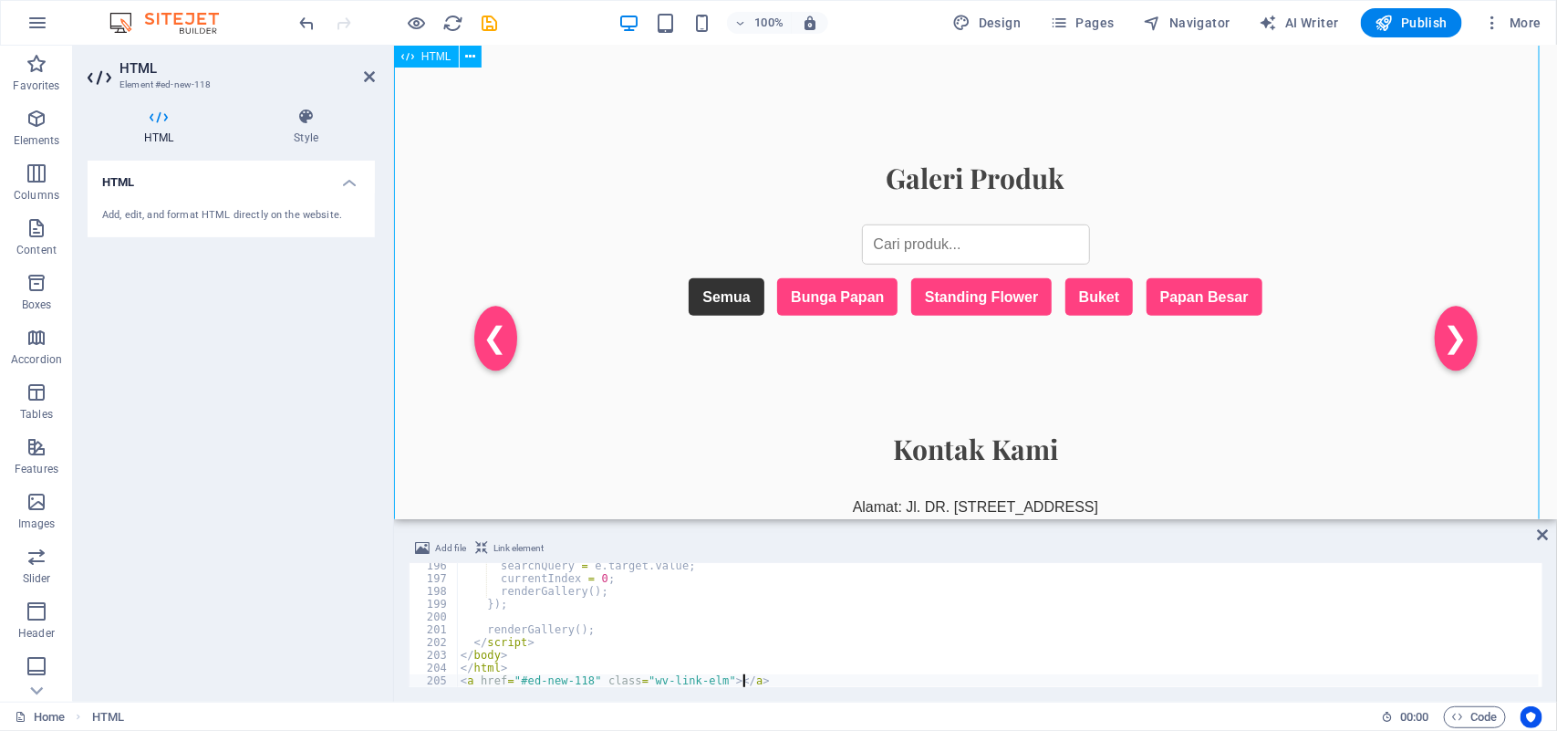
click at [735, 279] on div "Mahkota Florist [GEOGRAPHIC_DATA] Mahkota Florist Bogor Bunga [PERSON_NAME] & R…" at bounding box center [974, 192] width 1163 height 1107
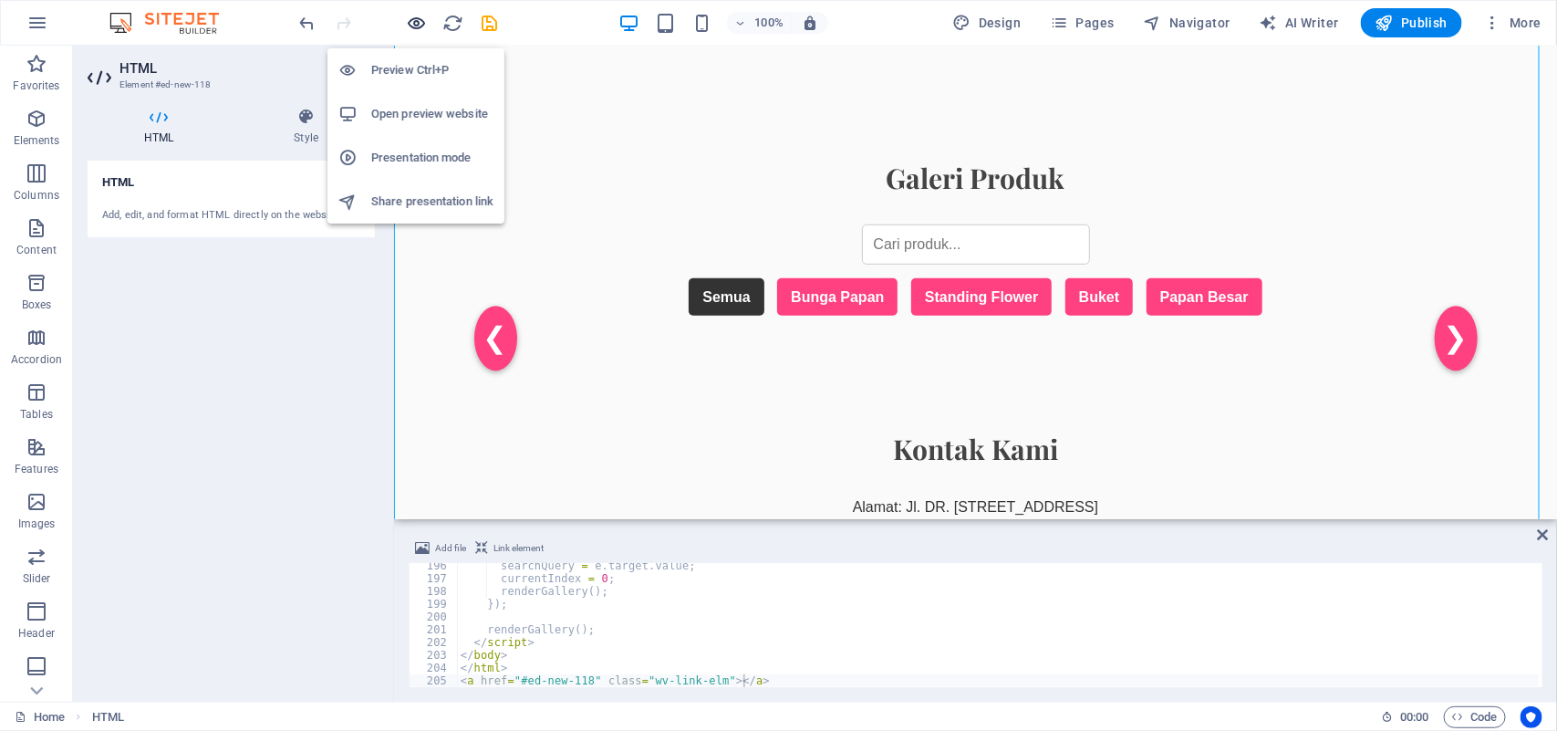
click at [420, 15] on icon "button" at bounding box center [417, 23] width 21 height 21
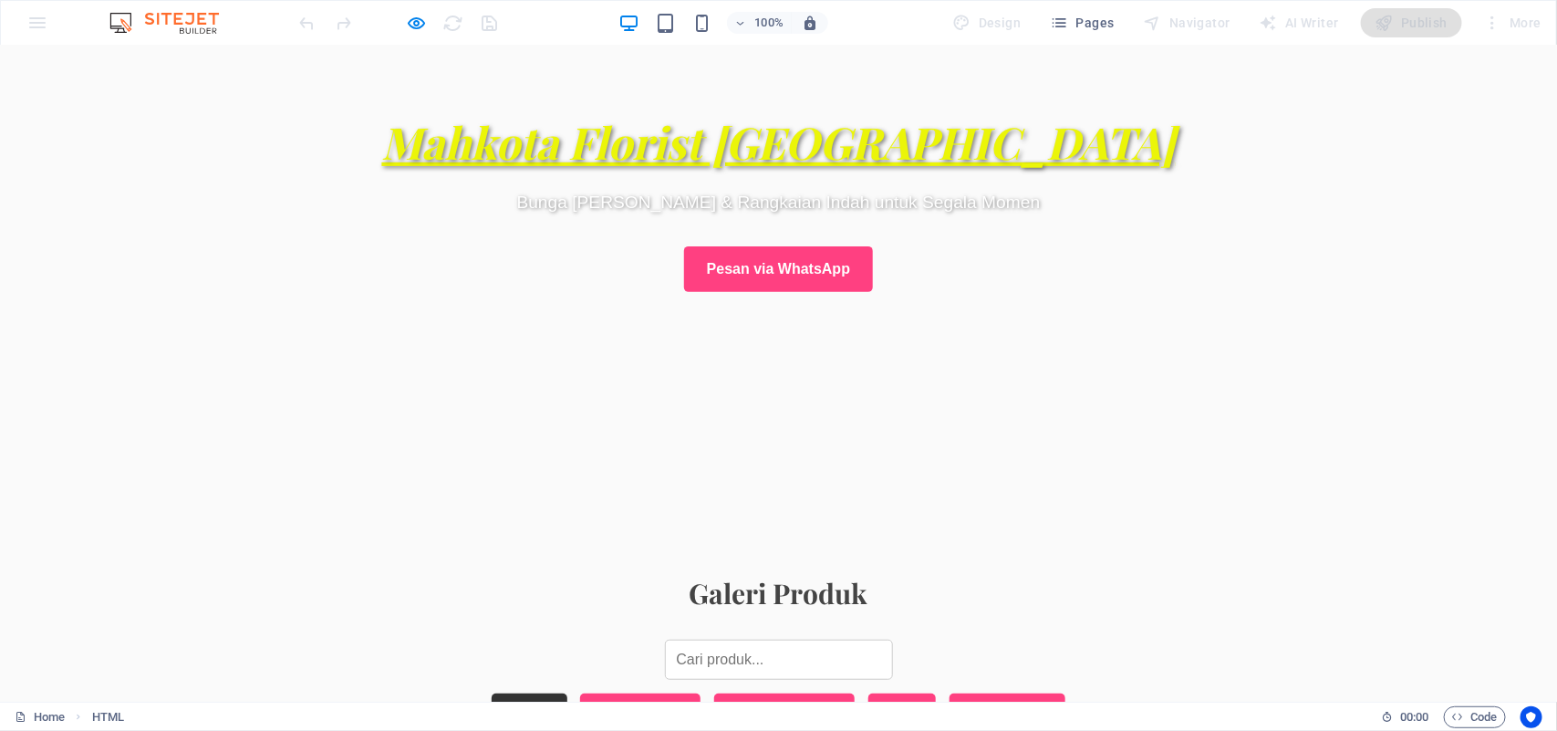
scroll to position [228, 0]
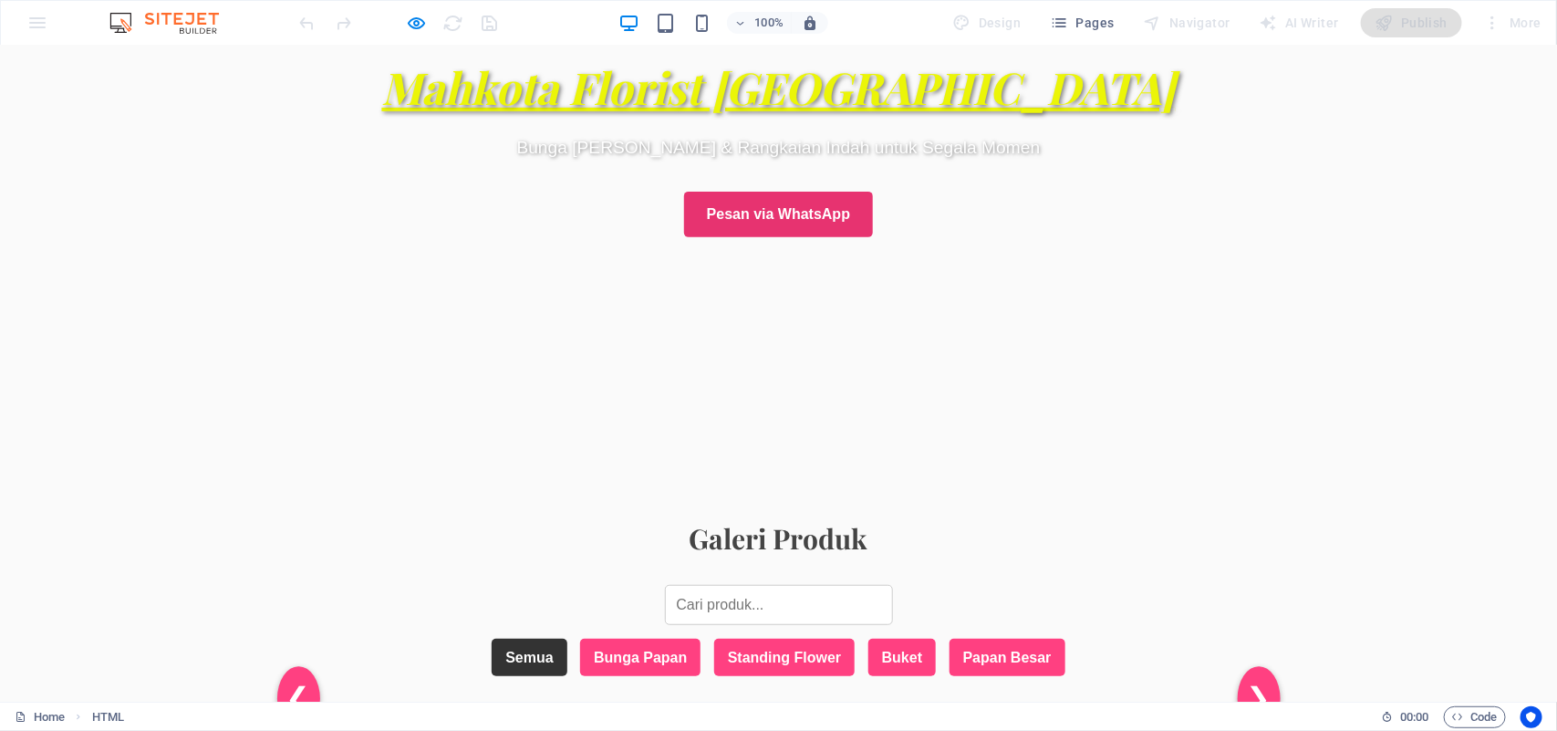
click at [751, 220] on link "Pesan via WhatsApp" at bounding box center [778, 214] width 189 height 46
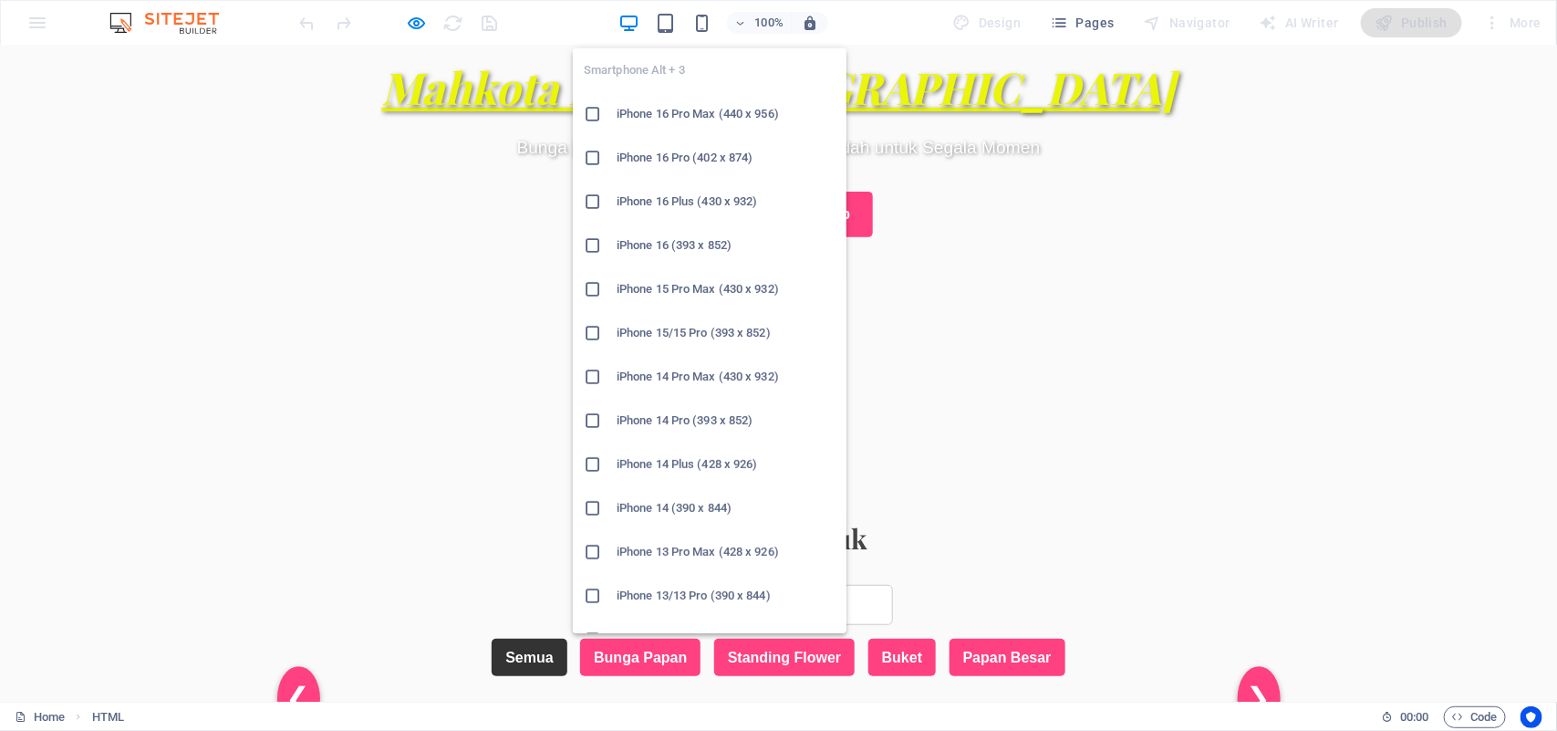
click at [1088, 213] on section "Mahkota Florist Bogor Bunga [PERSON_NAME] & Rangkaian Indah untuk Segala Momen …" at bounding box center [778, 145] width 1557 height 656
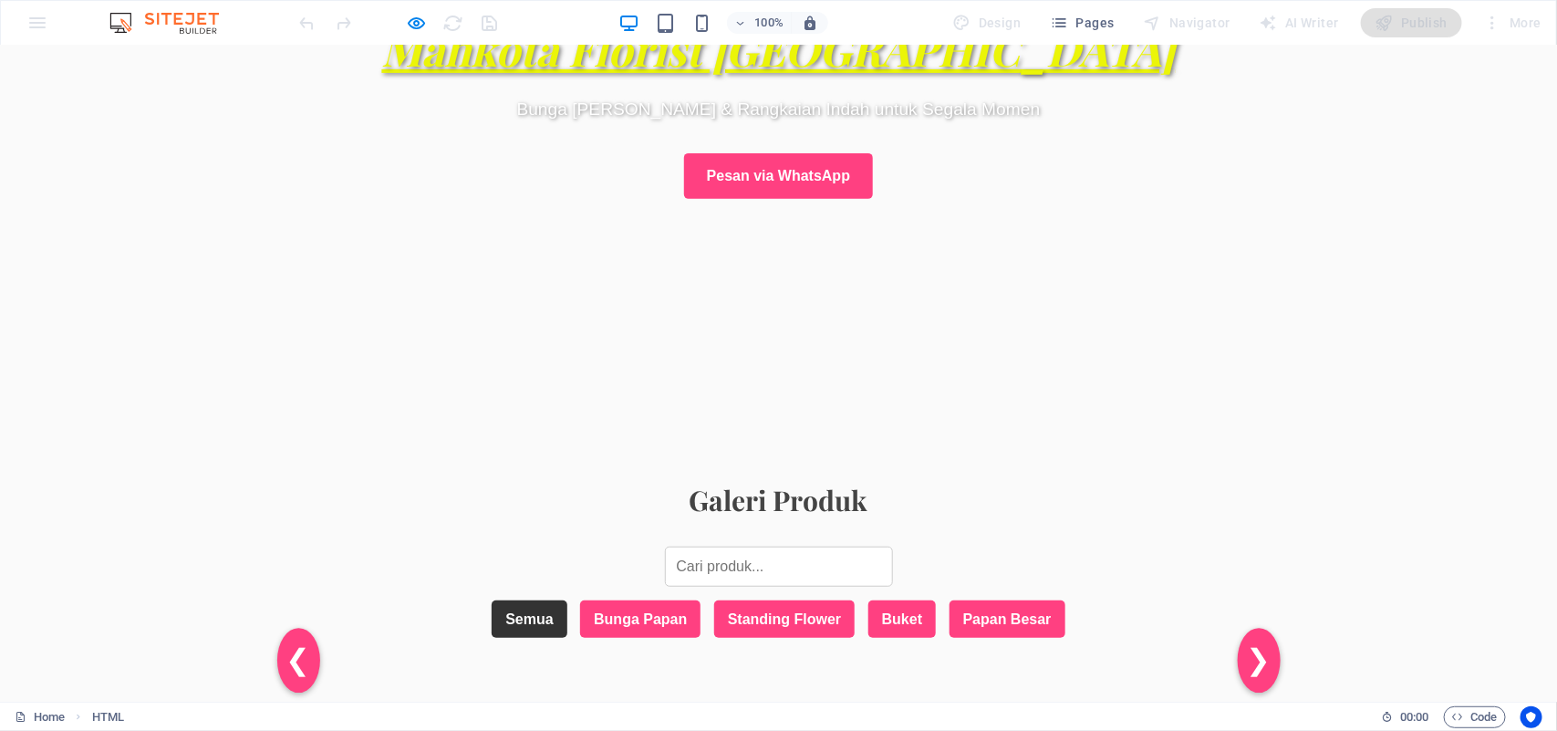
scroll to position [608, 0]
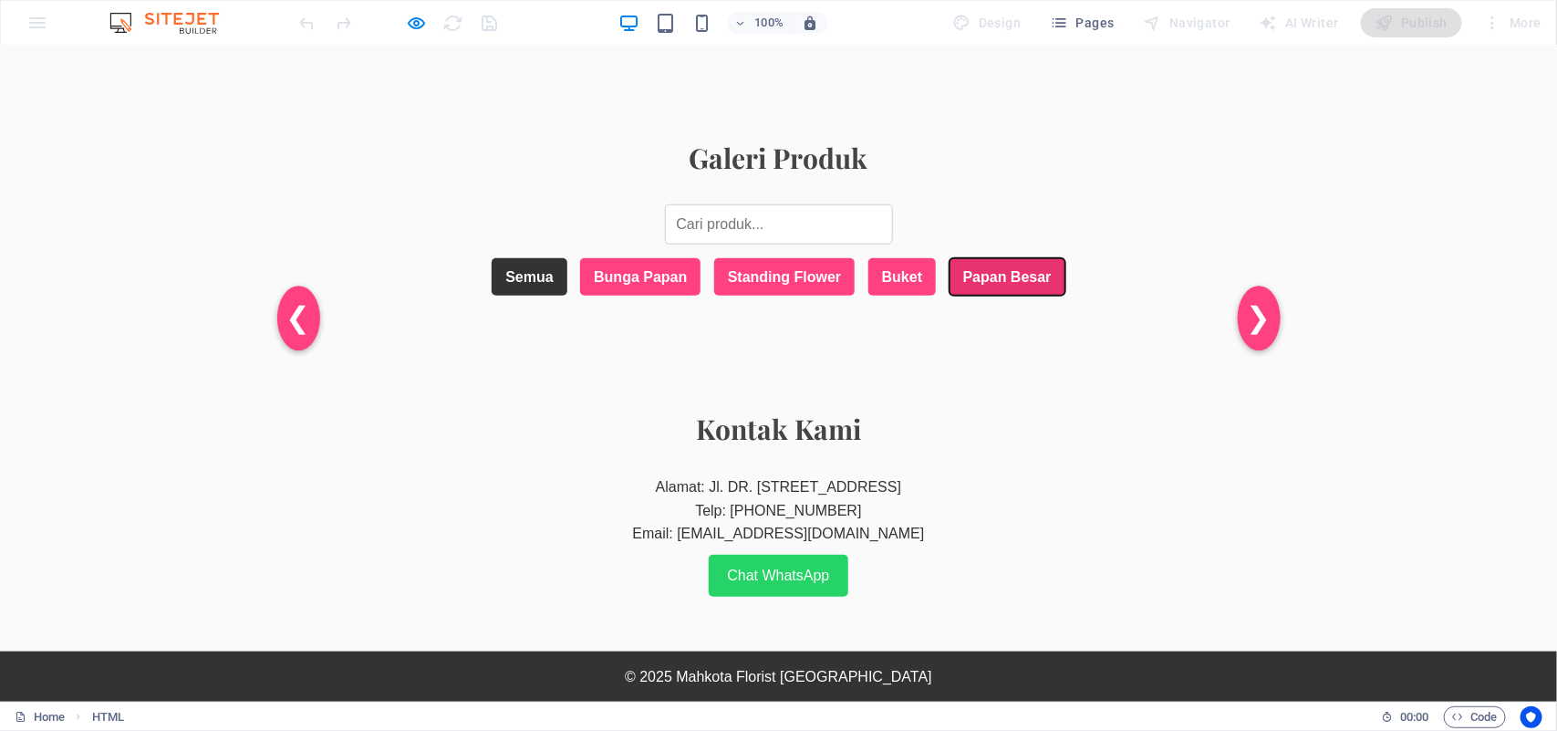
click at [997, 275] on button "Papan Besar" at bounding box center [1008, 276] width 116 height 38
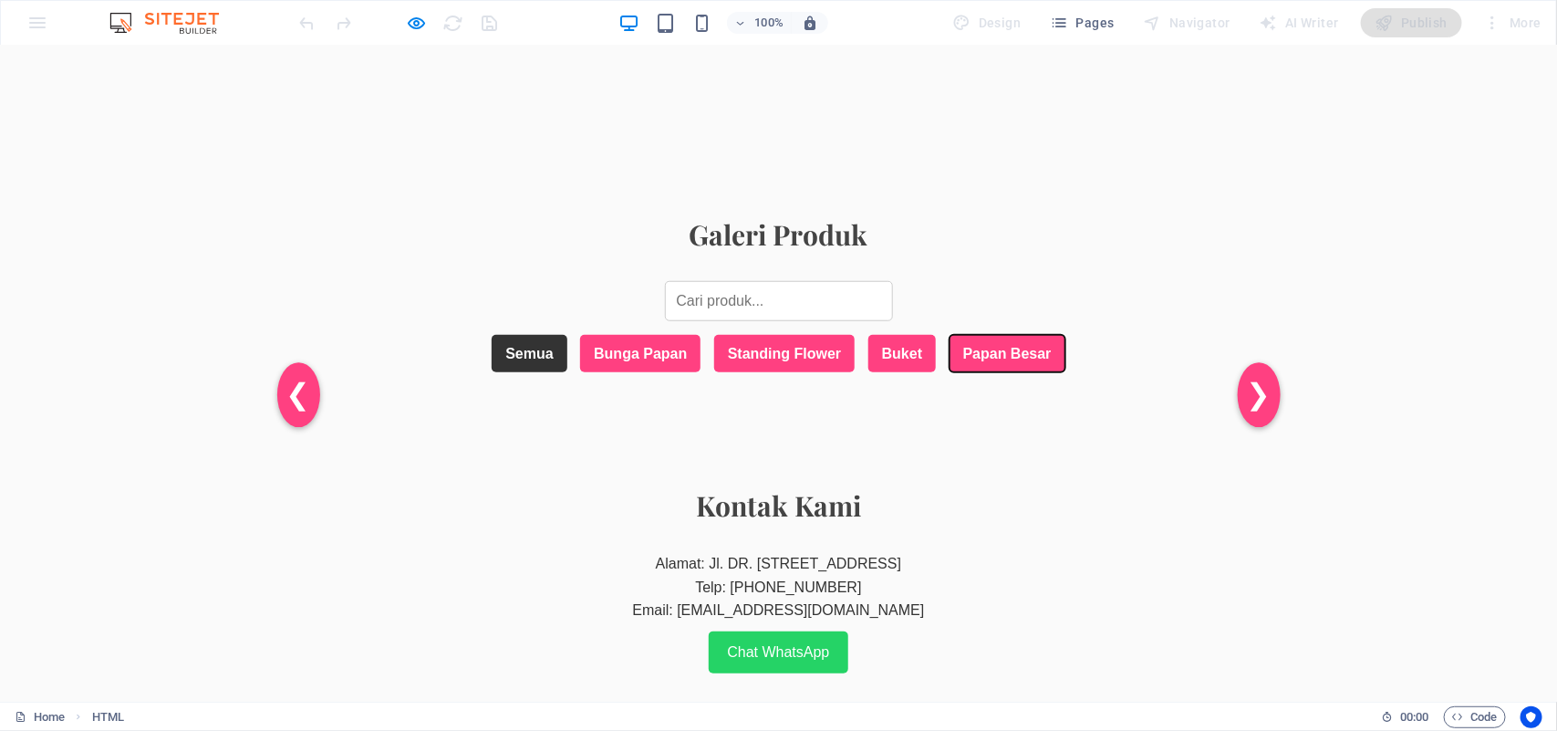
scroll to position [494, 0]
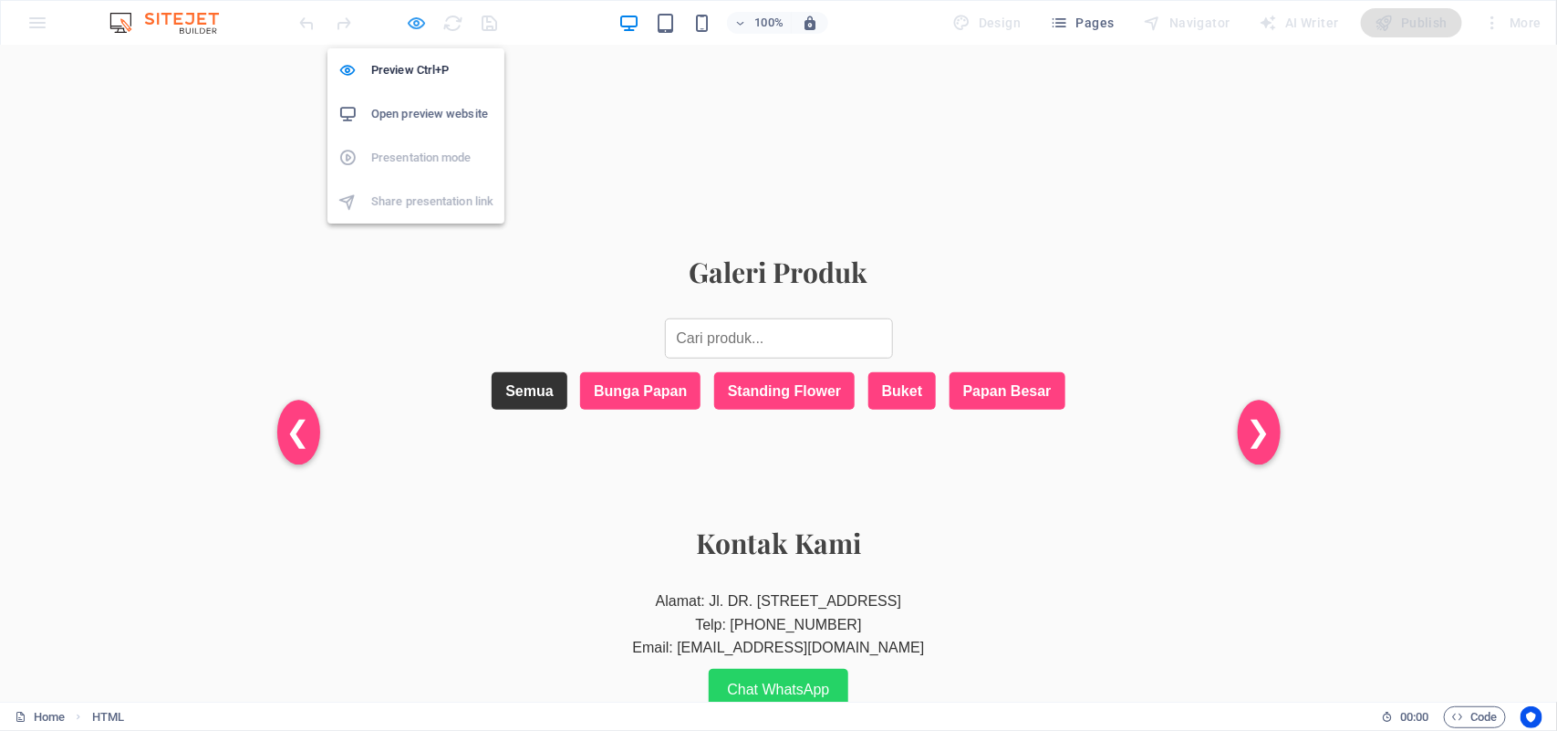
click at [417, 19] on icon "button" at bounding box center [417, 23] width 21 height 21
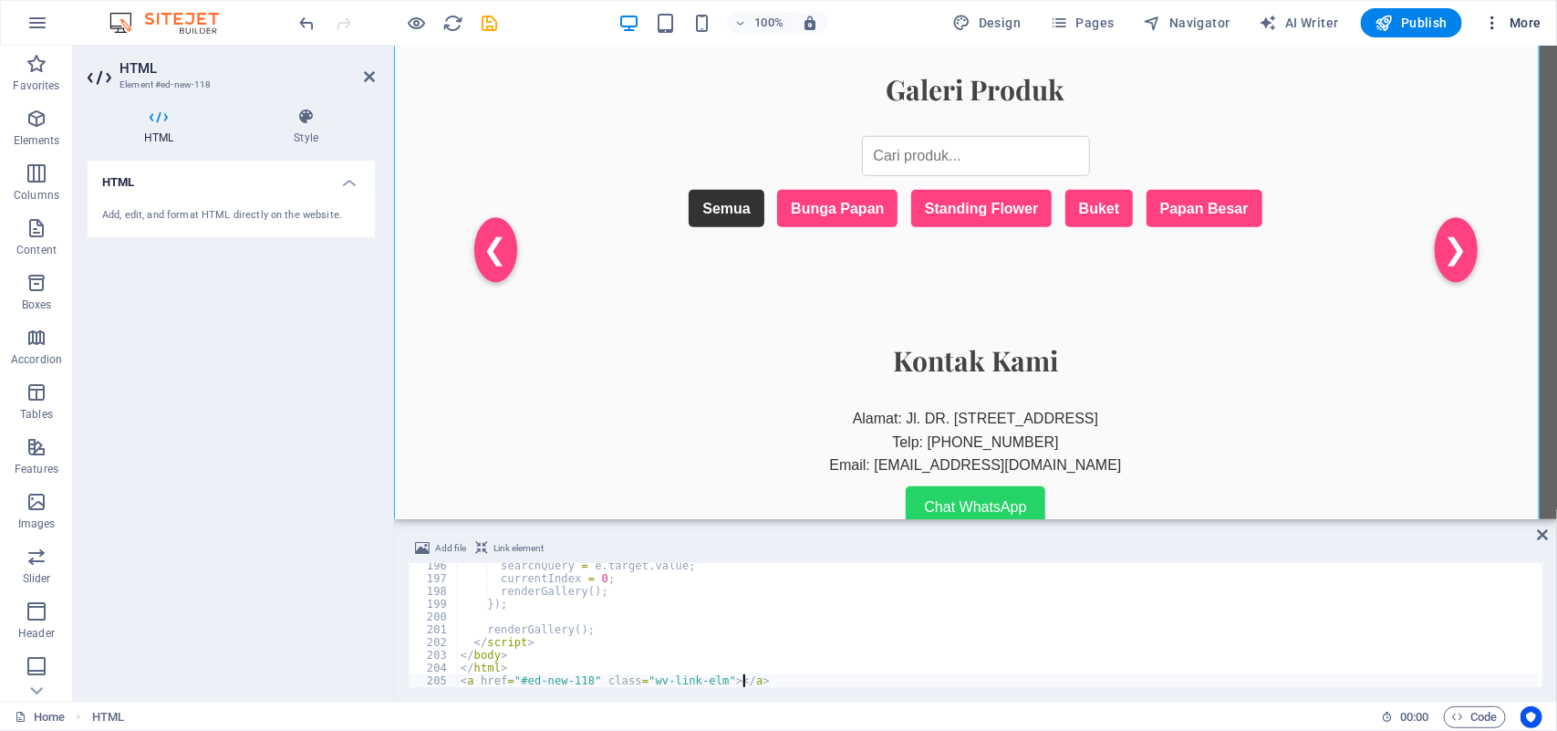
click at [1526, 14] on span "More" at bounding box center [1512, 23] width 57 height 18
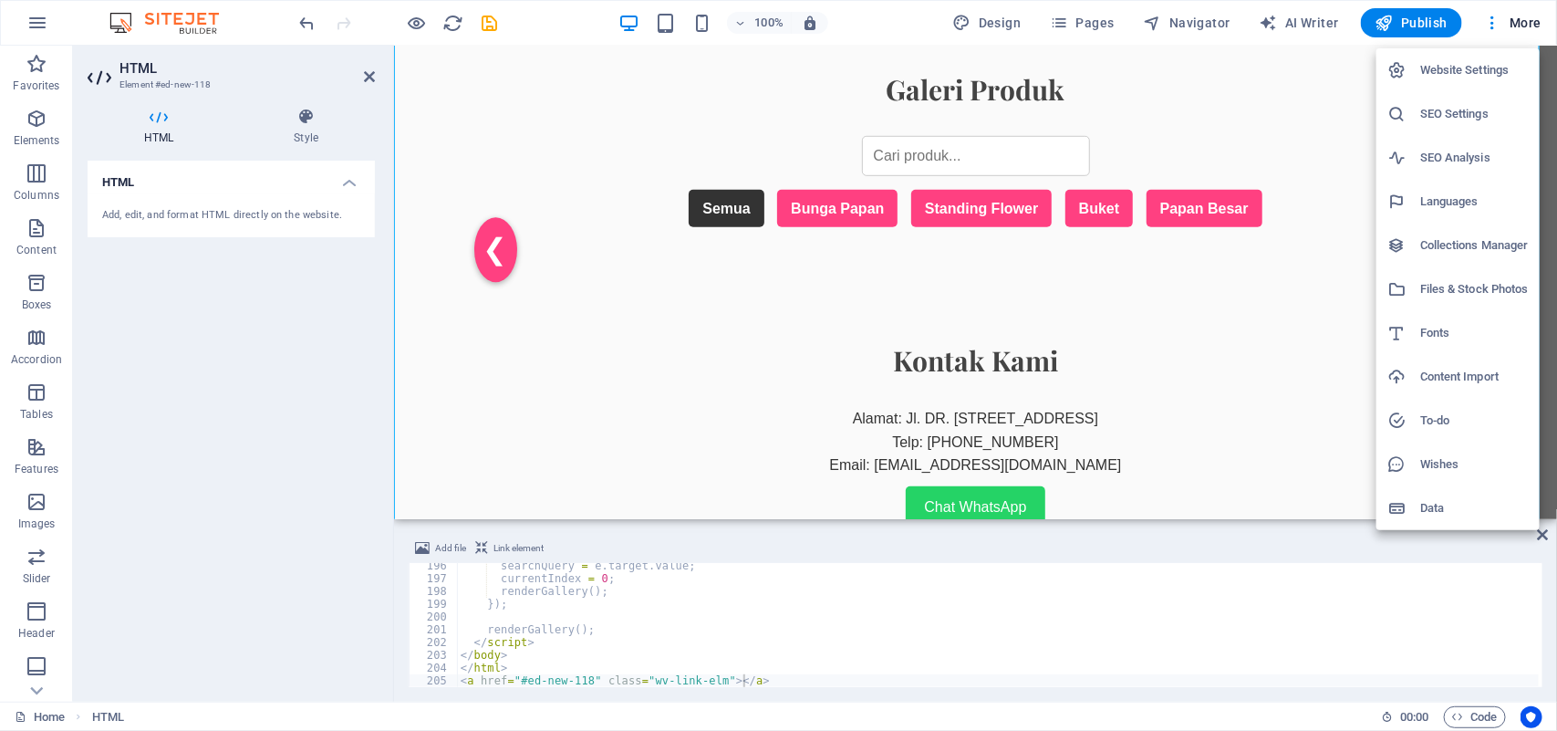
drag, startPoint x: 1485, startPoint y: 283, endPoint x: 1540, endPoint y: 246, distance: 65.8
click at [1487, 283] on h6 "Files & Stock Photos" at bounding box center [1474, 289] width 109 height 22
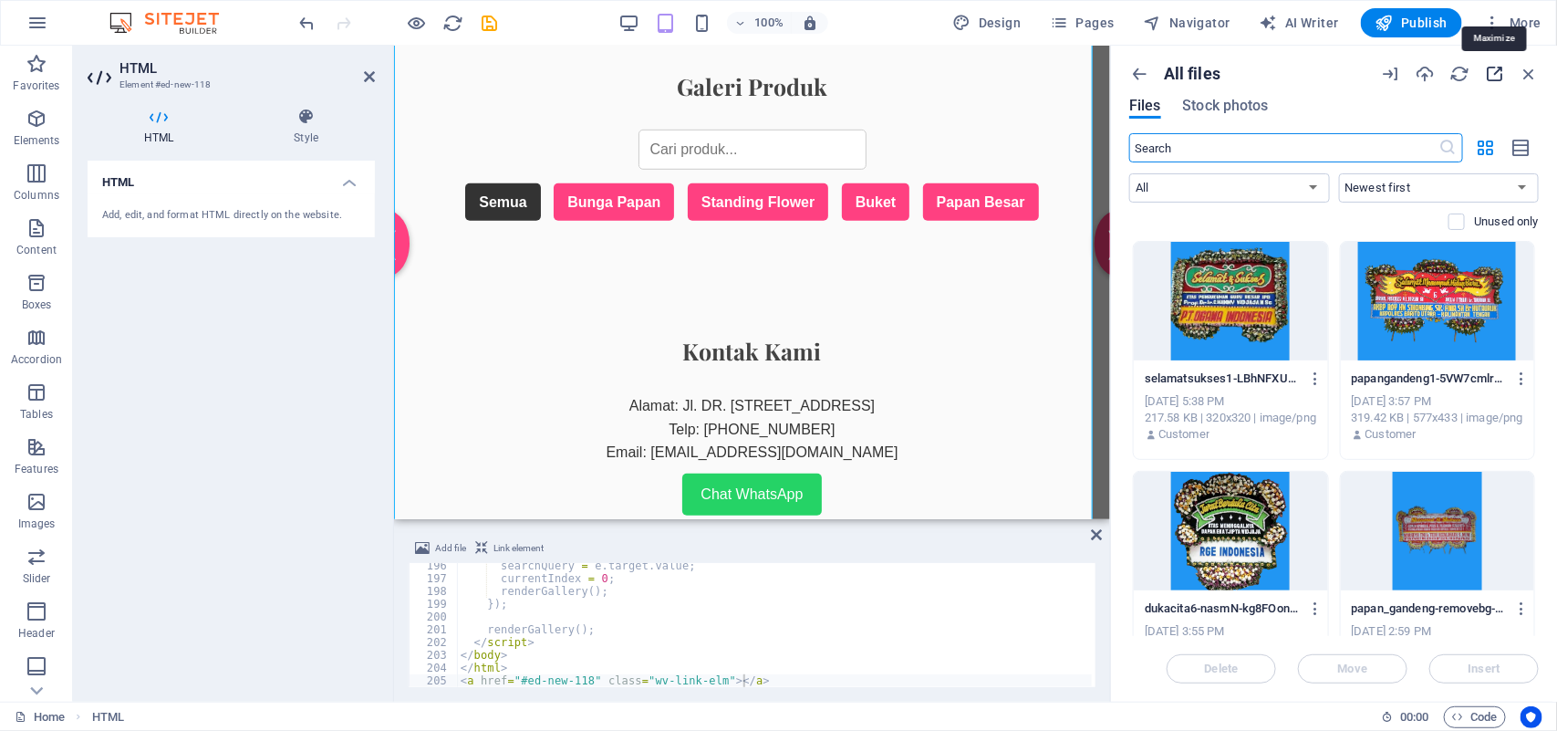
click at [1488, 74] on icon "button" at bounding box center [1494, 74] width 20 height 20
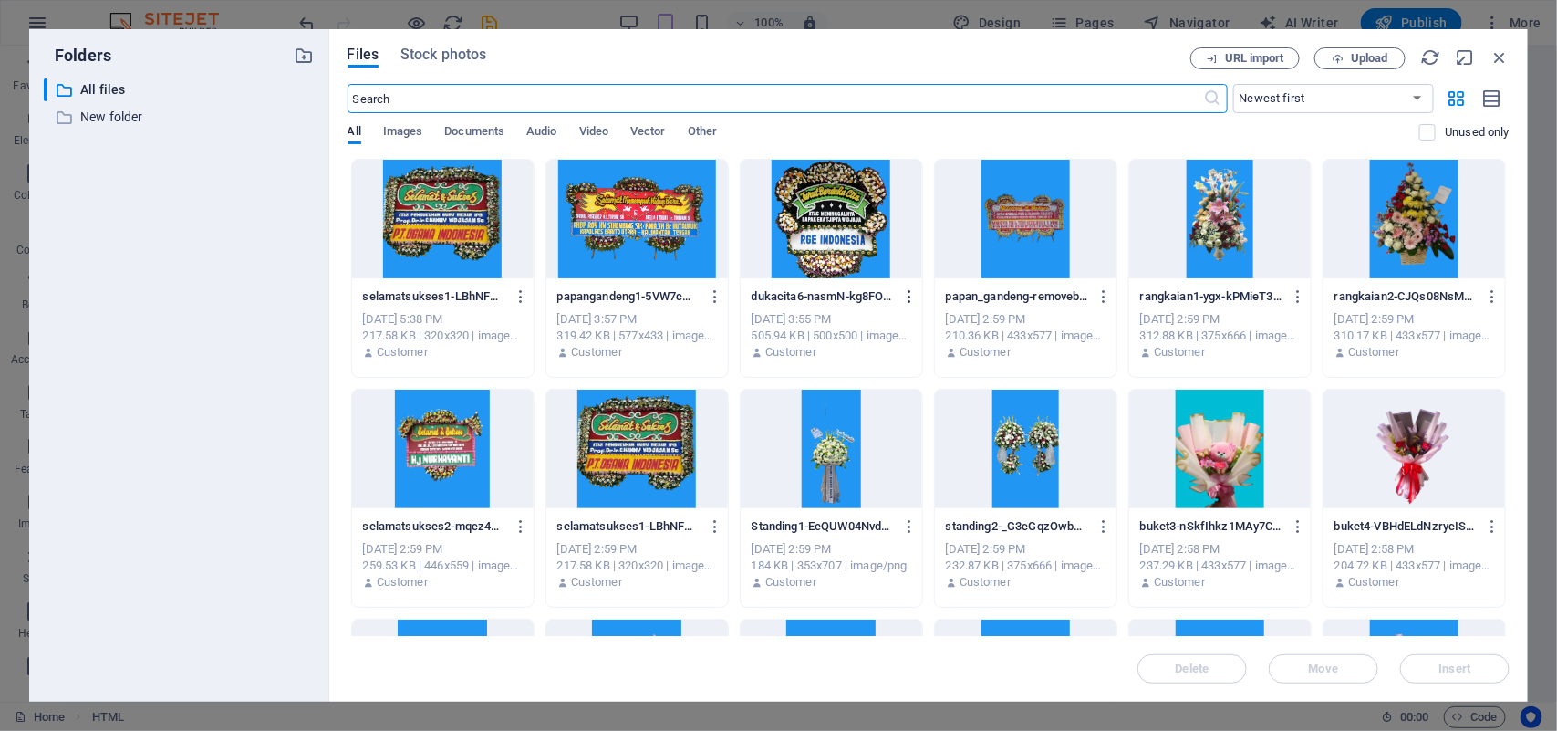
click at [906, 297] on icon "button" at bounding box center [909, 296] width 17 height 16
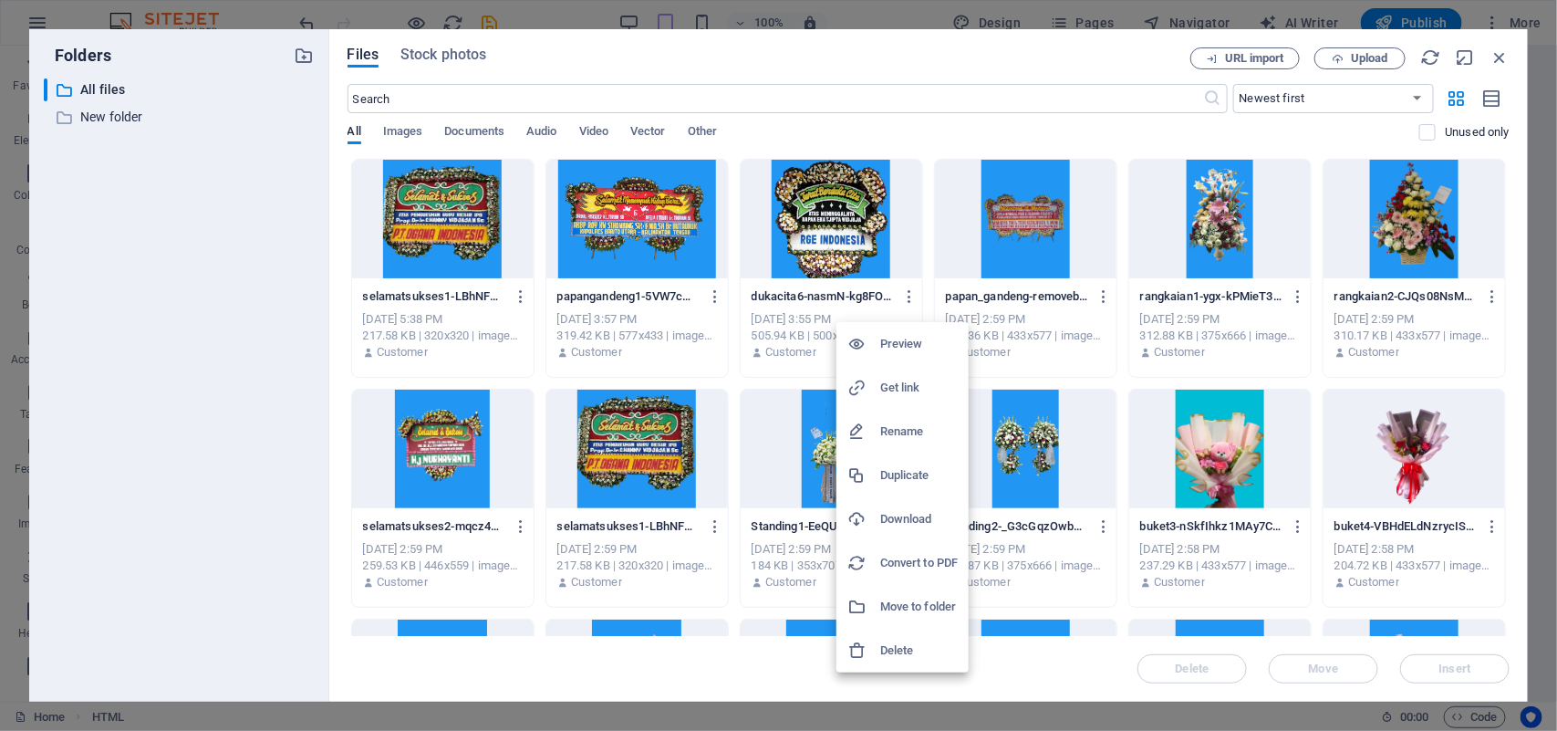
click at [910, 389] on h6 "Get link" at bounding box center [919, 388] width 78 height 22
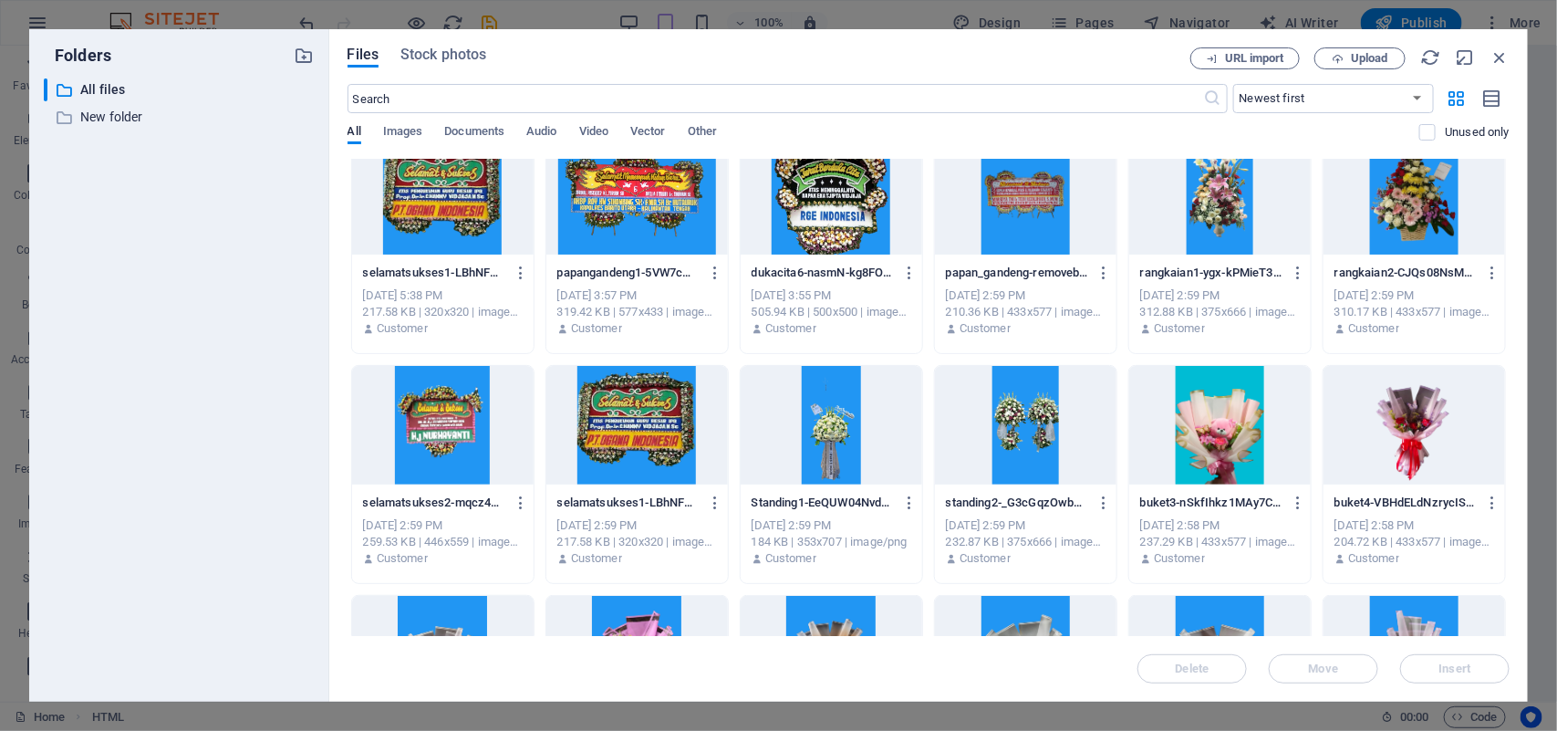
scroll to position [0, 0]
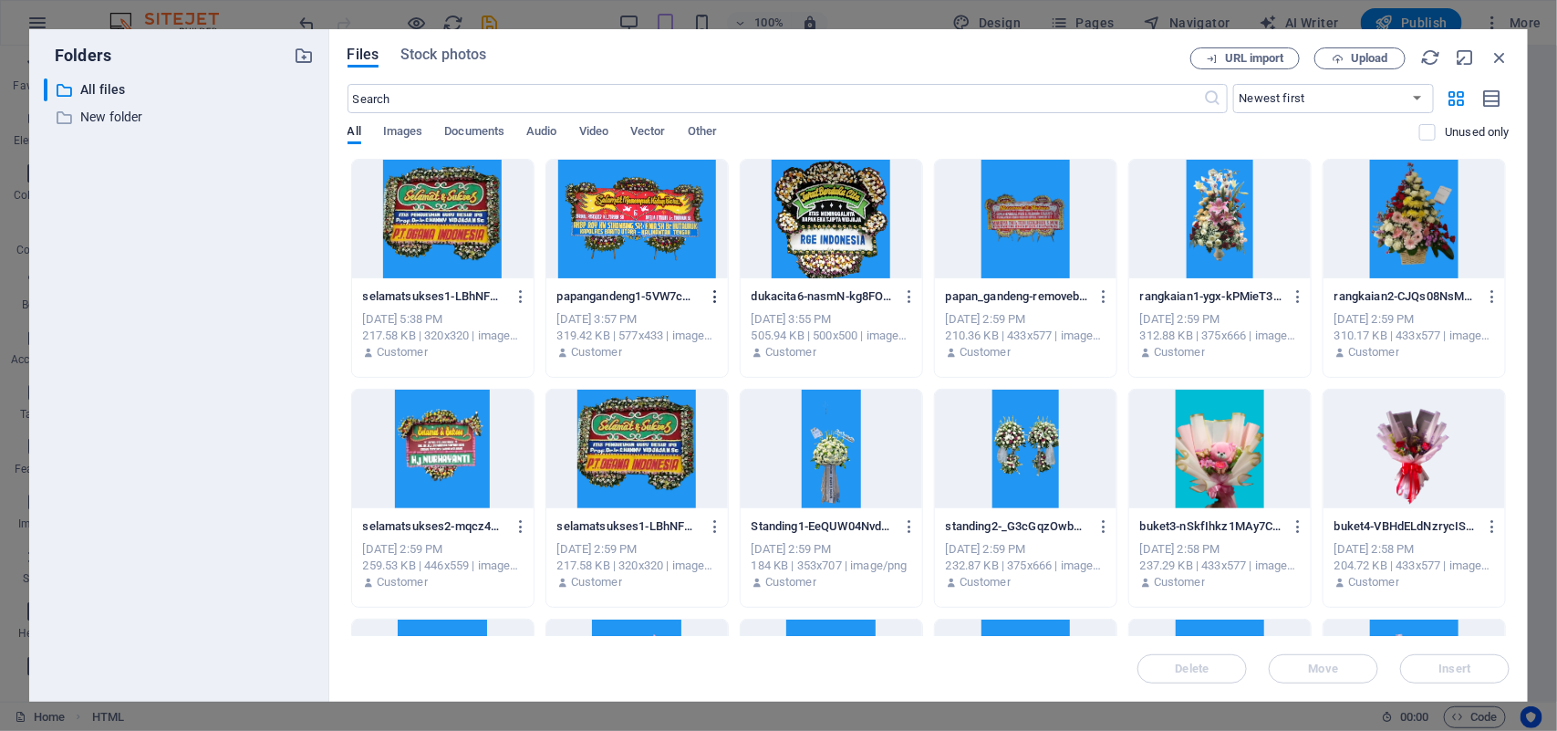
click at [713, 293] on icon "button" at bounding box center [715, 296] width 17 height 16
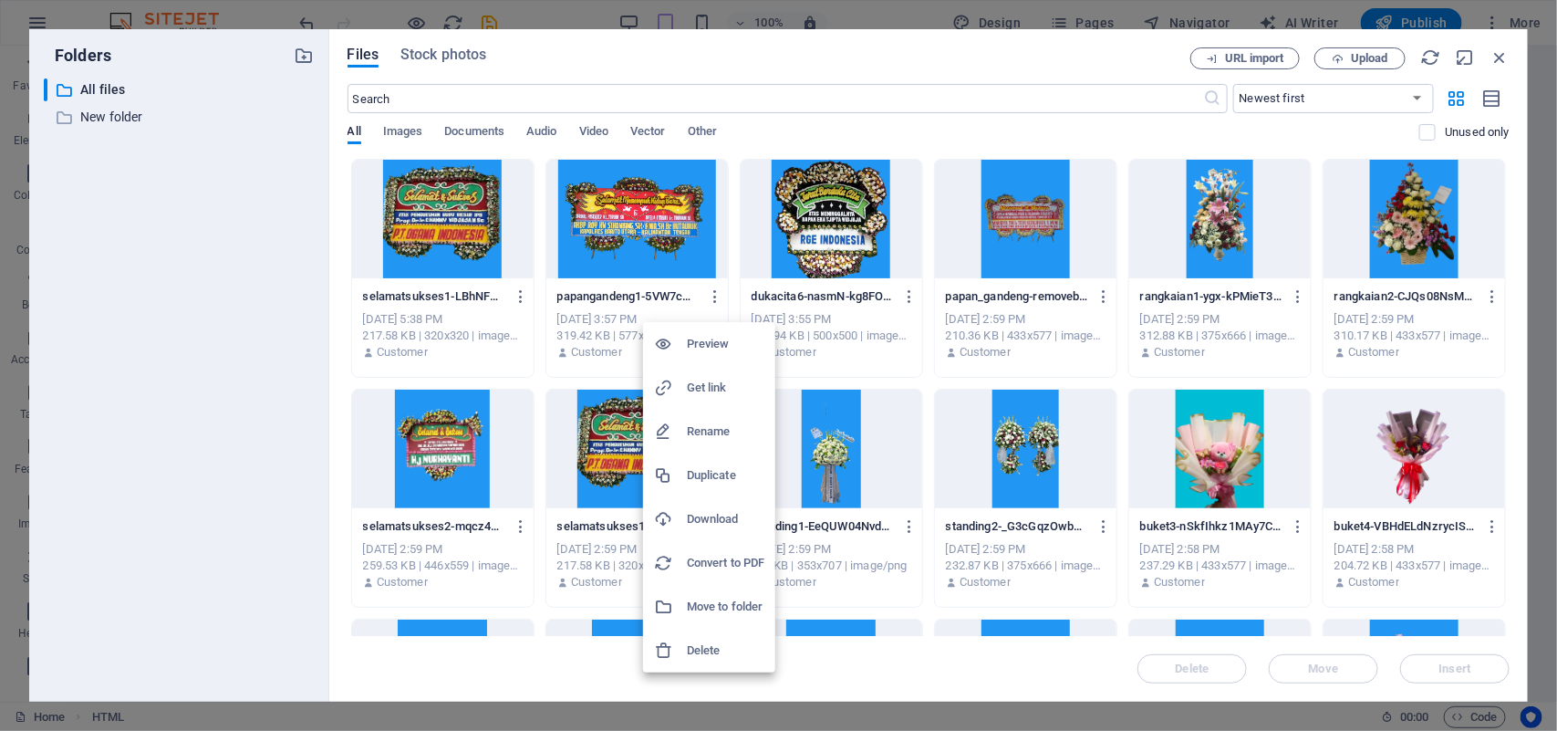
click at [716, 390] on h6 "Get link" at bounding box center [726, 388] width 78 height 22
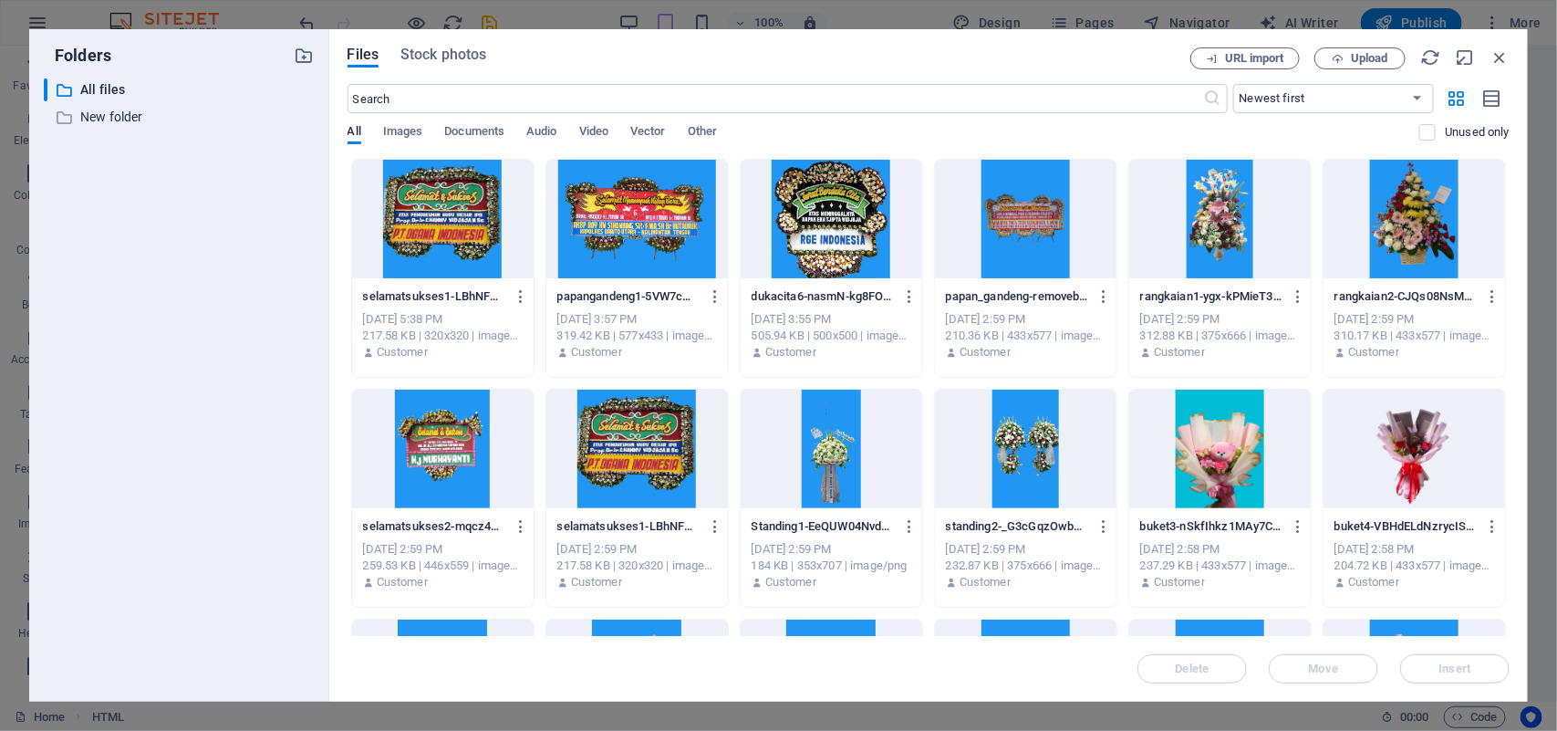
click at [1091, 661] on div "Delete Move Insert" at bounding box center [929, 659] width 1162 height 47
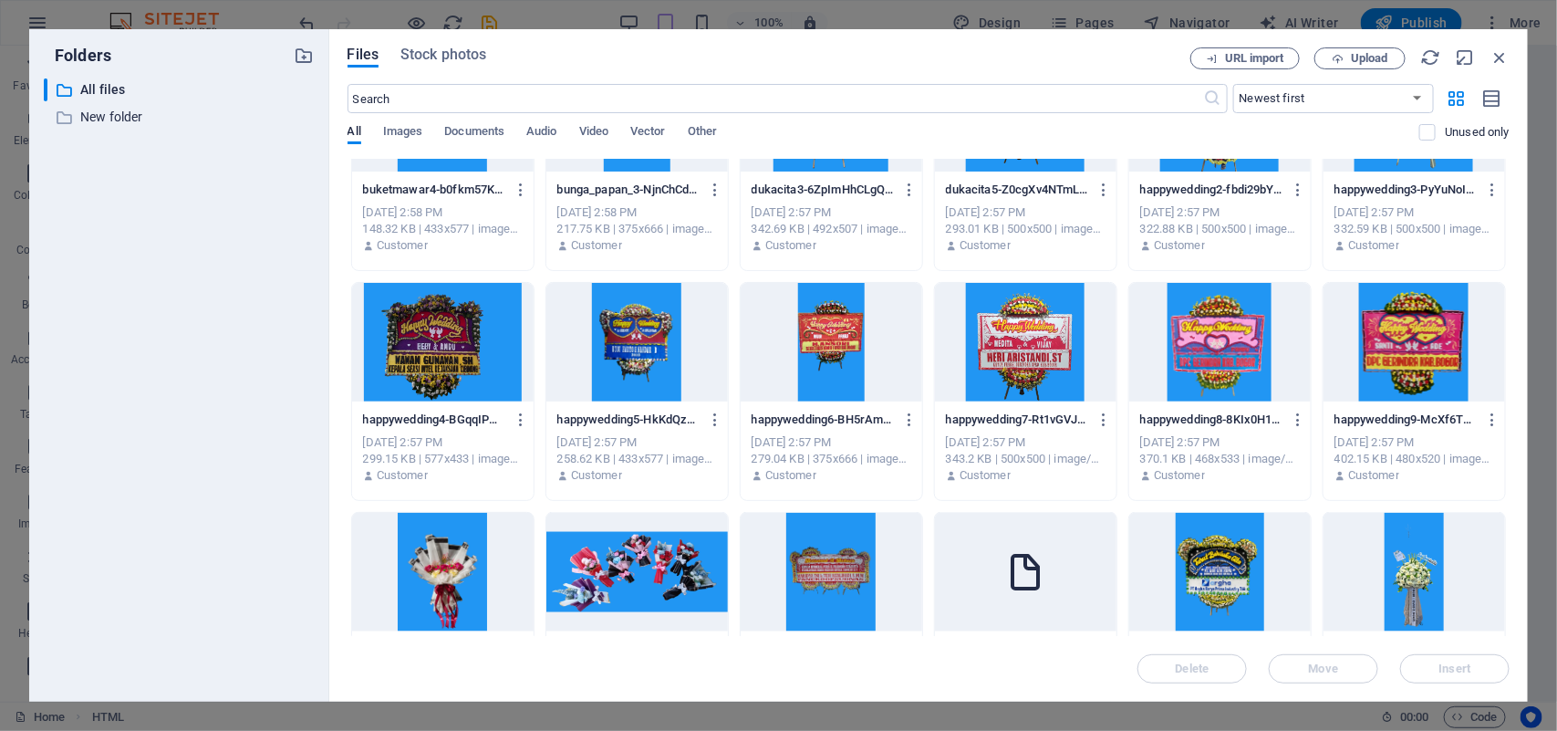
scroll to position [1482, 0]
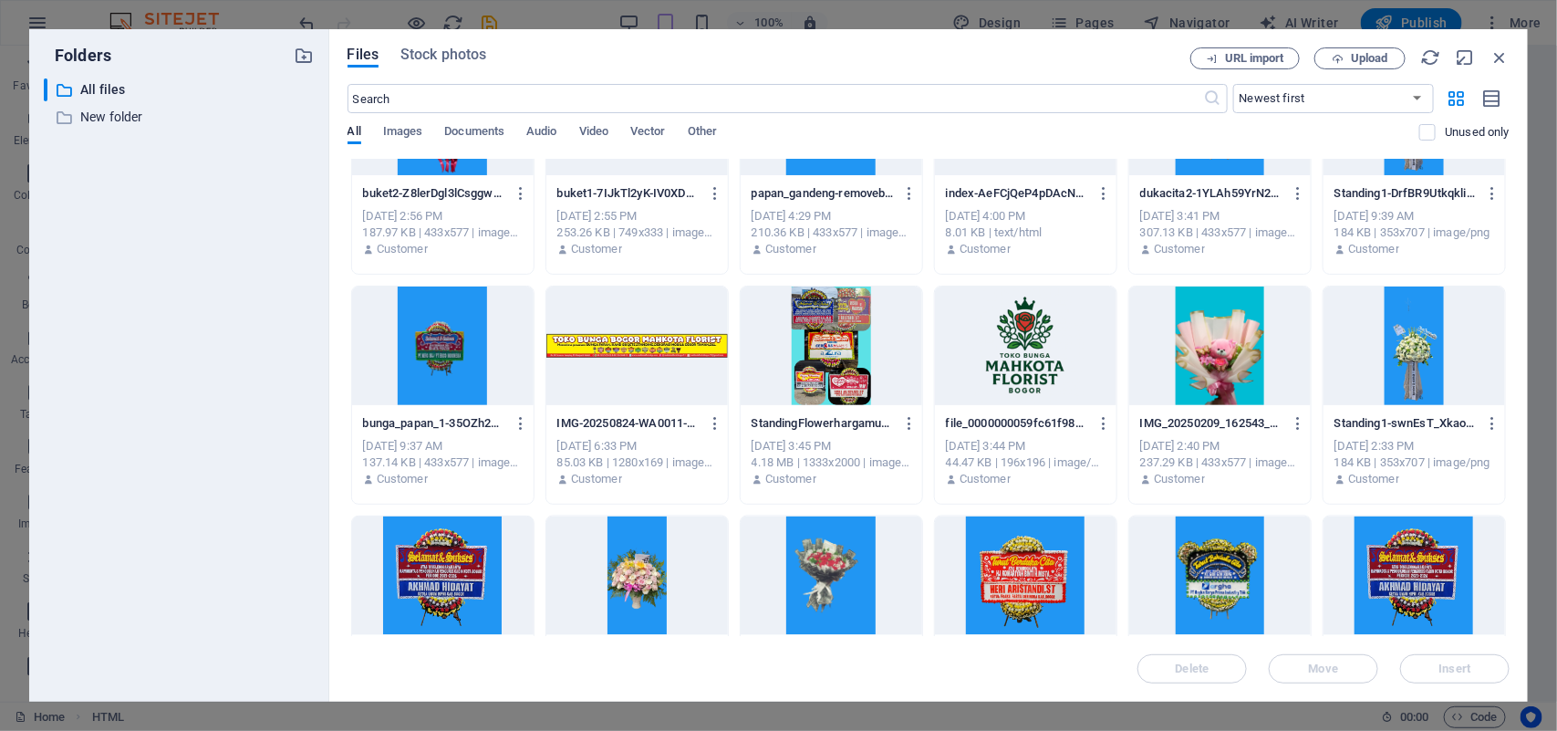
click at [906, 454] on div "4.18 MB | 1333x2000 | image/png" at bounding box center [832, 462] width 160 height 16
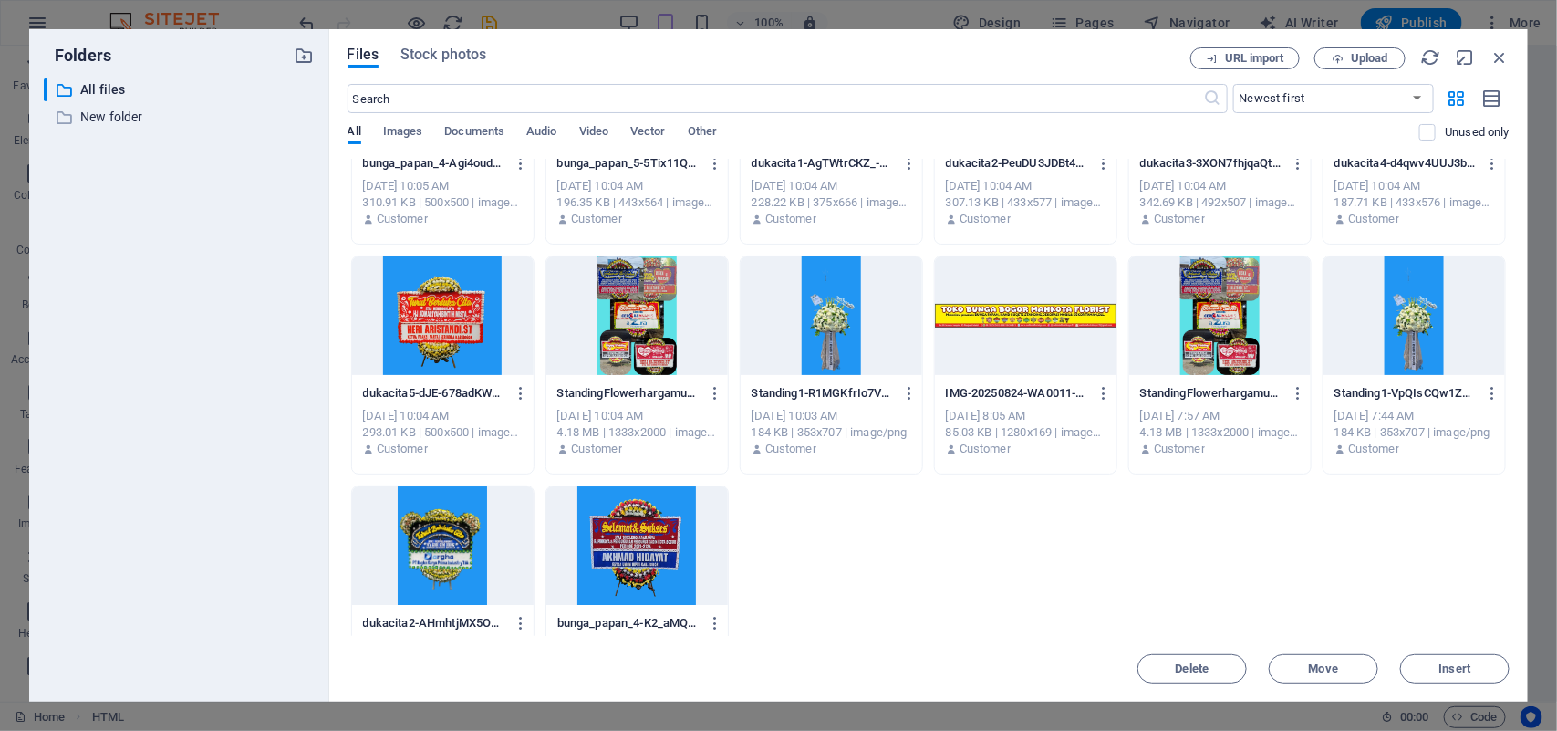
scroll to position [2729, 0]
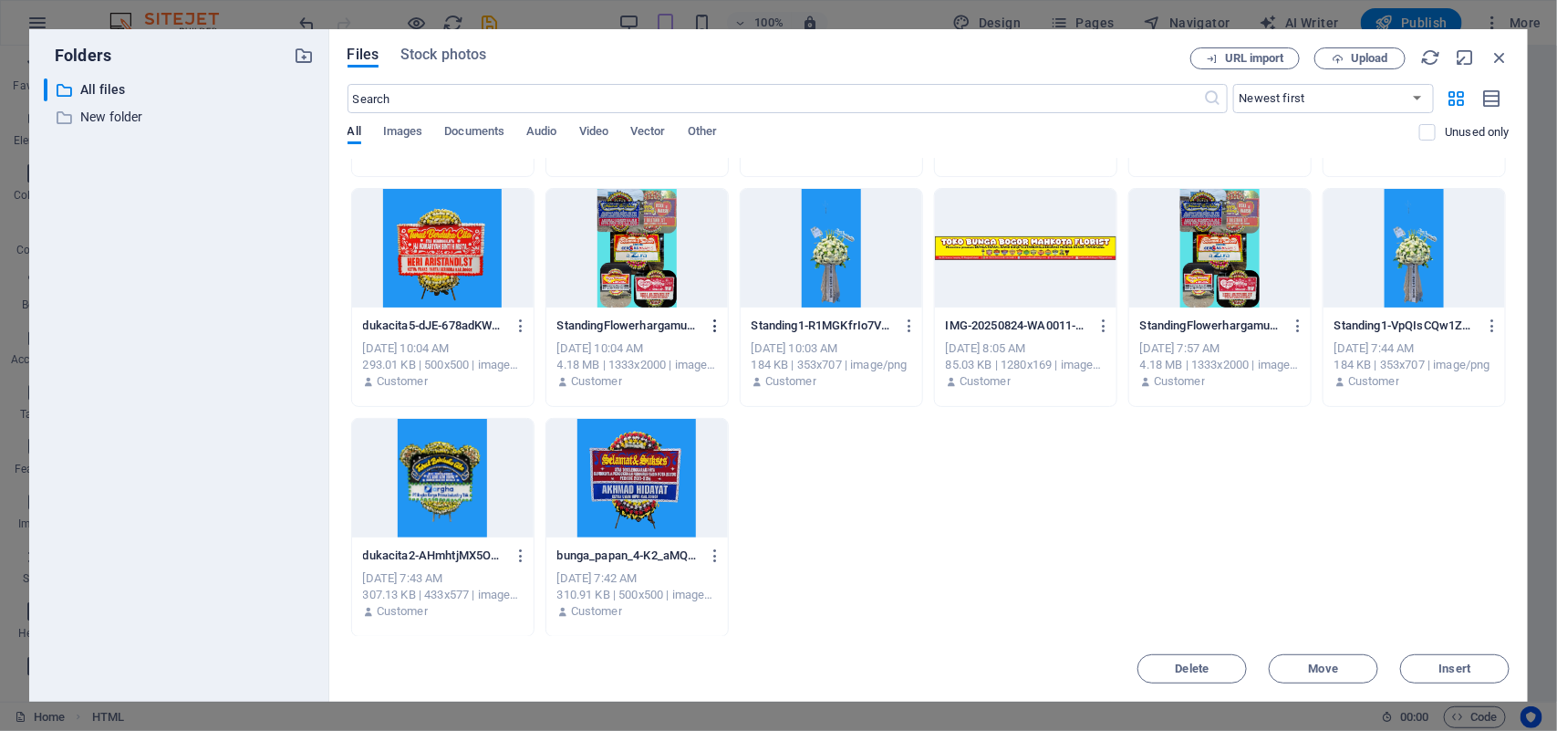
click at [711, 325] on icon "button" at bounding box center [715, 325] width 17 height 16
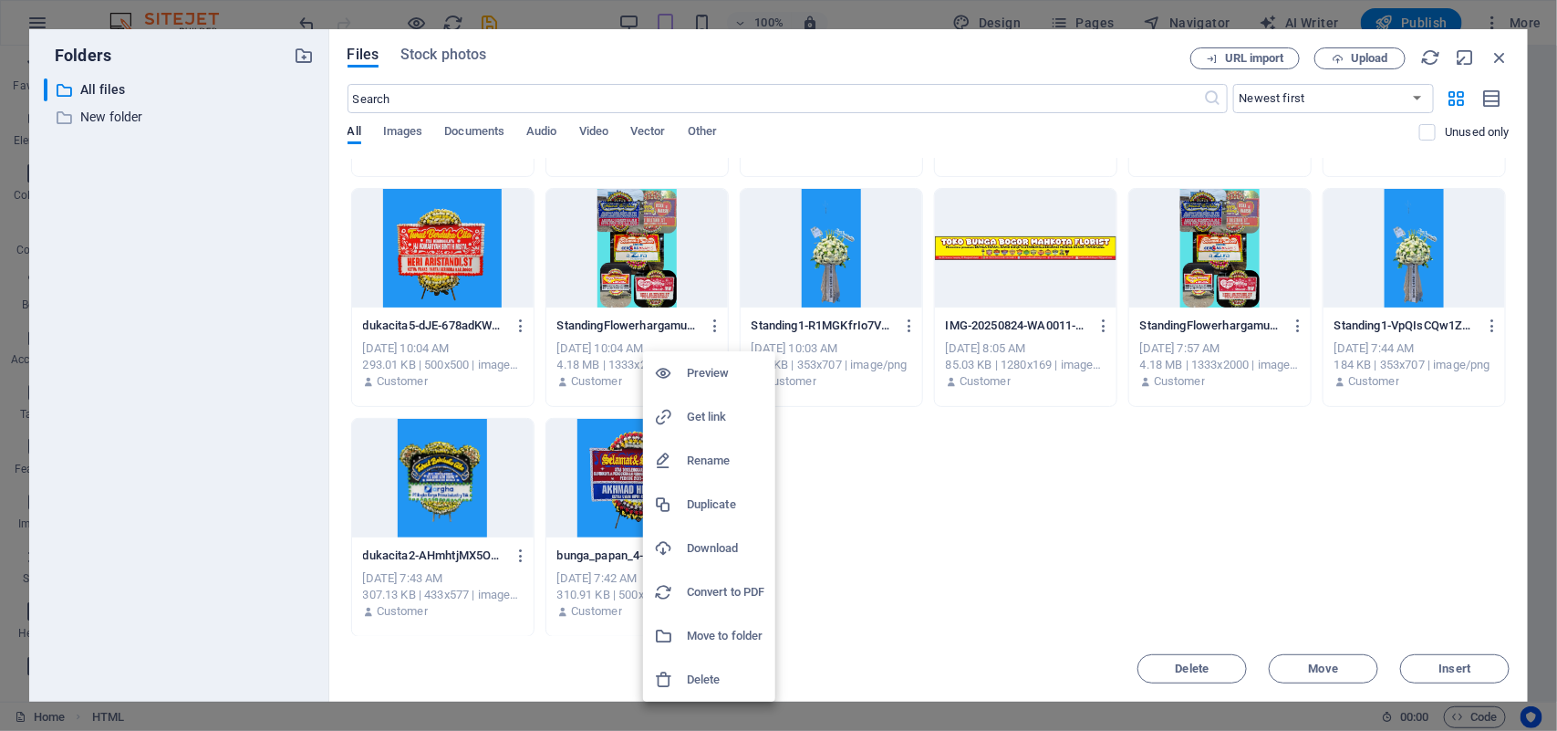
click at [708, 426] on h6 "Get link" at bounding box center [726, 417] width 78 height 22
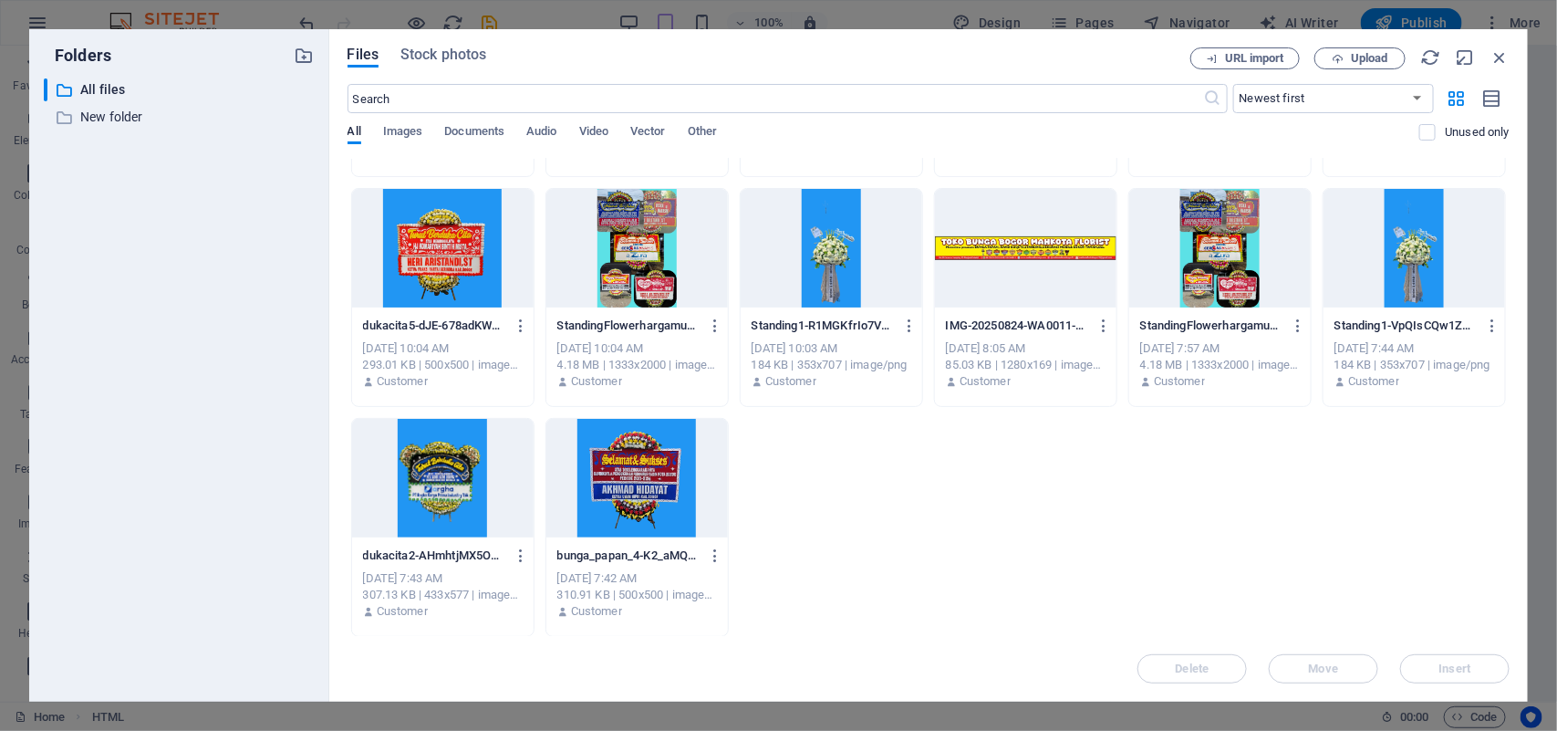
click at [1050, 655] on div "Delete Move Insert" at bounding box center [929, 659] width 1162 height 47
click at [716, 557] on icon "button" at bounding box center [715, 555] width 17 height 16
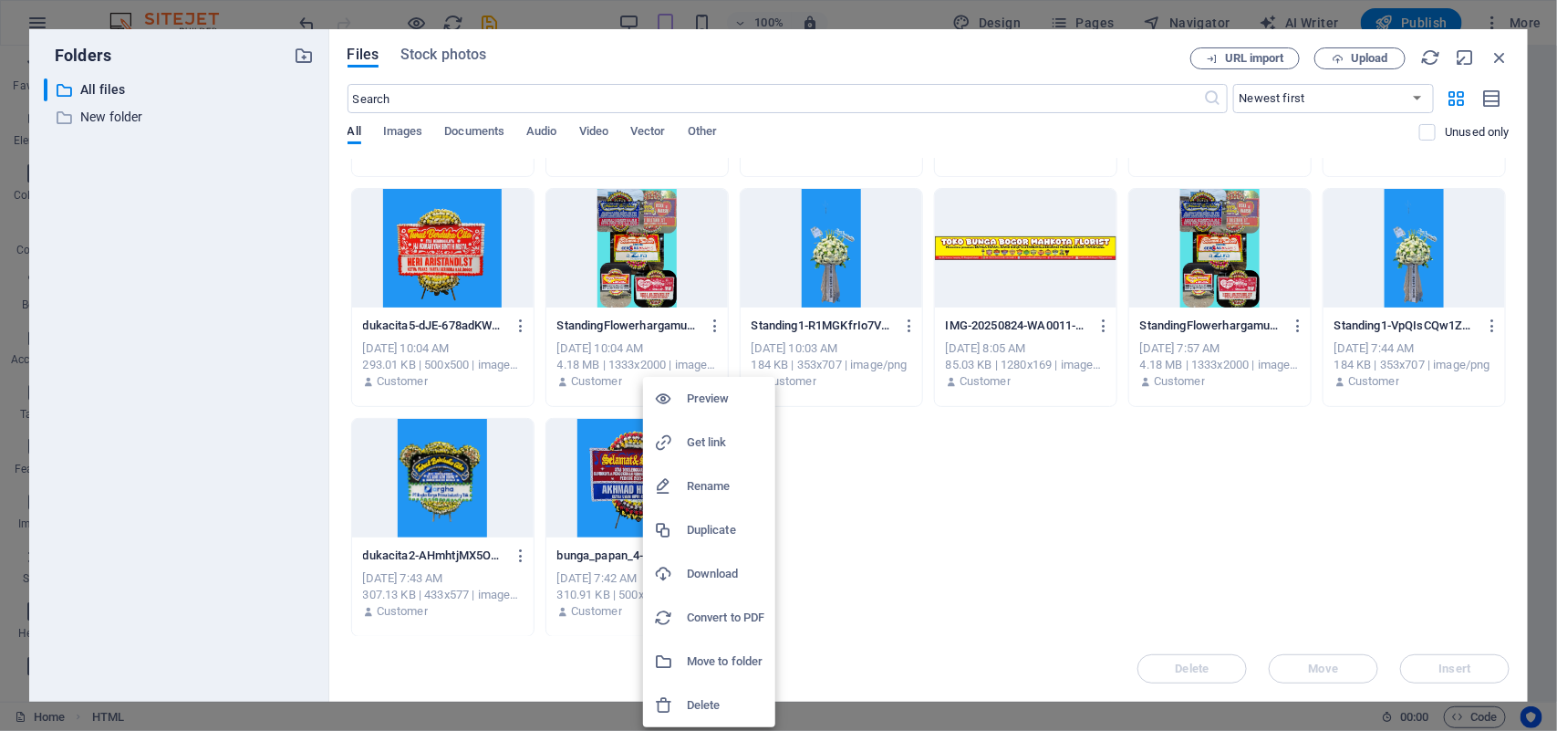
click at [740, 438] on h6 "Get link" at bounding box center [726, 442] width 78 height 22
